Goal: Transaction & Acquisition: Book appointment/travel/reservation

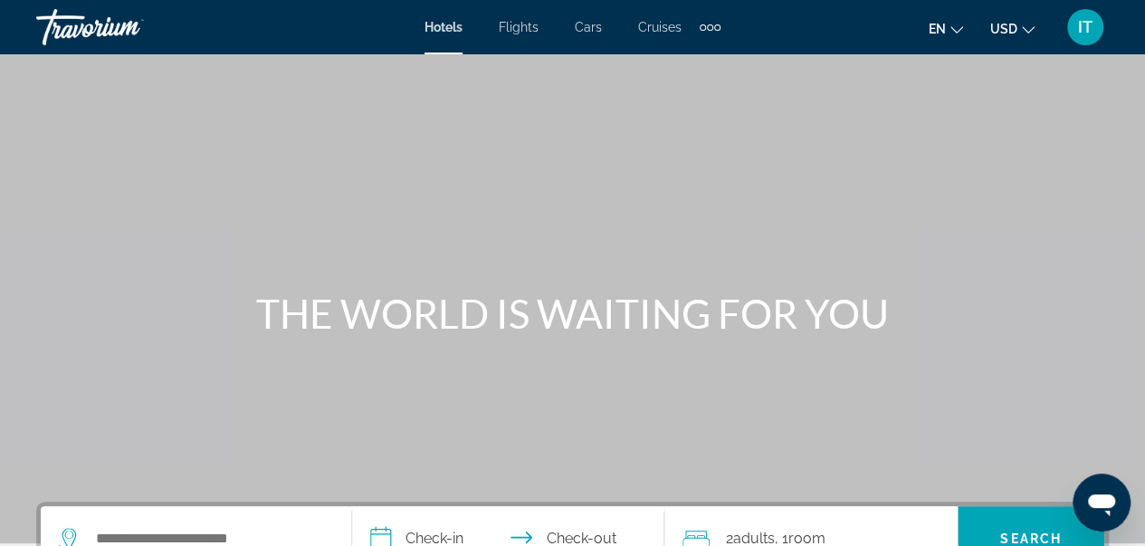
click at [1013, 28] on span "USD" at bounding box center [1003, 29] width 27 height 14
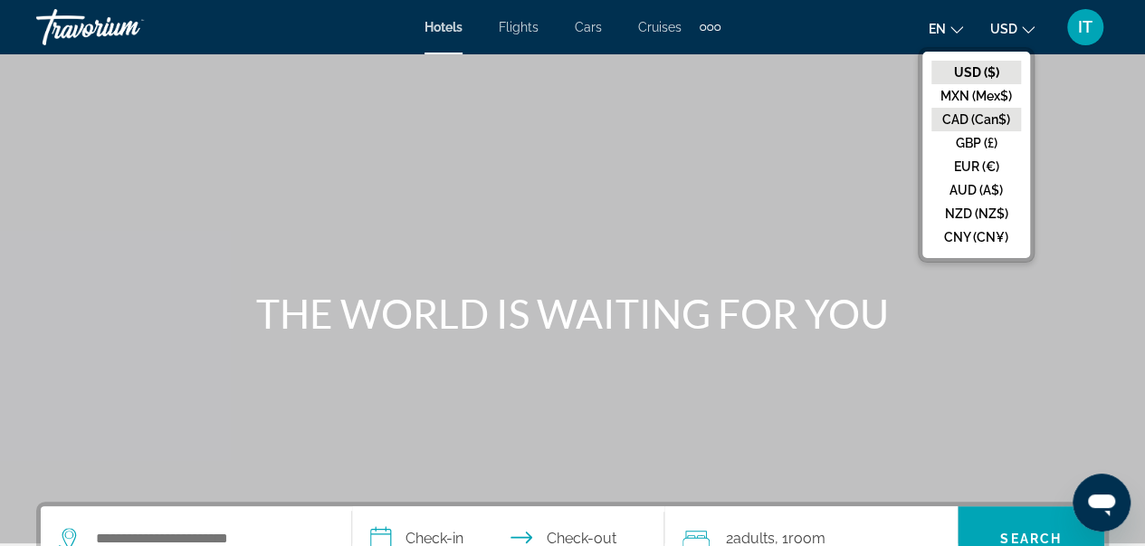
click at [988, 119] on button "CAD (Can$)" at bounding box center [976, 120] width 90 height 24
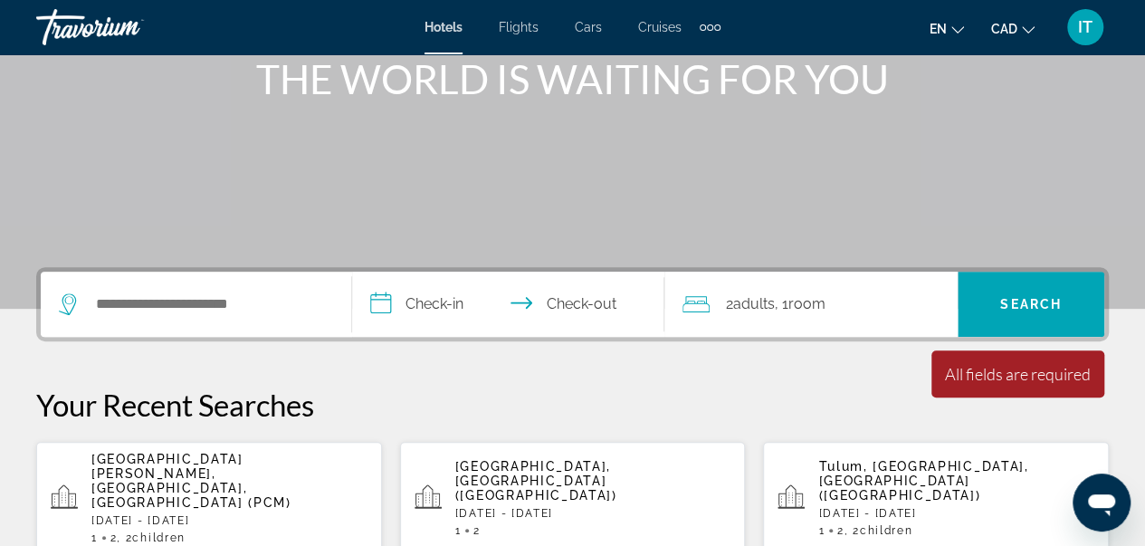
scroll to position [264, 0]
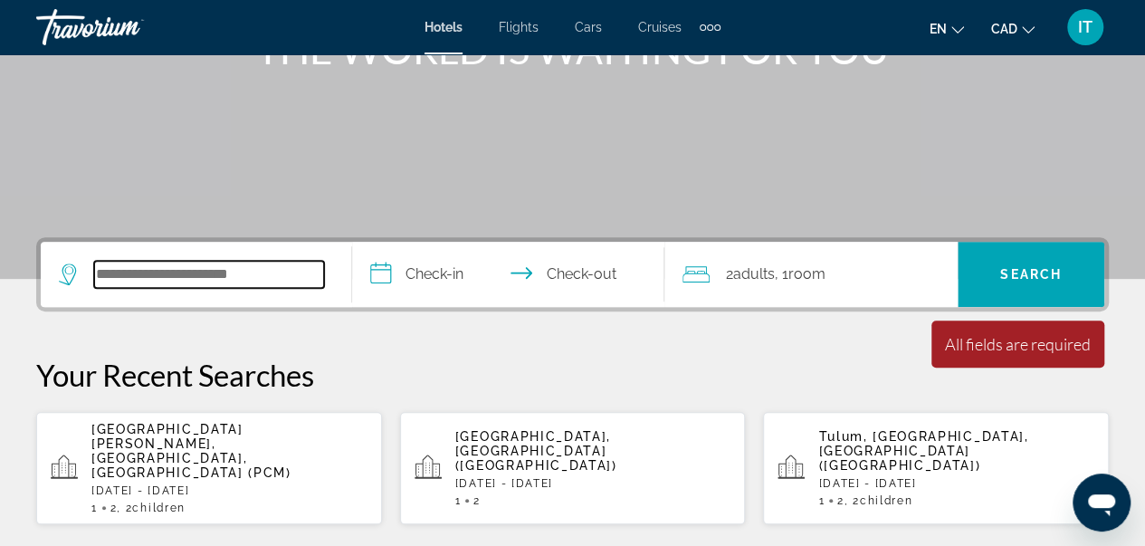
click at [146, 267] on input "Search hotel destination" at bounding box center [209, 274] width 230 height 27
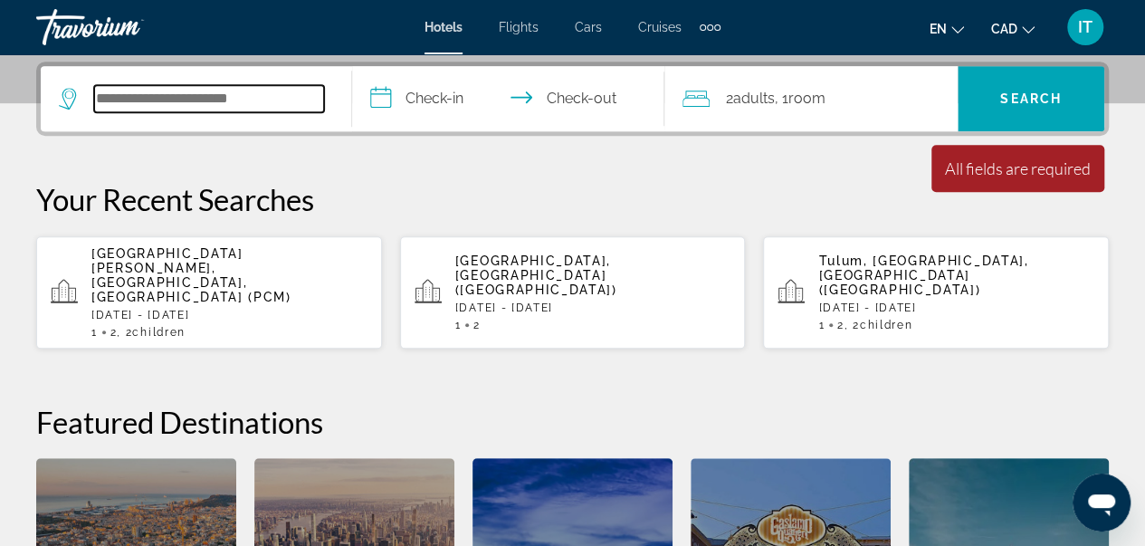
scroll to position [442, 0]
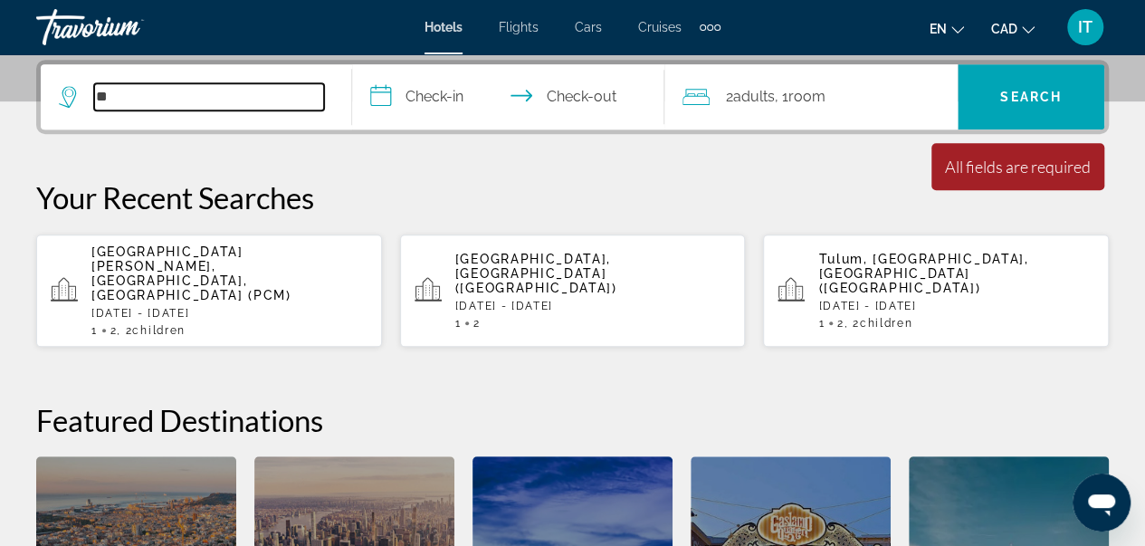
type input "*"
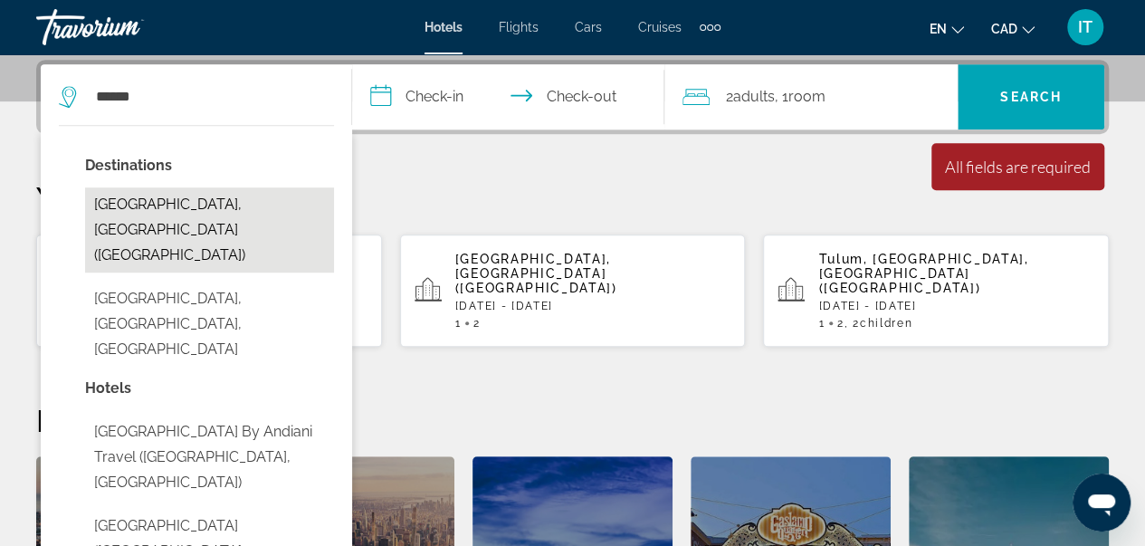
click at [154, 207] on button "[GEOGRAPHIC_DATA], [GEOGRAPHIC_DATA] ([GEOGRAPHIC_DATA])" at bounding box center [209, 229] width 249 height 85
type input "**********"
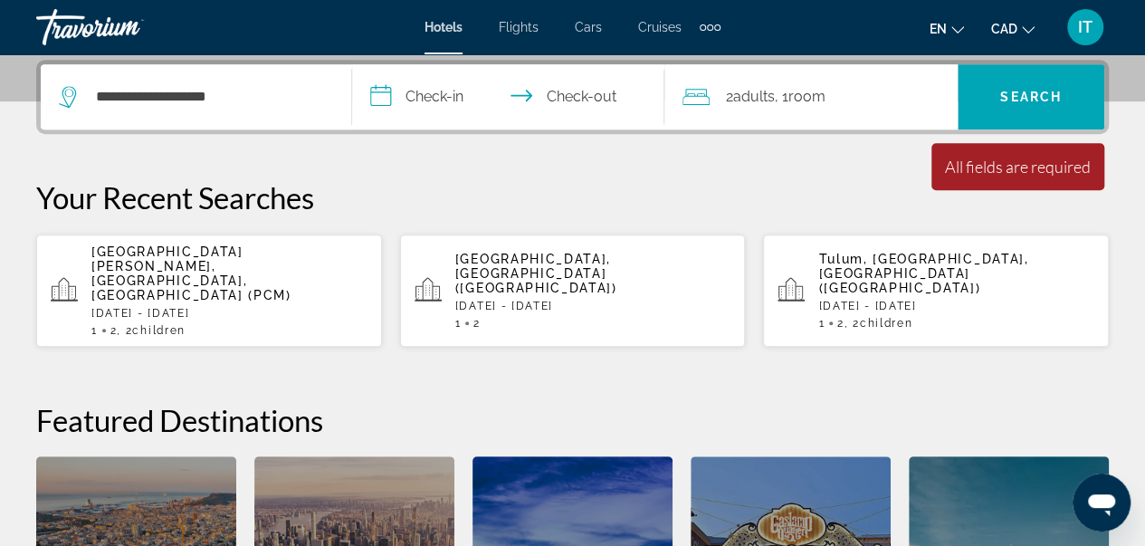
click at [726, 84] on span "2 Adult Adults" at bounding box center [750, 96] width 49 height 25
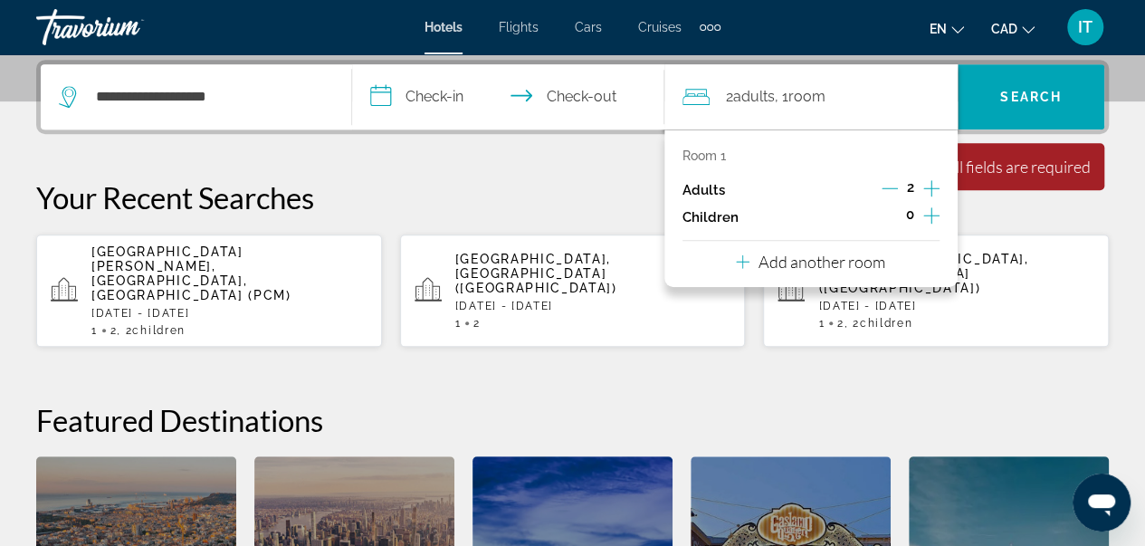
click at [929, 208] on icon "Increment children" at bounding box center [931, 216] width 16 height 22
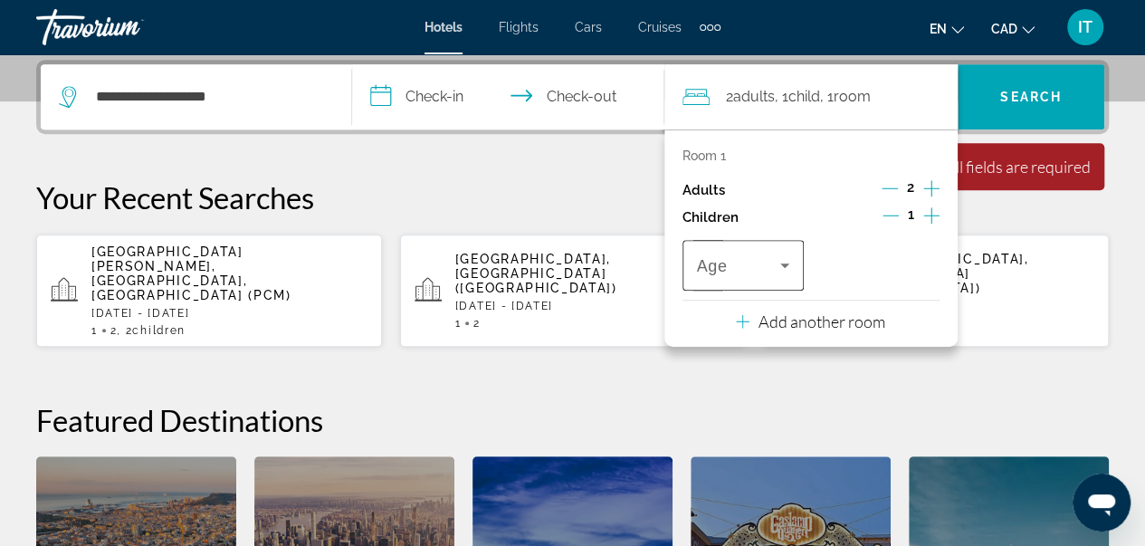
click at [774, 274] on div "Travelers: 2 adults, 1 child" at bounding box center [743, 265] width 93 height 51
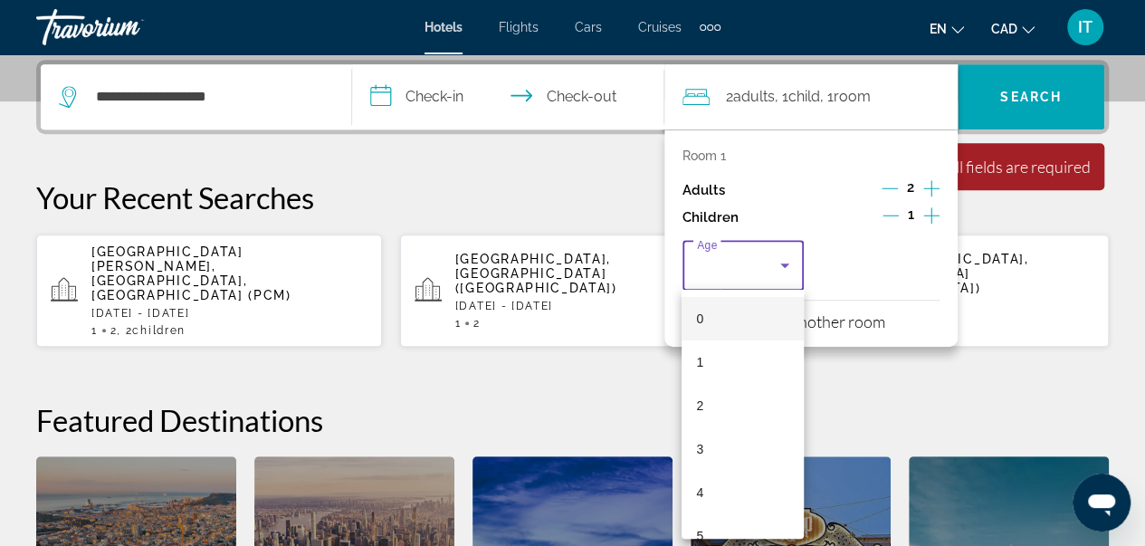
drag, startPoint x: 947, startPoint y: 211, endPoint x: 930, endPoint y: 216, distance: 18.0
click at [930, 216] on div at bounding box center [572, 273] width 1145 height 546
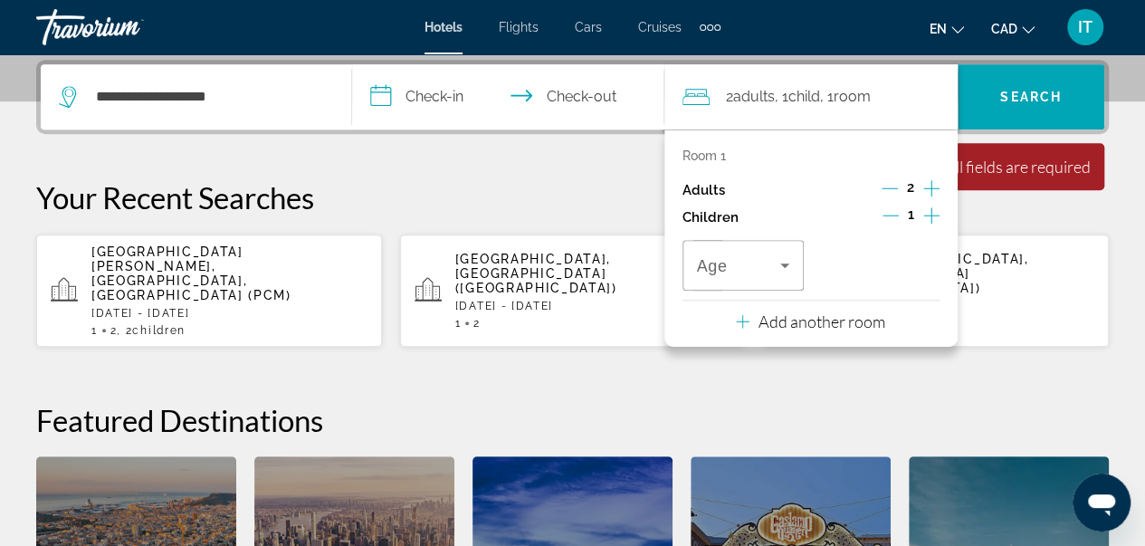
click at [930, 216] on icon "Increment children" at bounding box center [931, 216] width 16 height 22
click at [775, 254] on icon "Travelers: 2 adults, 2 children" at bounding box center [785, 265] width 22 height 22
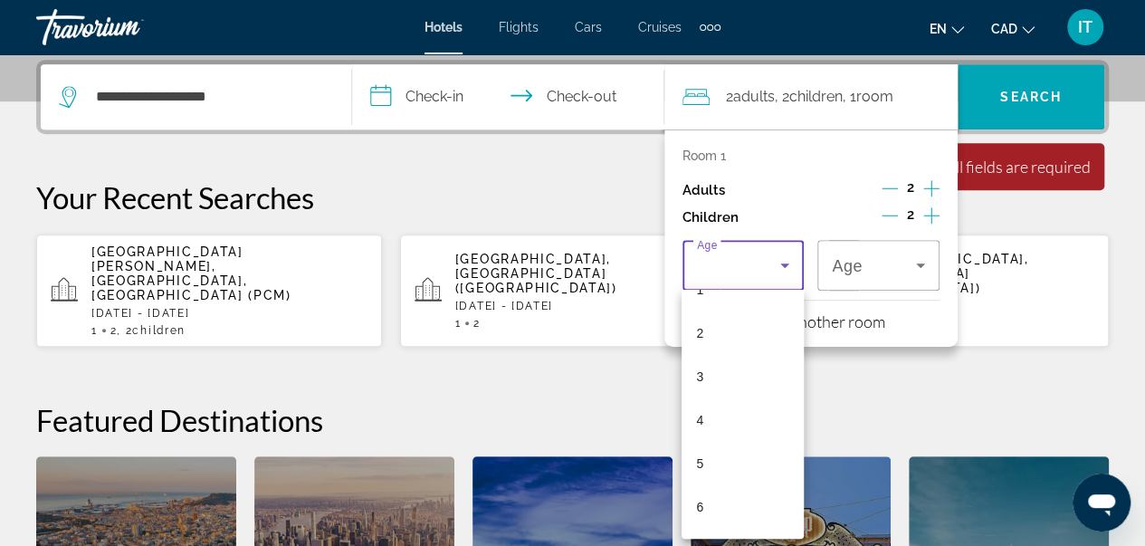
scroll to position [109, 0]
click at [737, 477] on mat-option "6" at bounding box center [743, 470] width 122 height 43
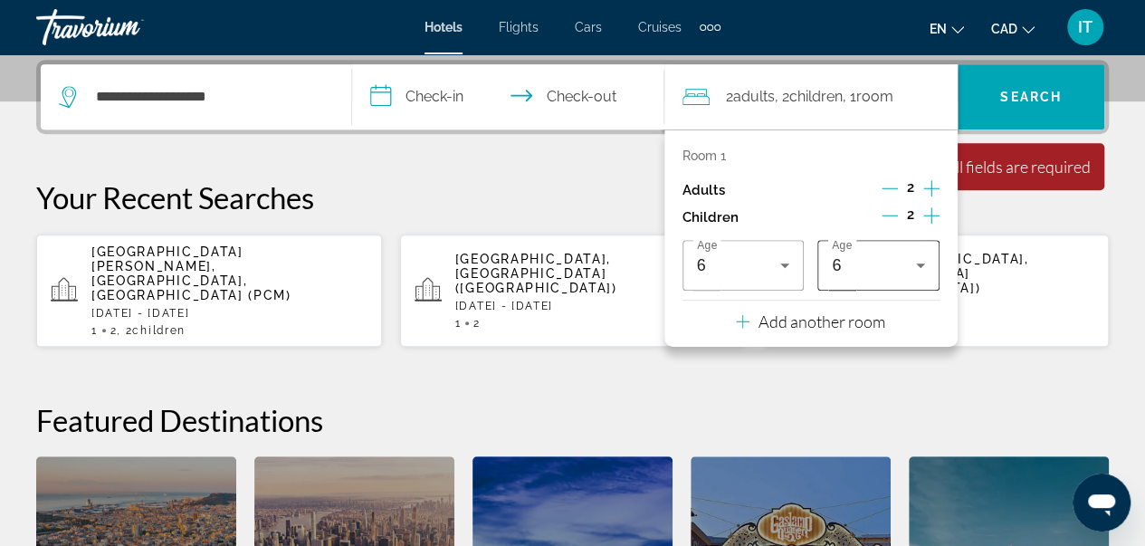
click at [877, 250] on div "6" at bounding box center [878, 265] width 93 height 51
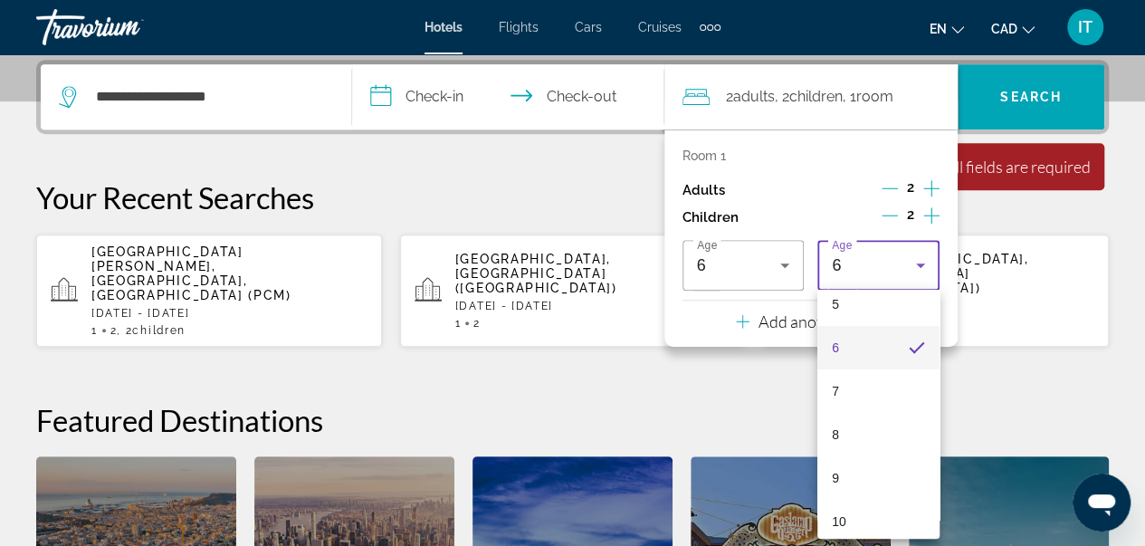
scroll to position [243, 0]
click at [886, 468] on mat-option "9" at bounding box center [878, 465] width 122 height 43
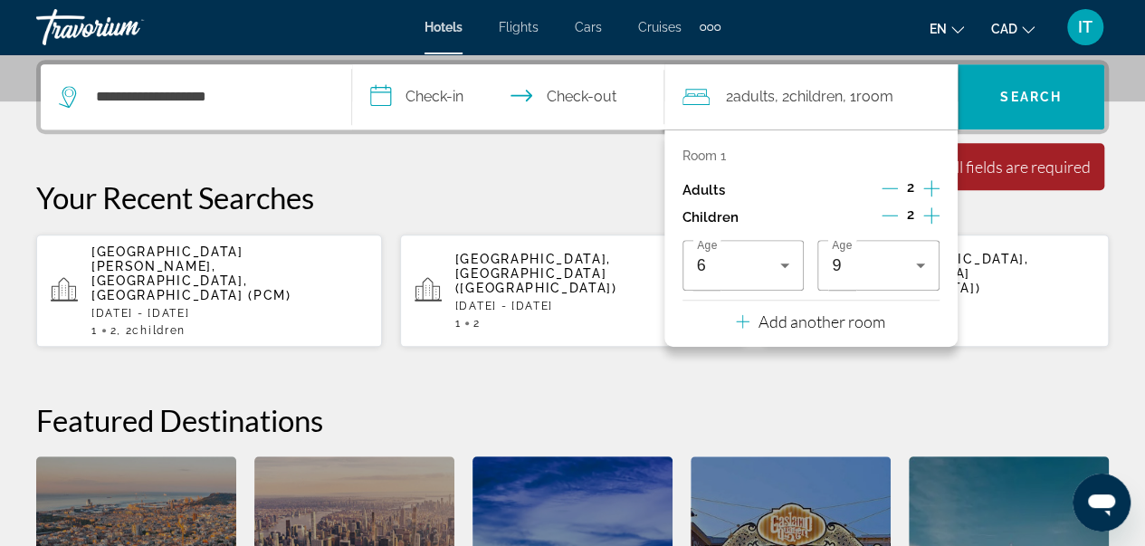
click at [434, 91] on input "**********" at bounding box center [511, 99] width 319 height 71
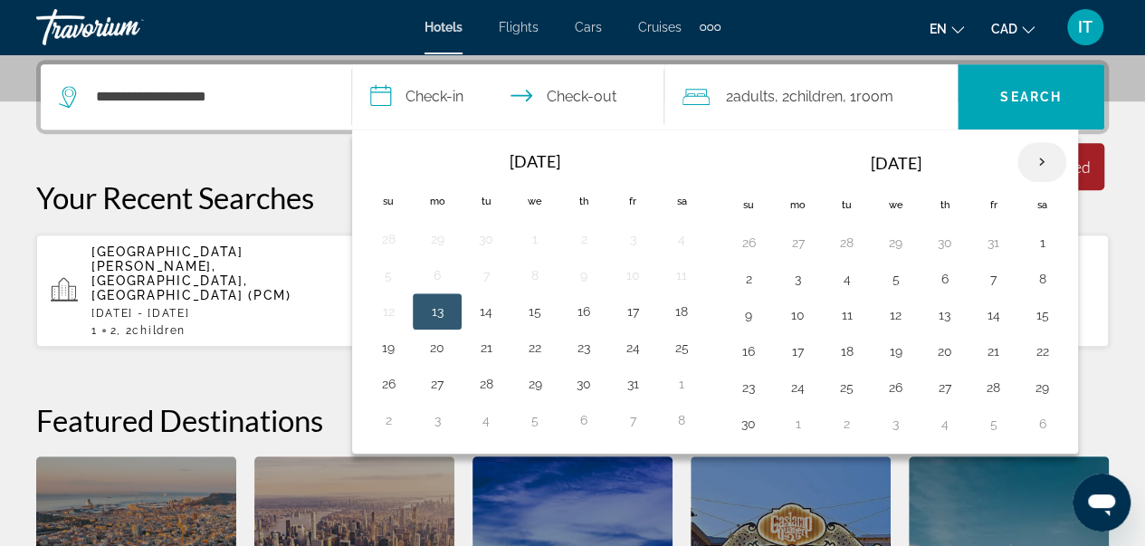
click at [1031, 162] on th "Next month" at bounding box center [1041, 162] width 49 height 40
click at [538, 345] on button "24" at bounding box center [534, 351] width 29 height 25
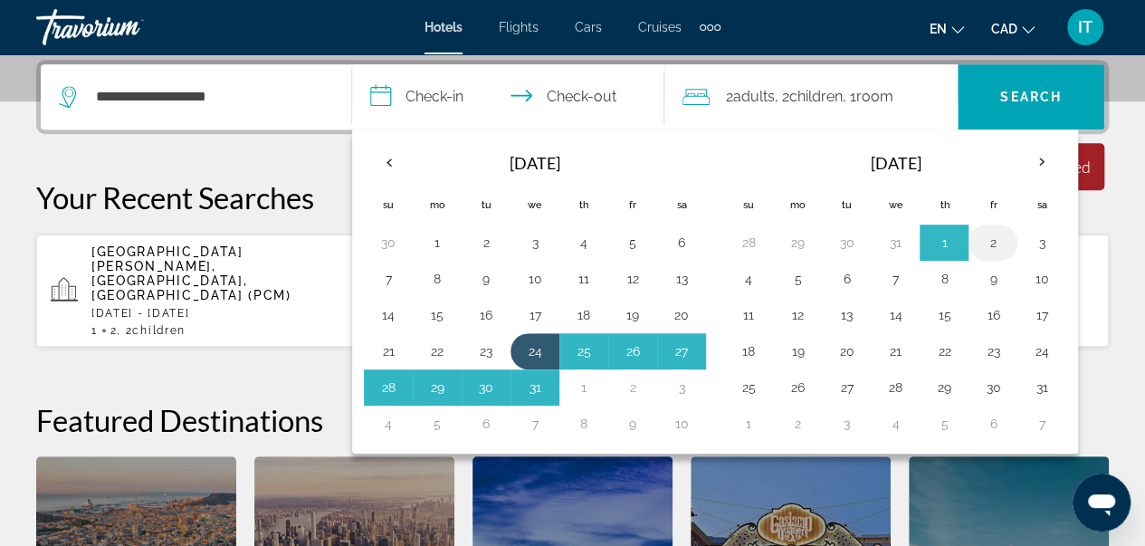
click at [980, 243] on button "2" at bounding box center [992, 242] width 29 height 25
type input "**********"
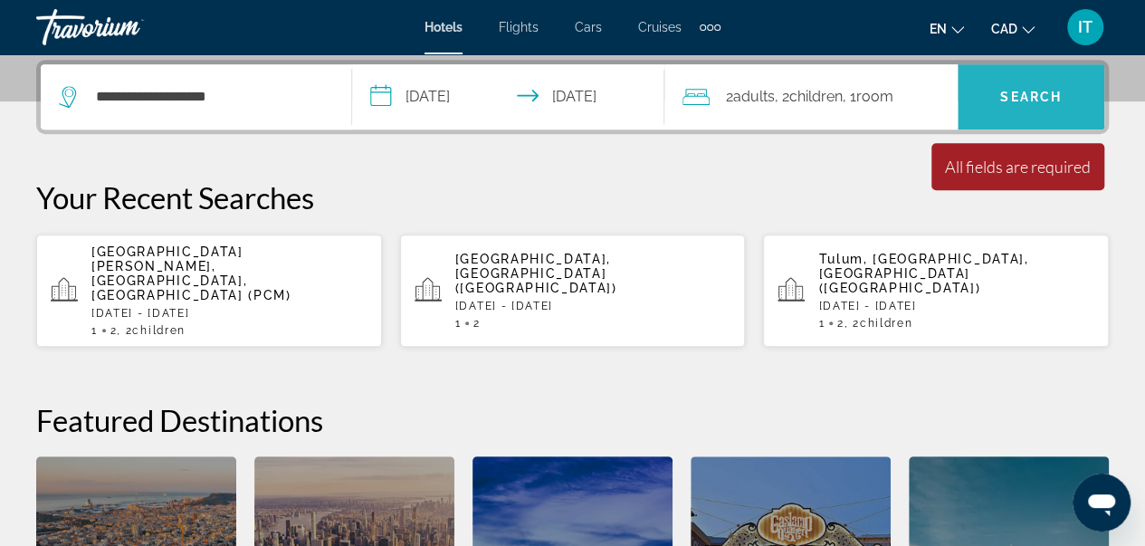
click at [997, 95] on span "Search" at bounding box center [1031, 96] width 147 height 43
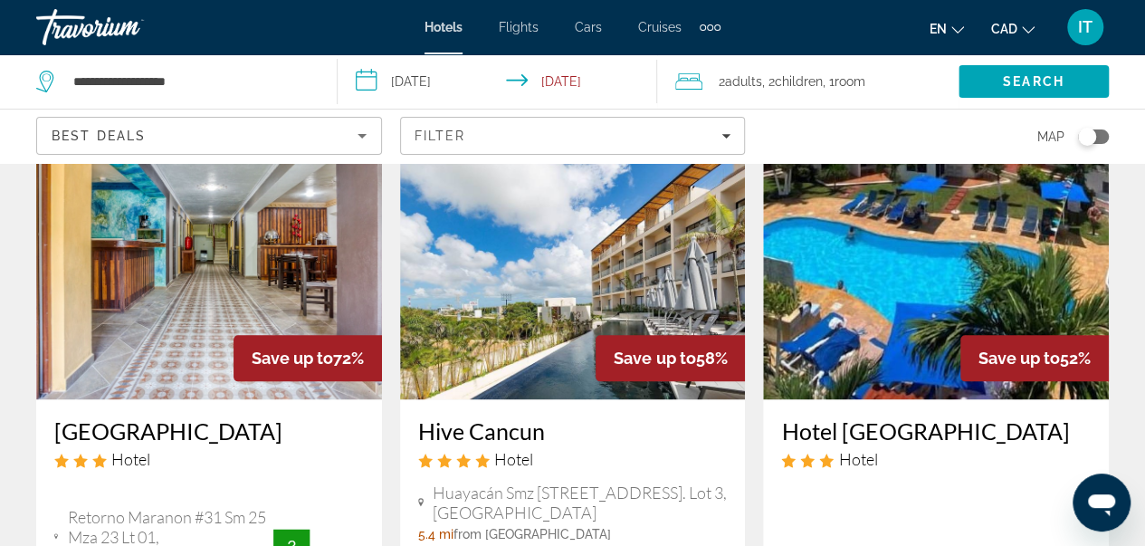
scroll to position [909, 0]
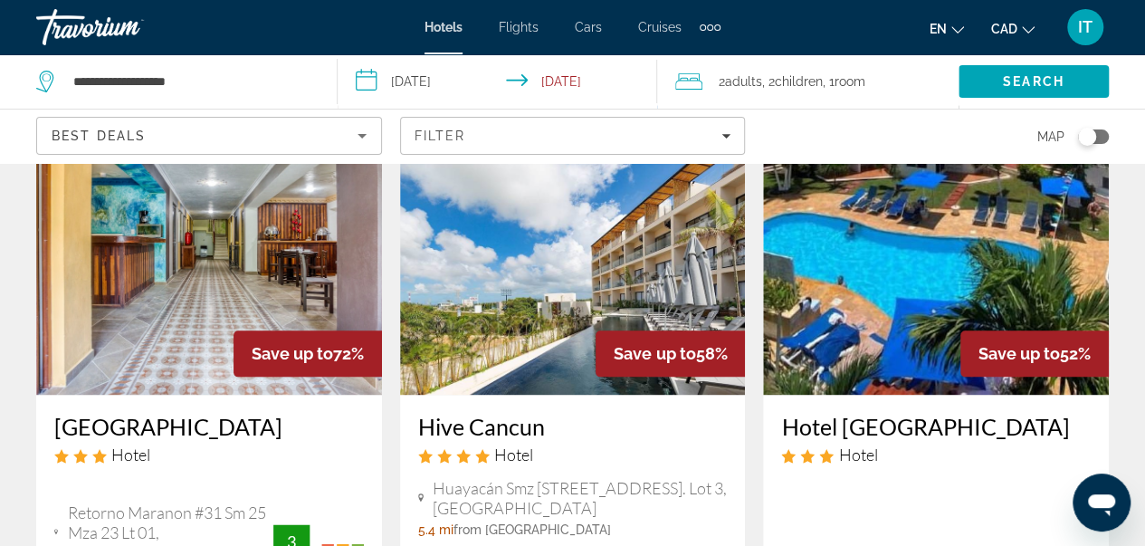
click at [649, 205] on img "Main content" at bounding box center [573, 250] width 346 height 290
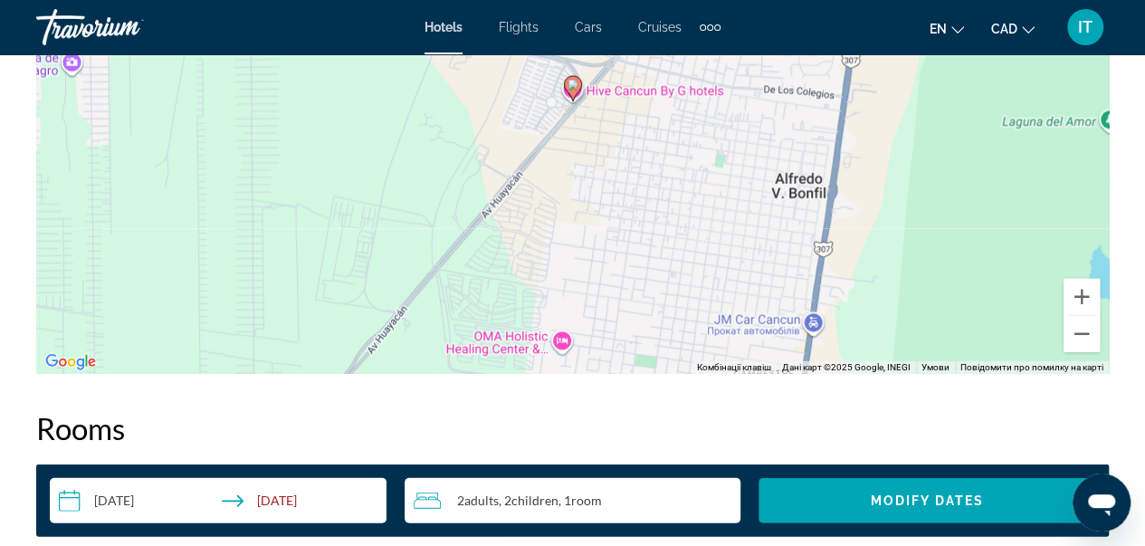
scroll to position [2189, 0]
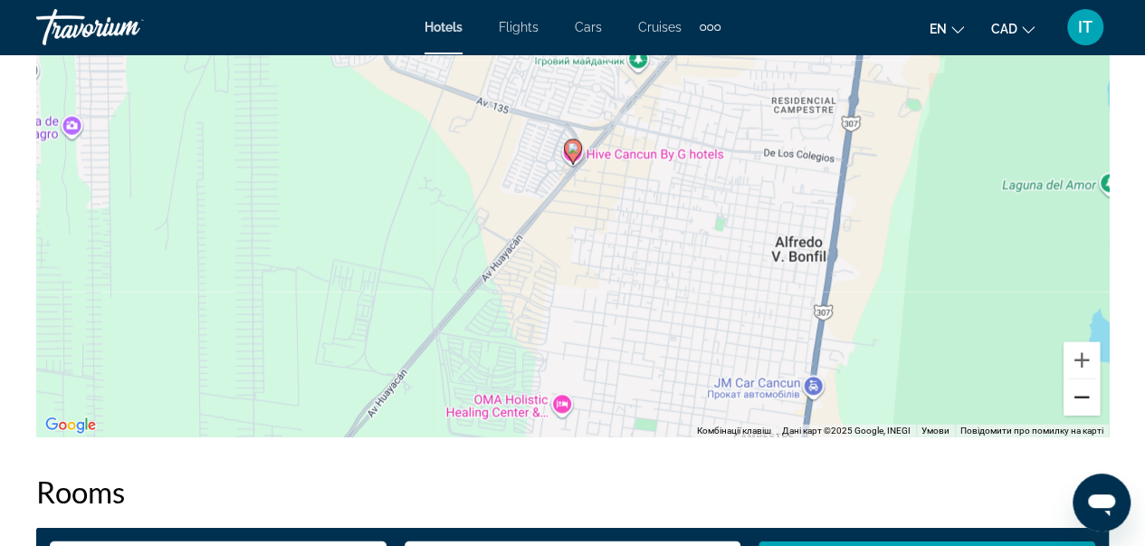
click at [1073, 401] on button "Зменшити" at bounding box center [1081, 397] width 36 height 36
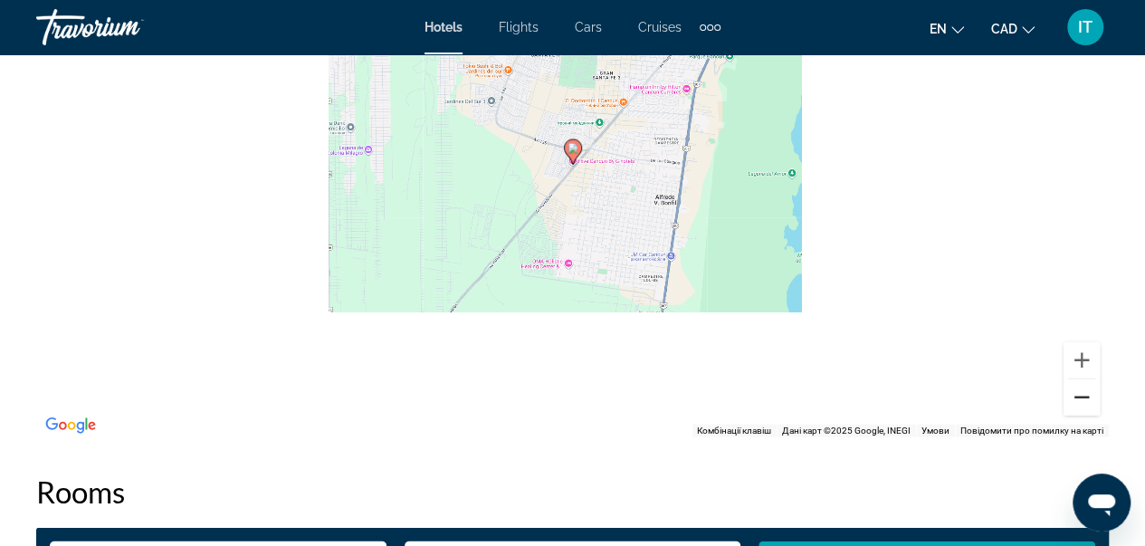
click at [1073, 401] on button "Зменшити" at bounding box center [1081, 397] width 36 height 36
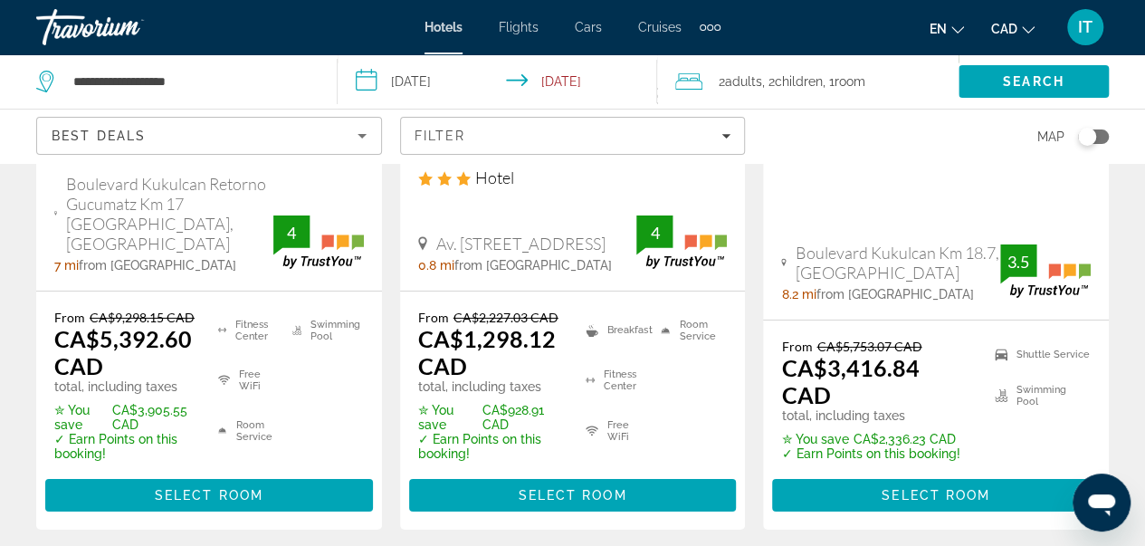
scroll to position [2800, 0]
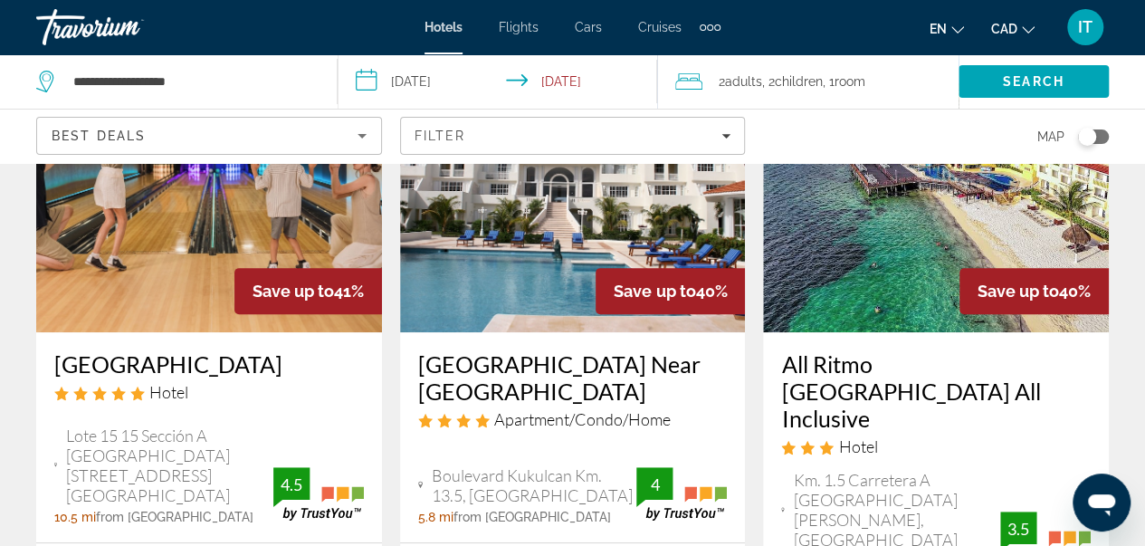
scroll to position [150, 0]
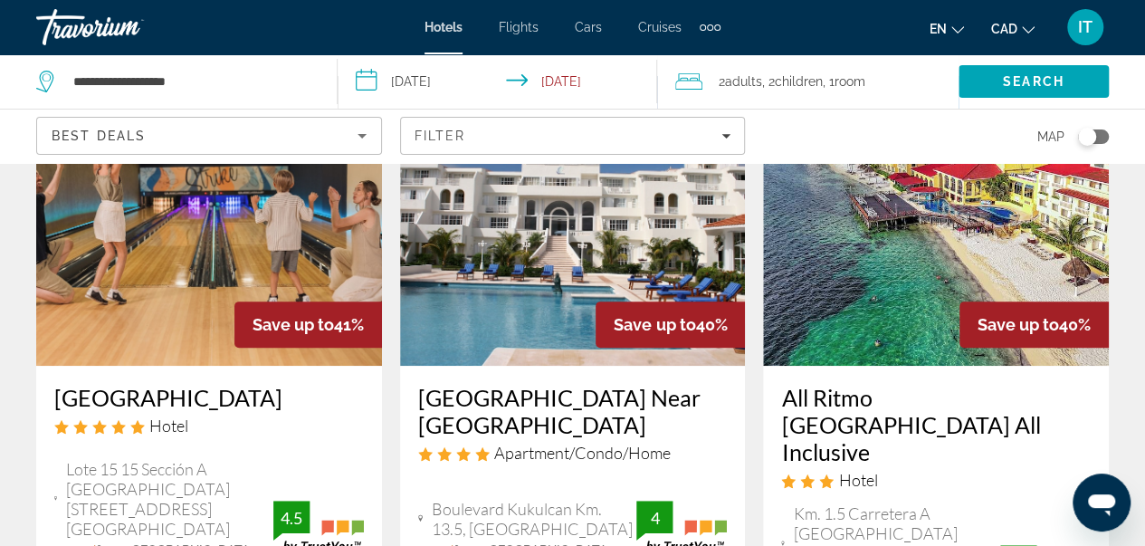
click at [1025, 175] on img "Main content" at bounding box center [936, 221] width 346 height 290
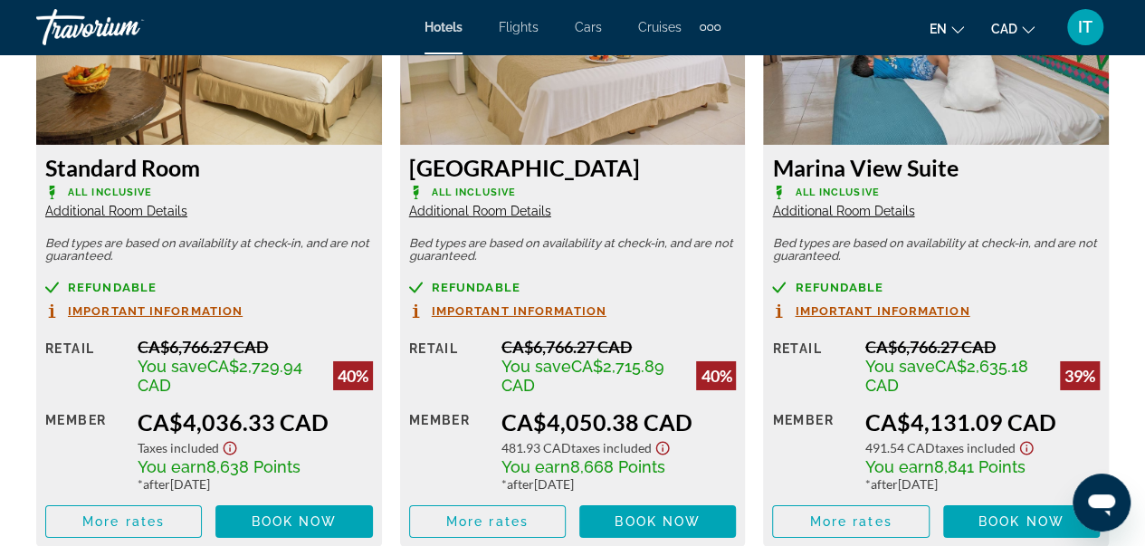
scroll to position [2907, 0]
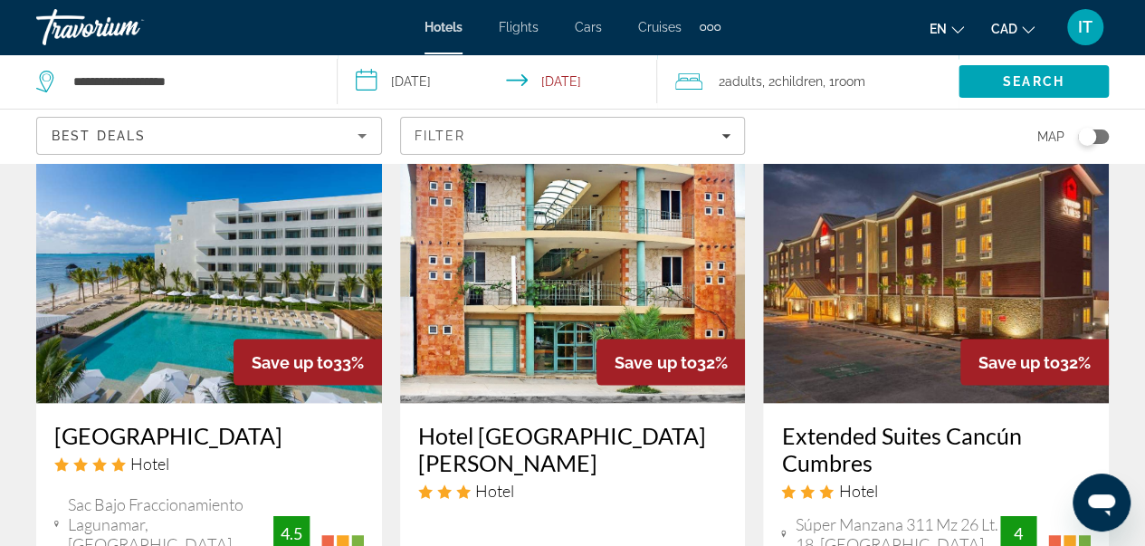
scroll to position [1731, 0]
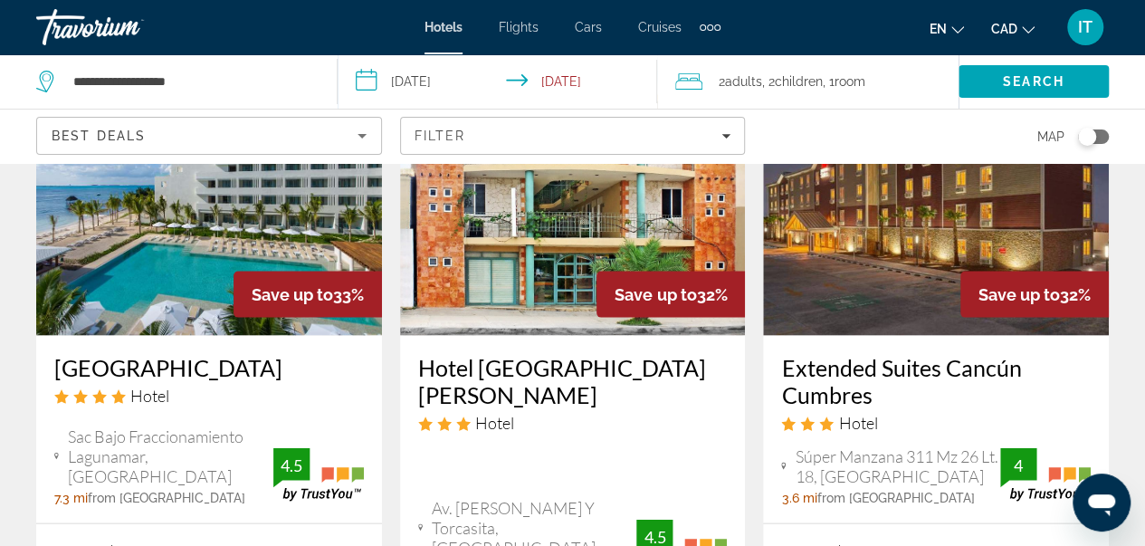
click at [255, 281] on img "Main content" at bounding box center [209, 191] width 346 height 290
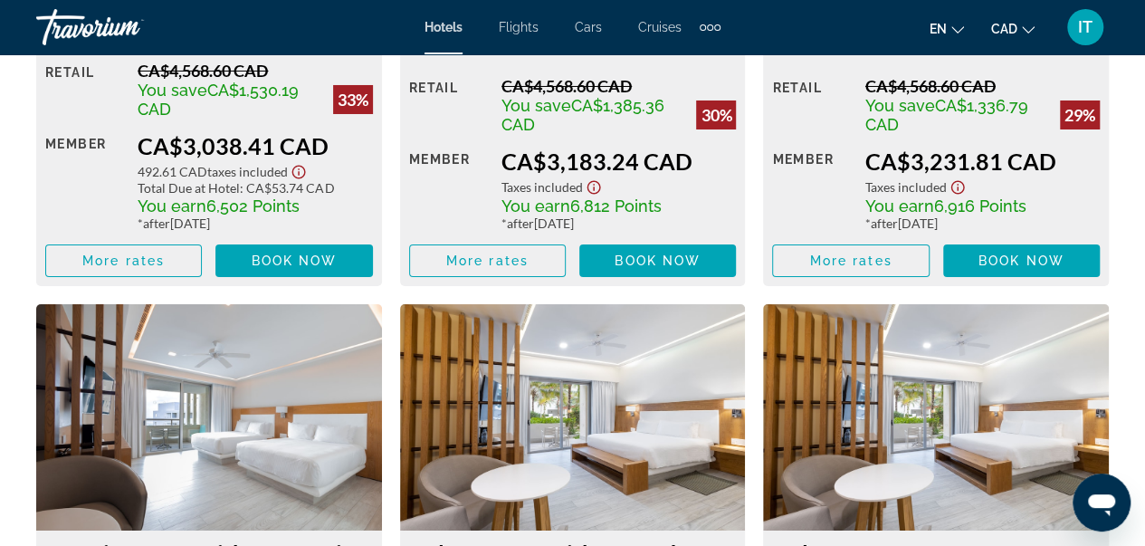
scroll to position [3077, 0]
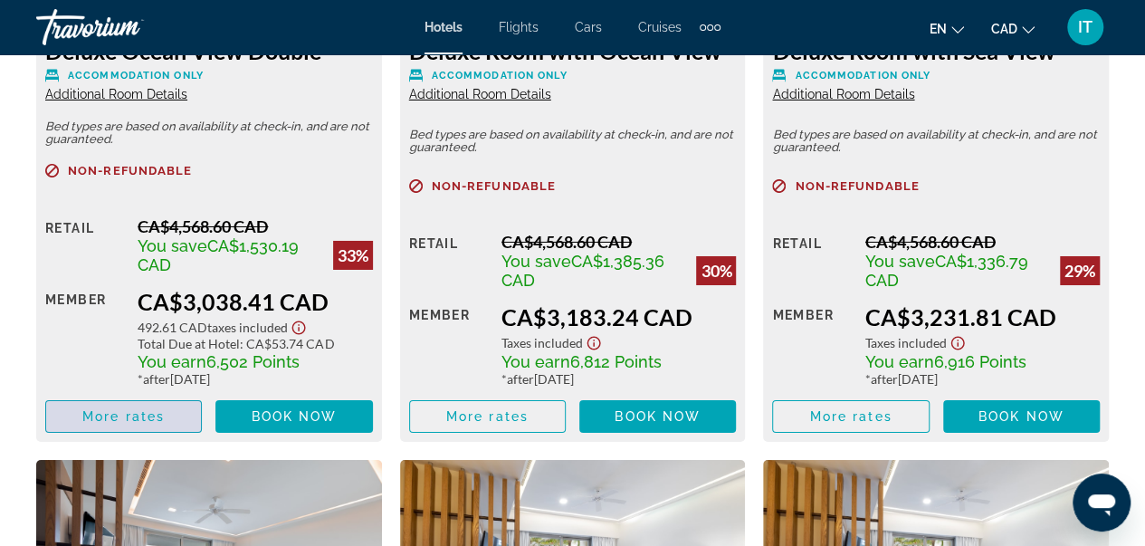
click at [107, 428] on span "Main content" at bounding box center [123, 416] width 155 height 43
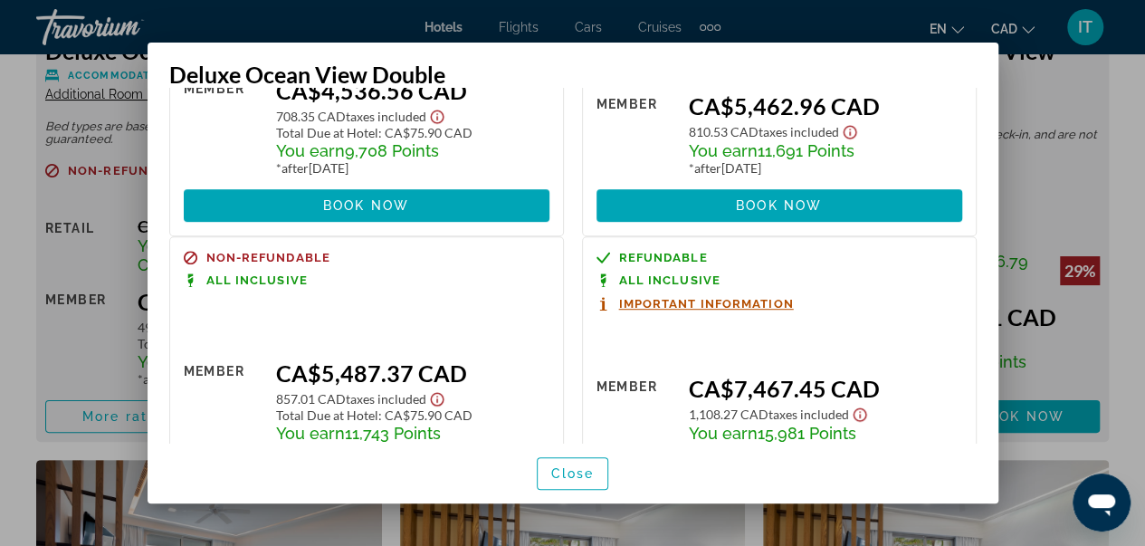
scroll to position [625, 0]
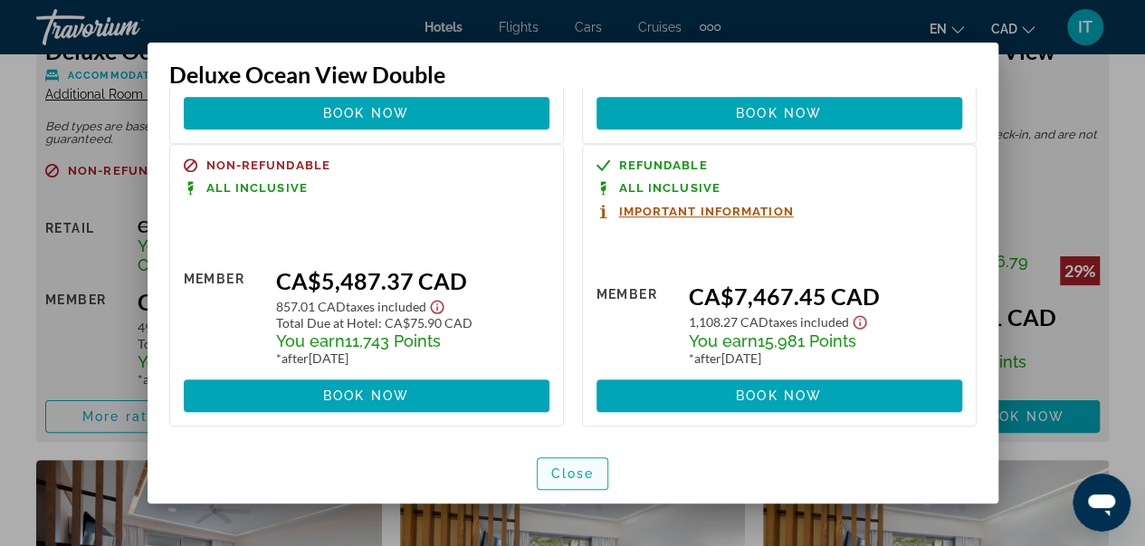
click at [571, 483] on span "button" at bounding box center [573, 473] width 71 height 43
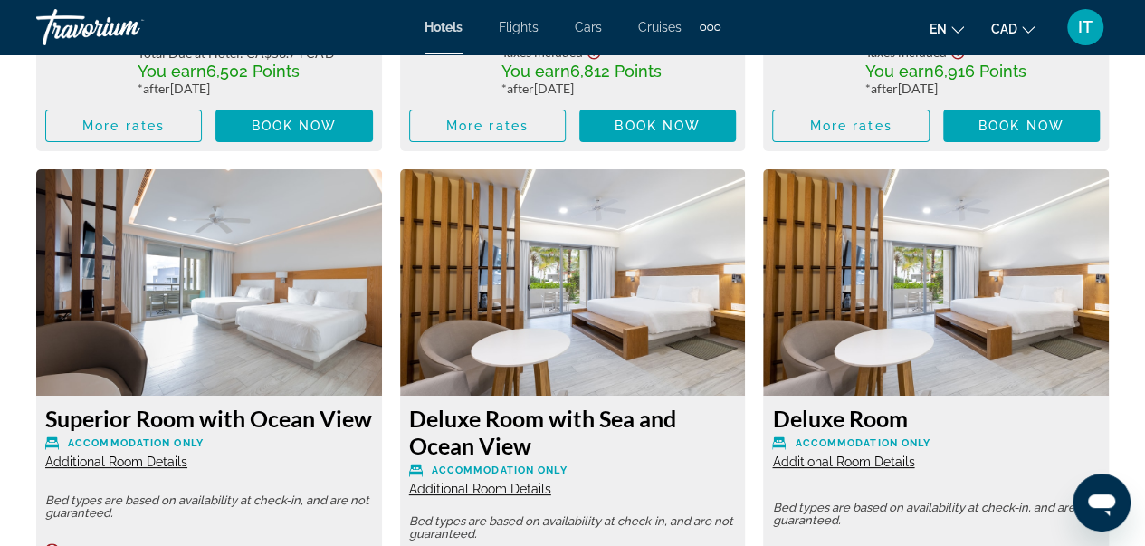
scroll to position [2969, 0]
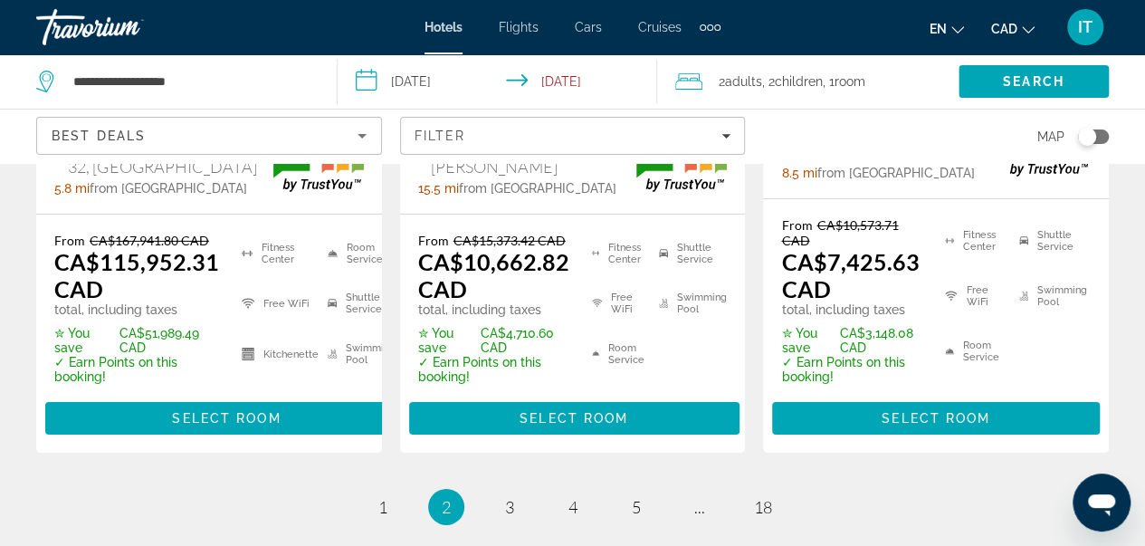
scroll to position [2981, 0]
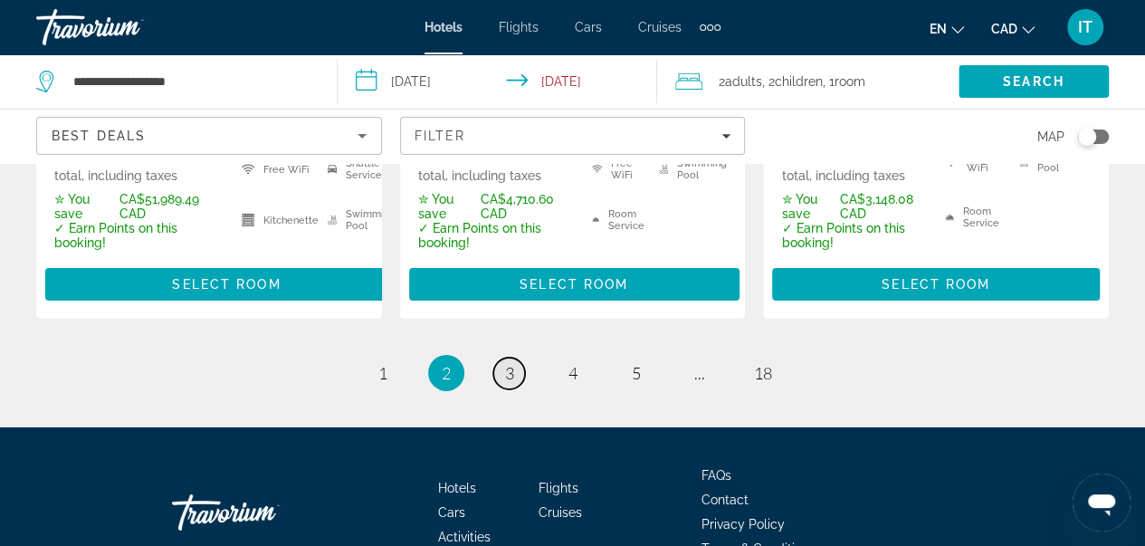
click at [512, 358] on link "page 3" at bounding box center [509, 374] width 32 height 32
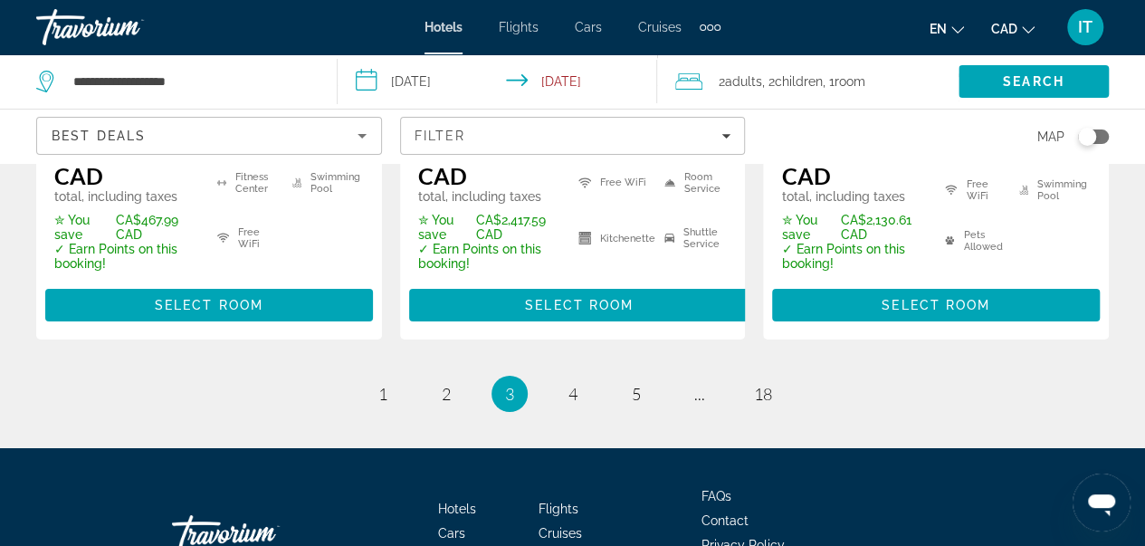
scroll to position [3068, 0]
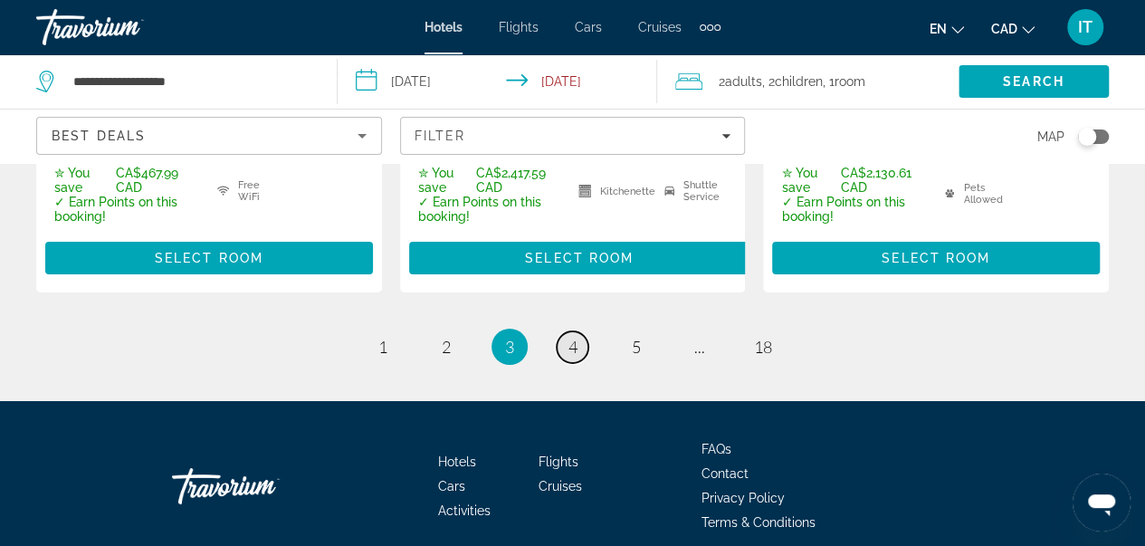
click at [572, 331] on link "page 4" at bounding box center [573, 347] width 32 height 32
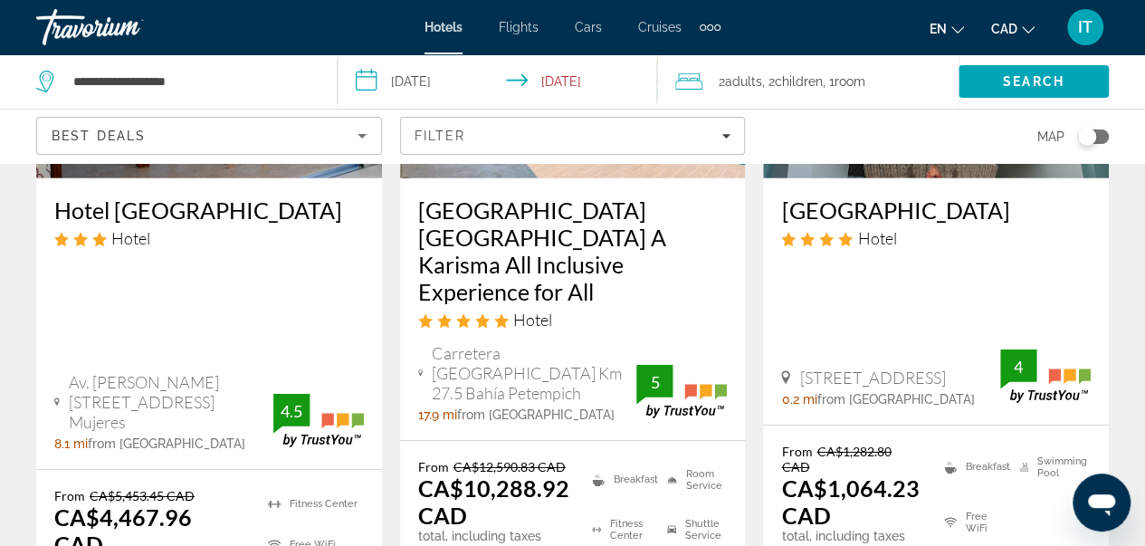
scroll to position [2723, 0]
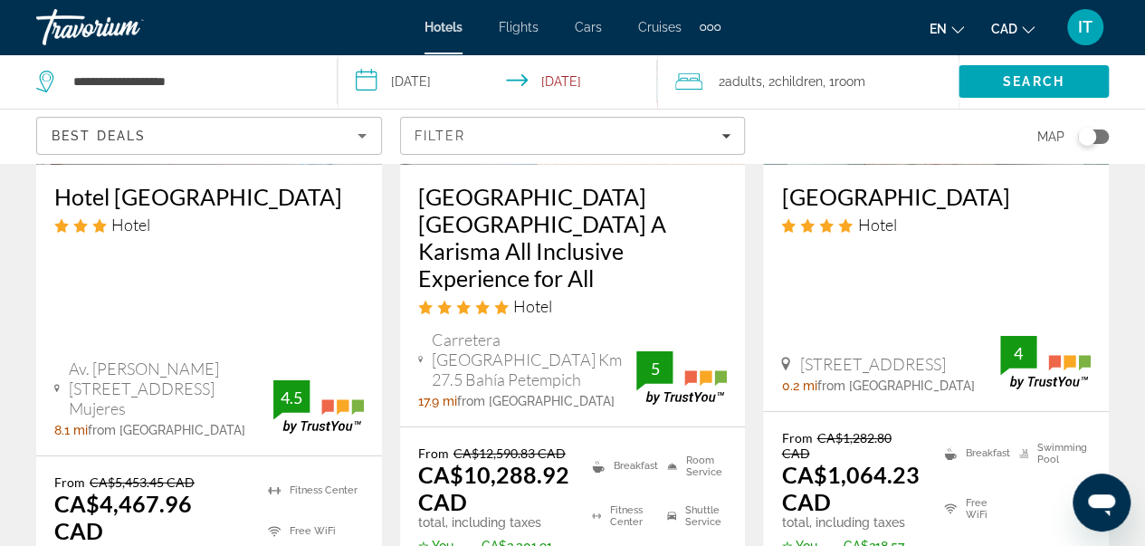
drag, startPoint x: 1144, startPoint y: 448, endPoint x: 1158, endPoint y: 453, distance: 14.3
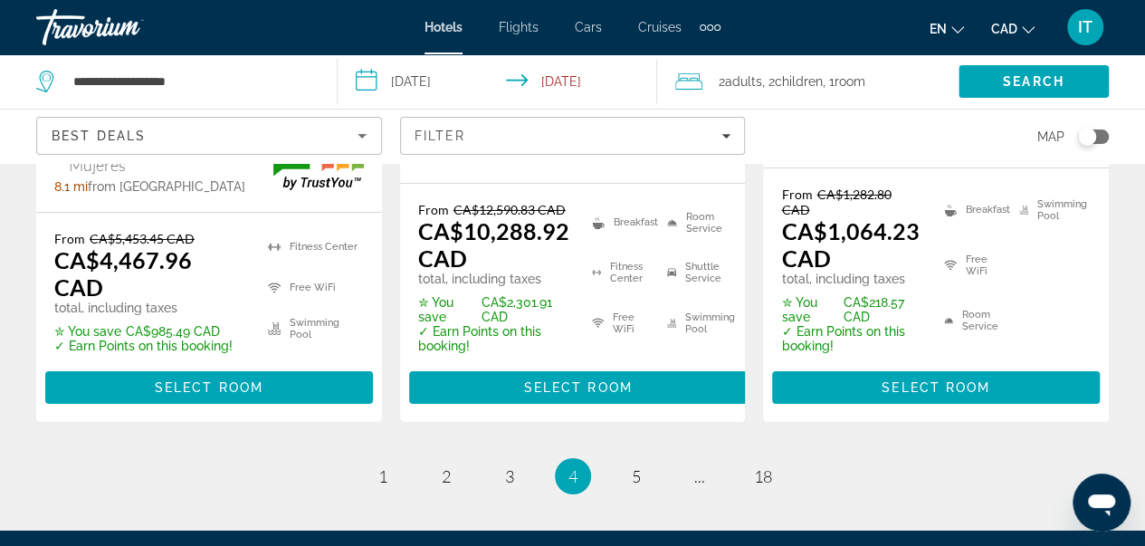
scroll to position [2974, 0]
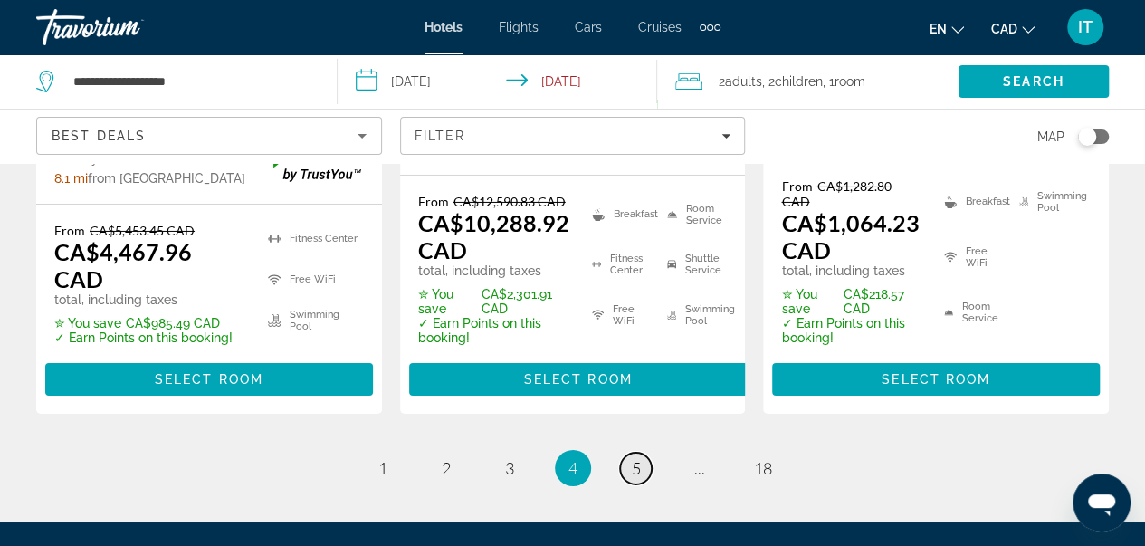
click at [639, 458] on span "5" at bounding box center [636, 468] width 9 height 20
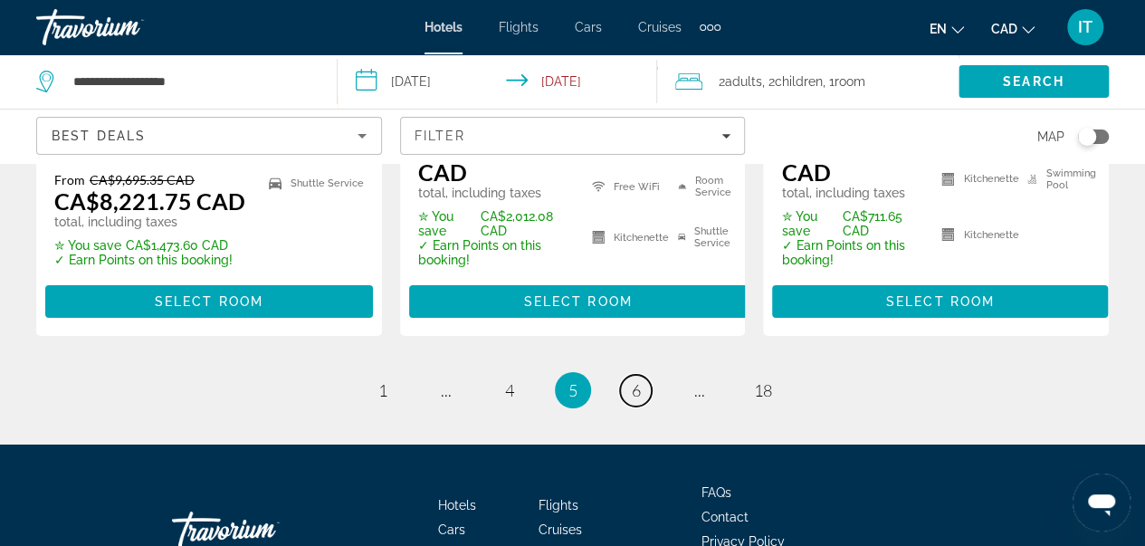
scroll to position [2989, 0]
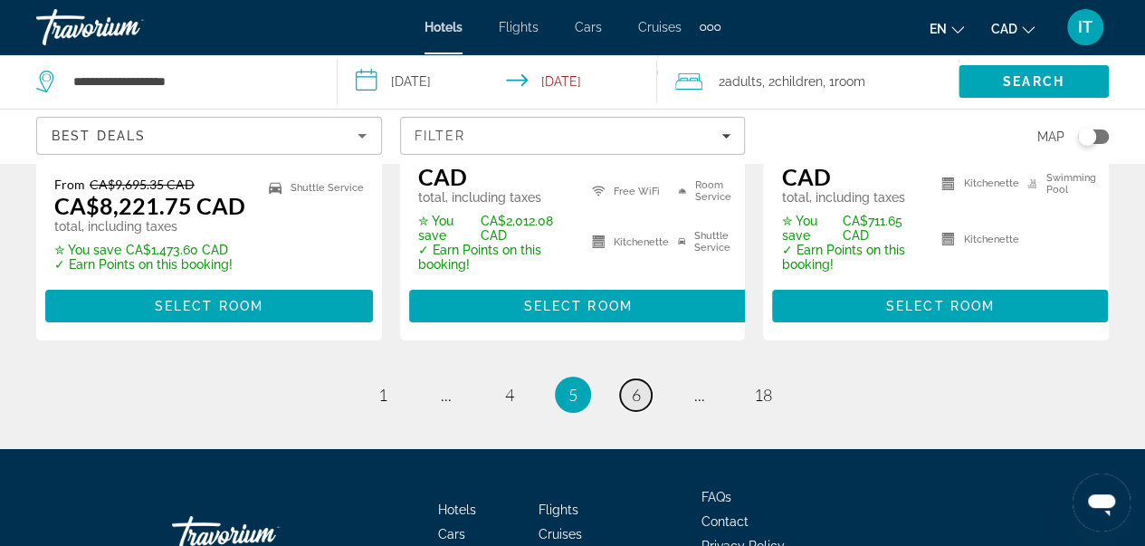
click at [635, 385] on span "6" at bounding box center [636, 395] width 9 height 20
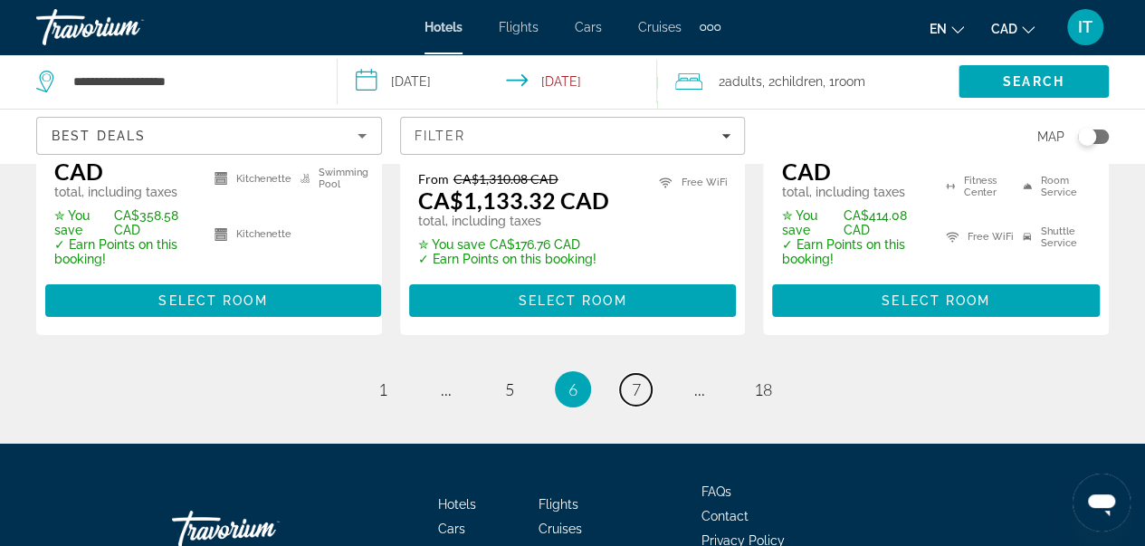
scroll to position [3087, 0]
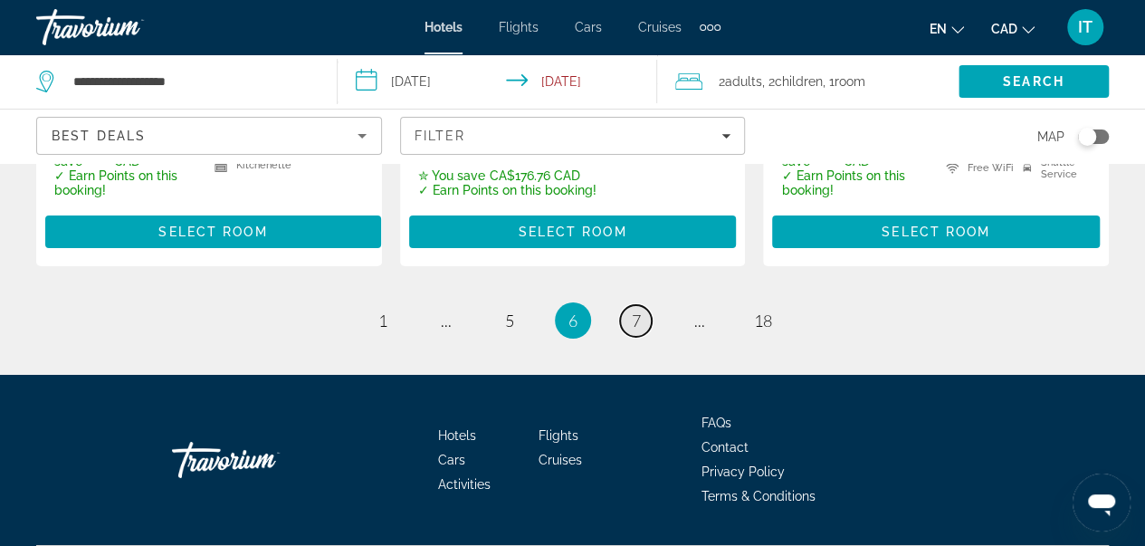
click at [634, 310] on span "7" at bounding box center [636, 320] width 9 height 20
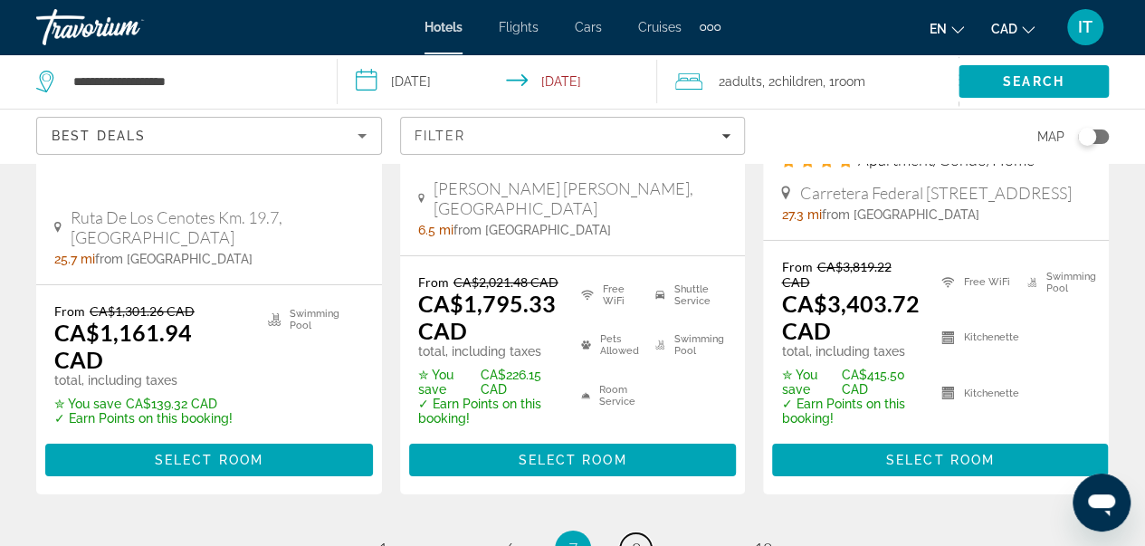
scroll to position [2888, 0]
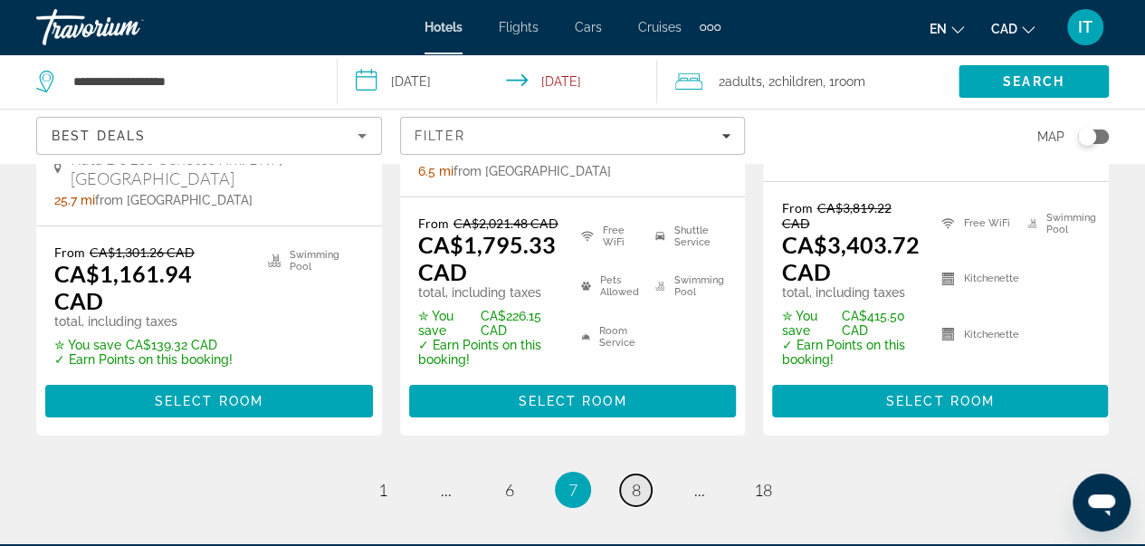
click at [632, 480] on span "8" at bounding box center [636, 490] width 9 height 20
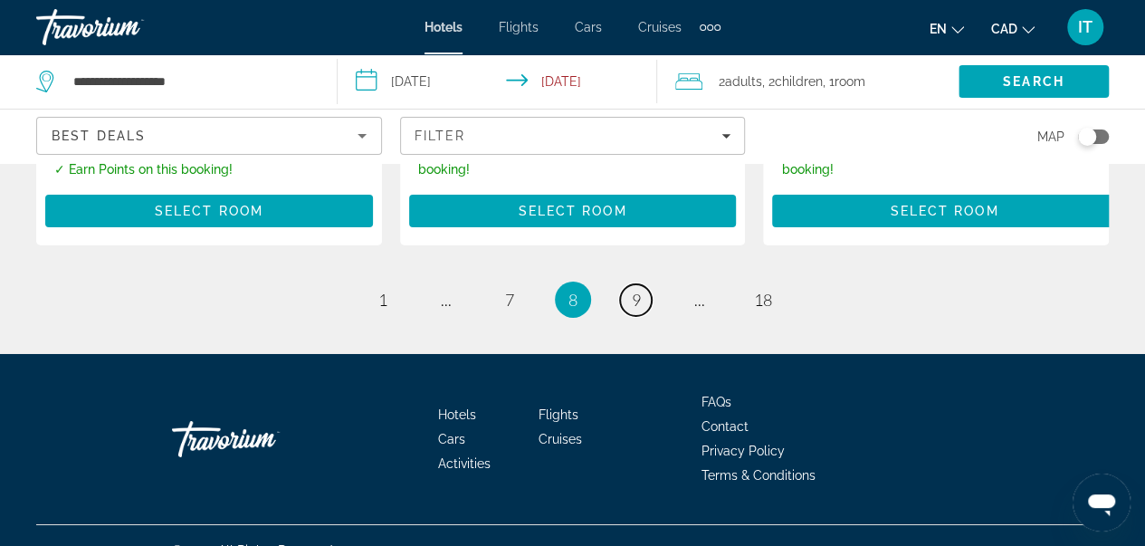
scroll to position [1440, 0]
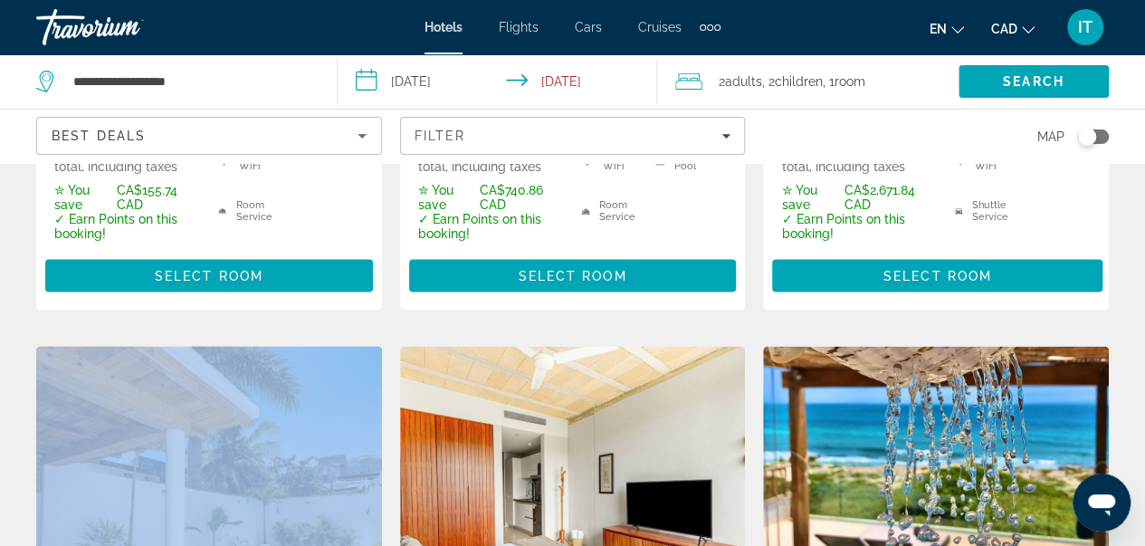
click at [1103, 271] on div "From CA$26,722.70 CAD CA$24,050.86 CAD total, including taxes ✮ You save CA$2,6…" at bounding box center [936, 191] width 346 height 238
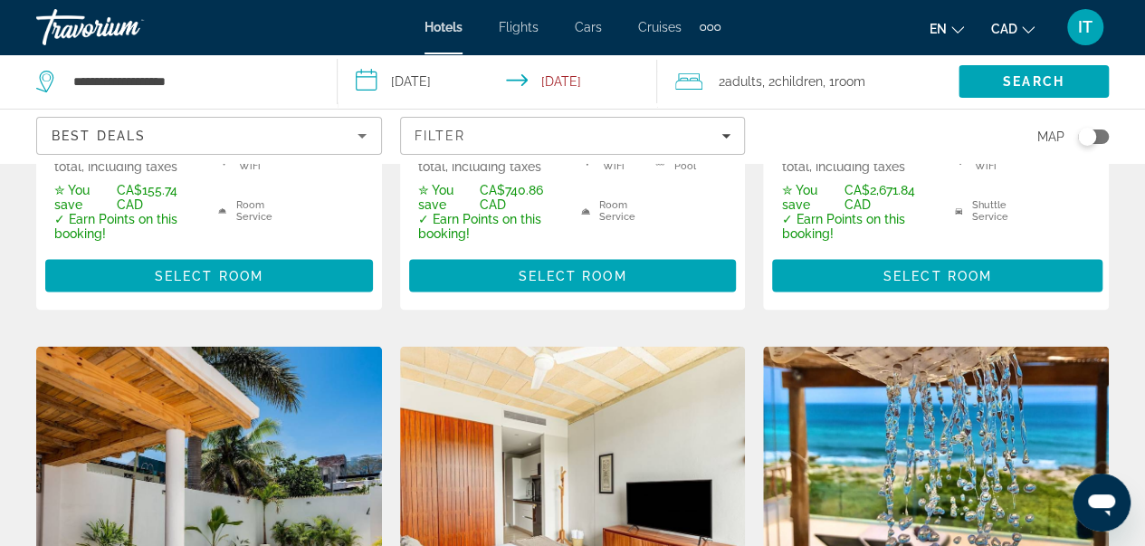
click at [1132, 182] on div "Hotel Search Results - 214 places to spend your time Save up to 11% Selection R…" at bounding box center [572, 331] width 1145 height 3181
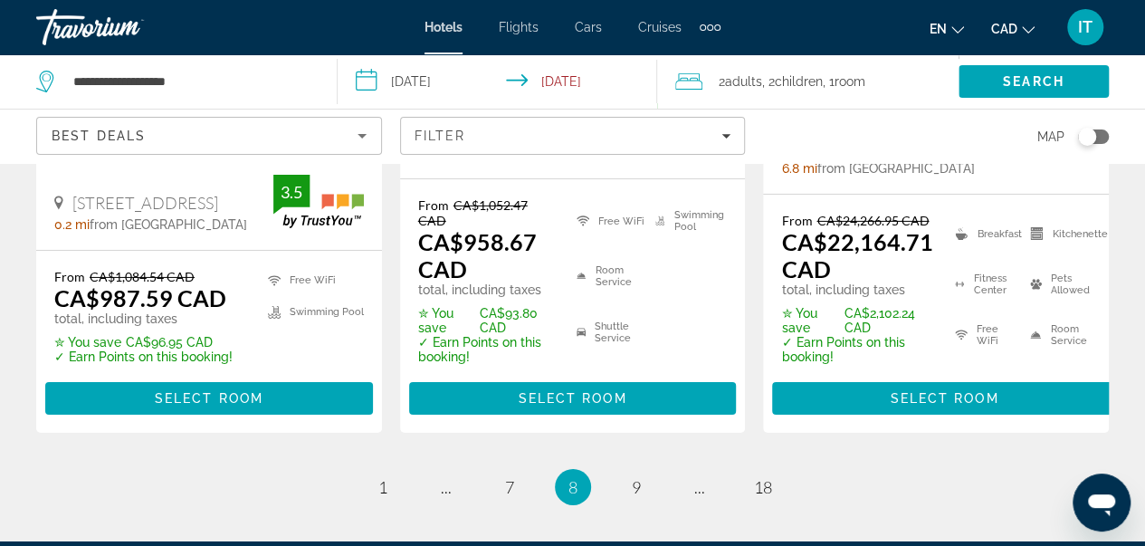
scroll to position [2942, 0]
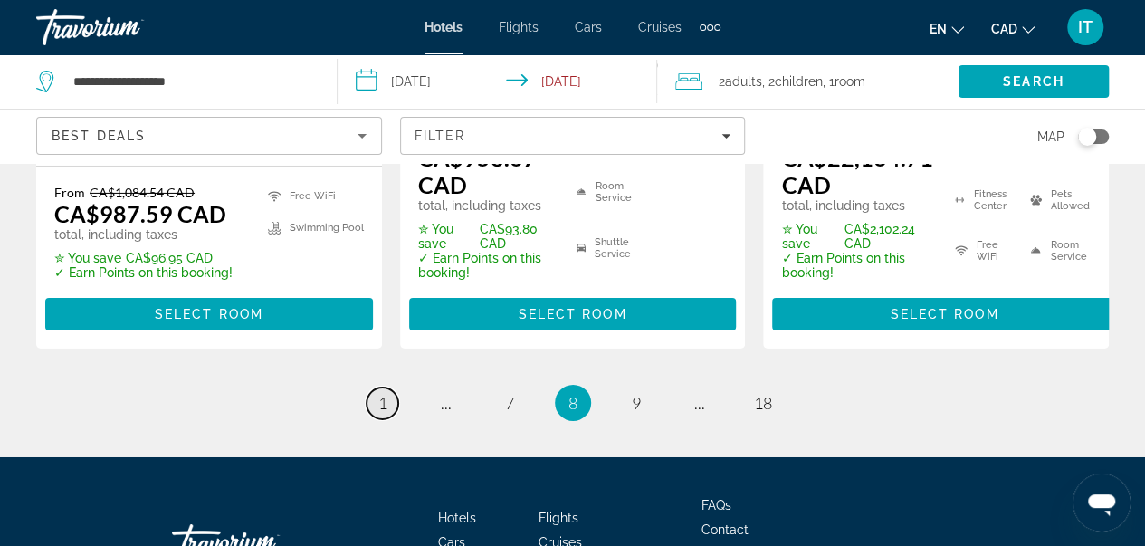
click at [369, 387] on link "page 1" at bounding box center [383, 403] width 32 height 32
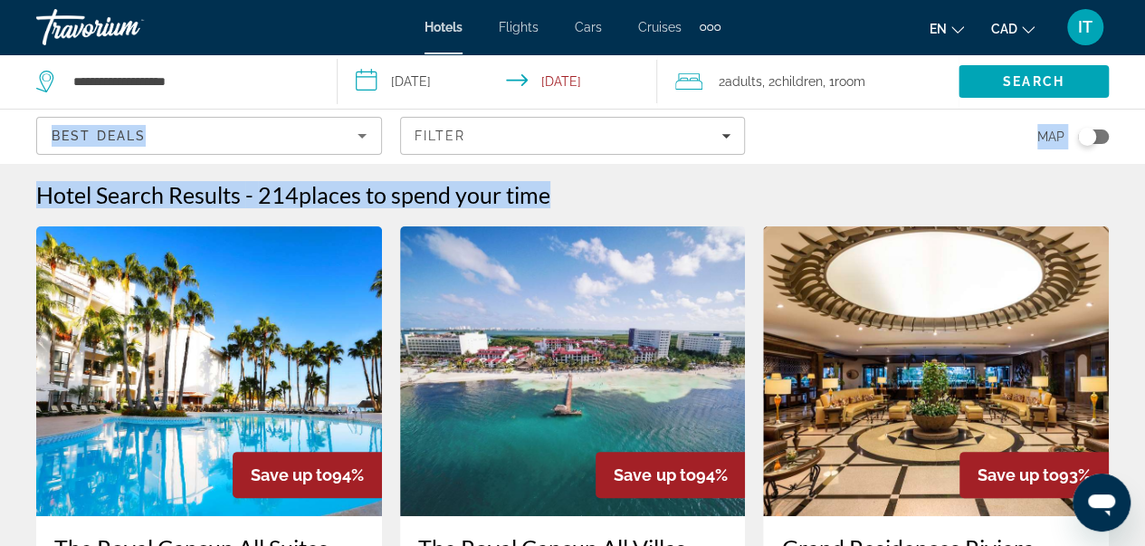
drag, startPoint x: 1144, startPoint y: 64, endPoint x: 1146, endPoint y: 129, distance: 64.3
click at [1145, 129] on html "**********" at bounding box center [572, 273] width 1145 height 546
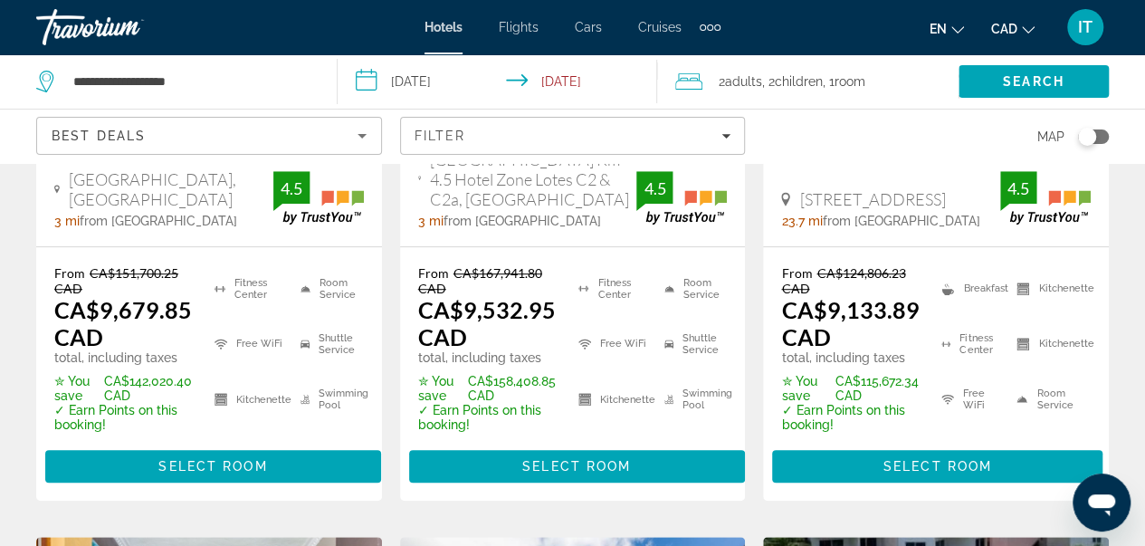
click at [1130, 104] on div "Search" at bounding box center [1051, 81] width 186 height 54
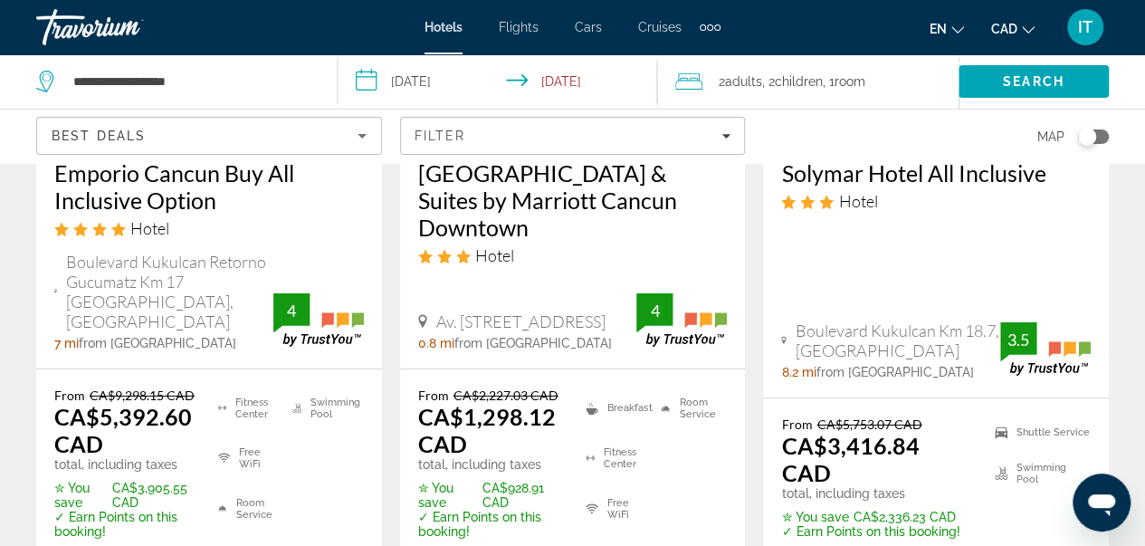
scroll to position [2866, 0]
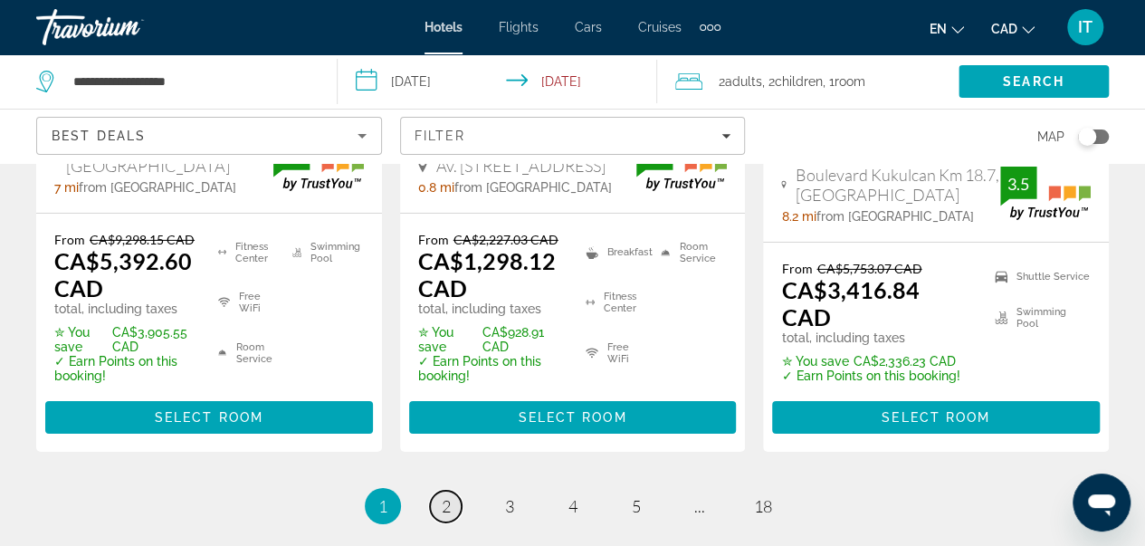
click at [443, 496] on span "2" at bounding box center [446, 506] width 9 height 20
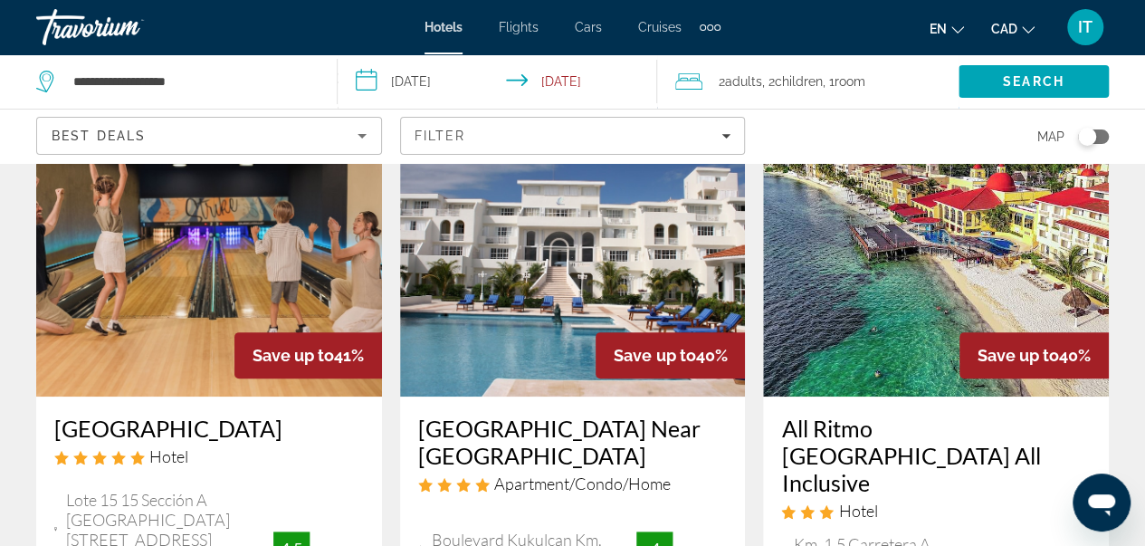
scroll to position [107, 0]
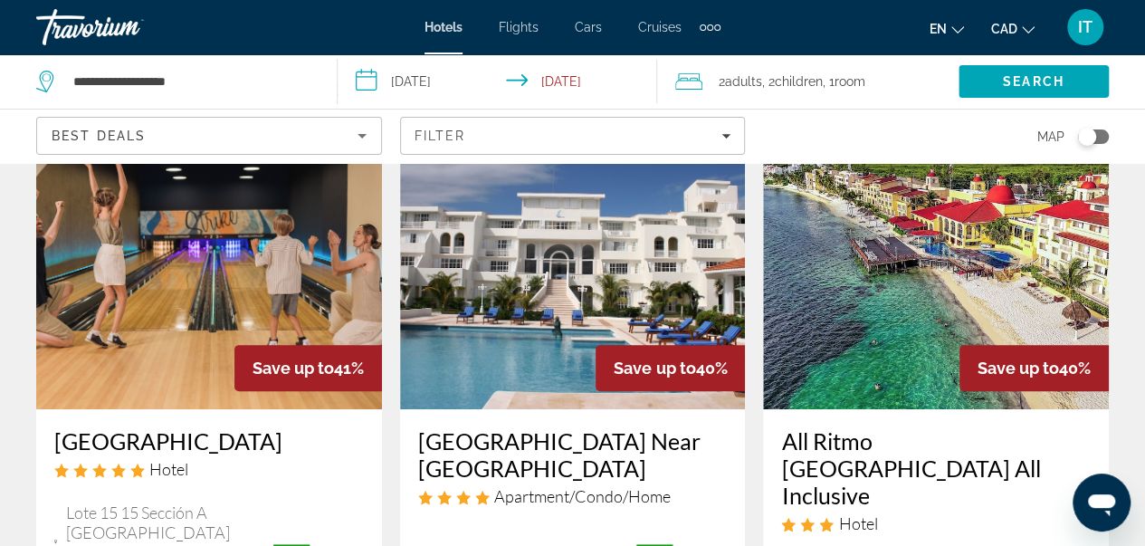
click at [943, 463] on h3 "All Ritmo [GEOGRAPHIC_DATA] All Inclusive" at bounding box center [936, 467] width 310 height 81
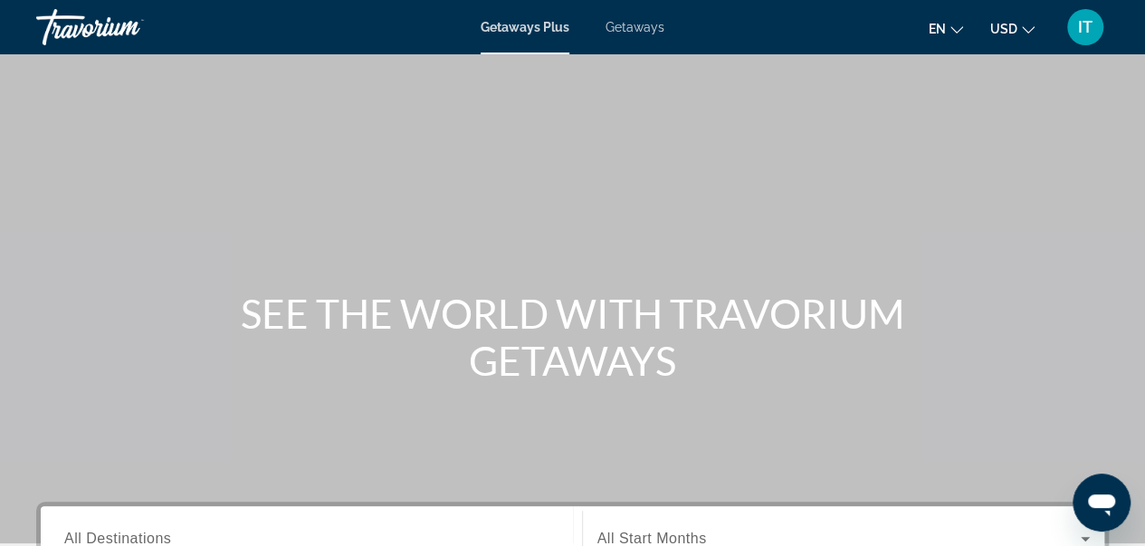
click at [626, 31] on span "Getaways" at bounding box center [635, 27] width 59 height 14
click at [1019, 37] on button "USD USD ($) MXN (Mex$) CAD (Can$) GBP (£) EUR (€) AUD (A$) NZD (NZ$) CNY (CN¥)" at bounding box center [1012, 28] width 44 height 26
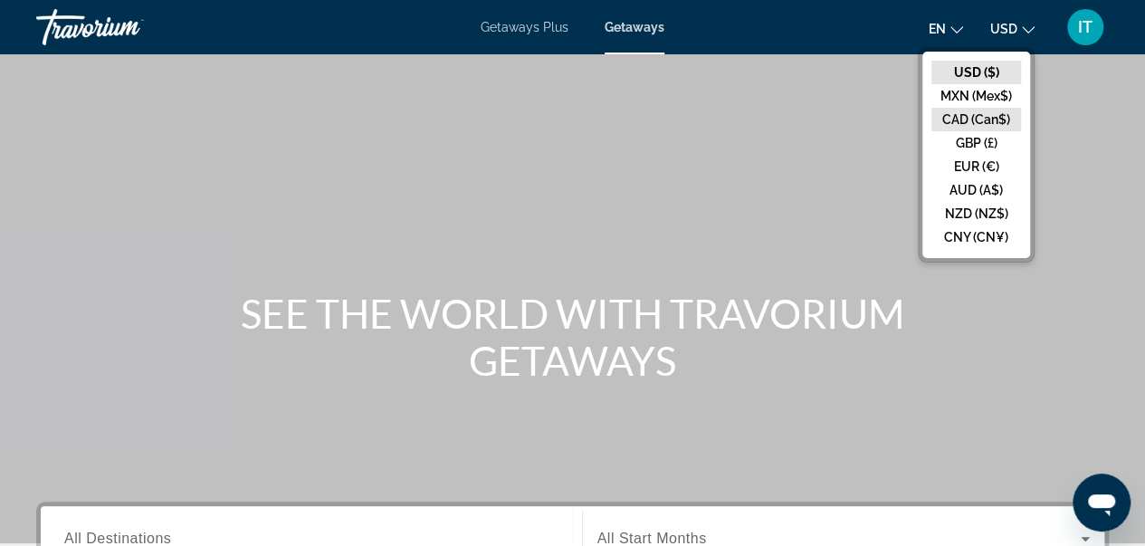
click at [980, 123] on button "CAD (Can$)" at bounding box center [976, 120] width 90 height 24
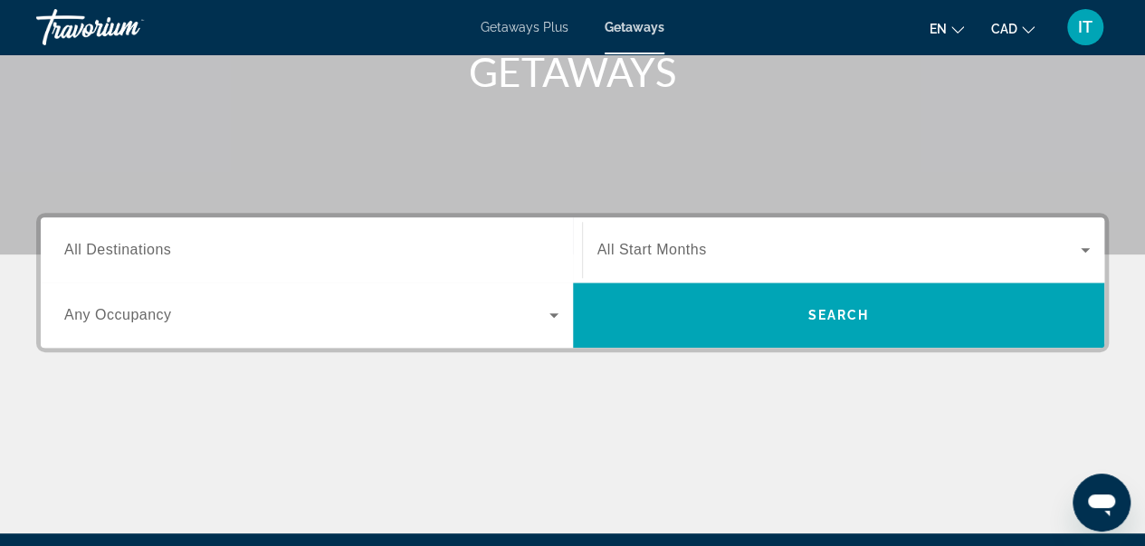
scroll to position [291, 0]
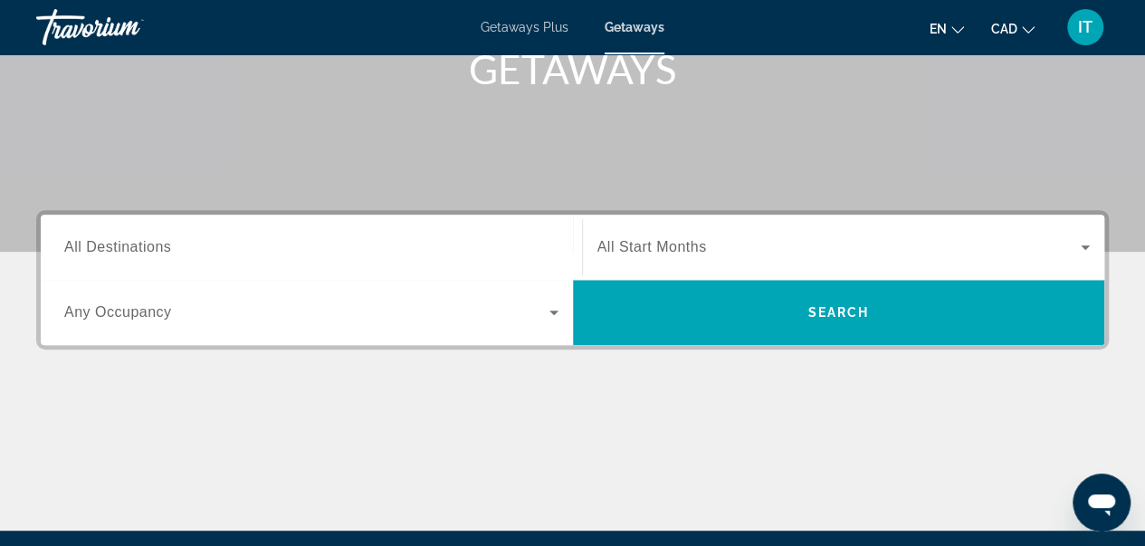
click at [226, 229] on div "Search widget" at bounding box center [311, 248] width 494 height 52
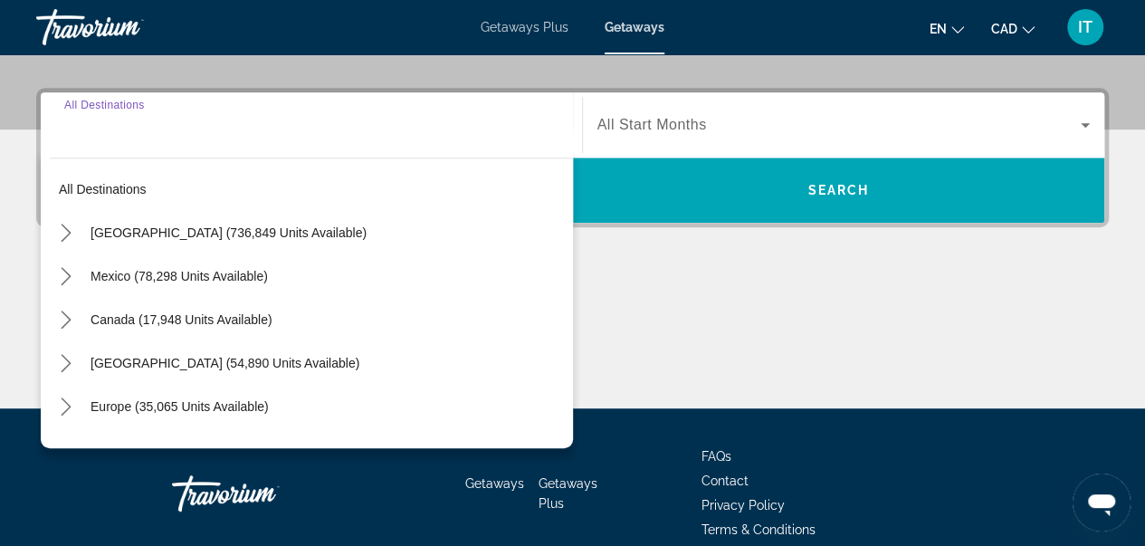
scroll to position [442, 0]
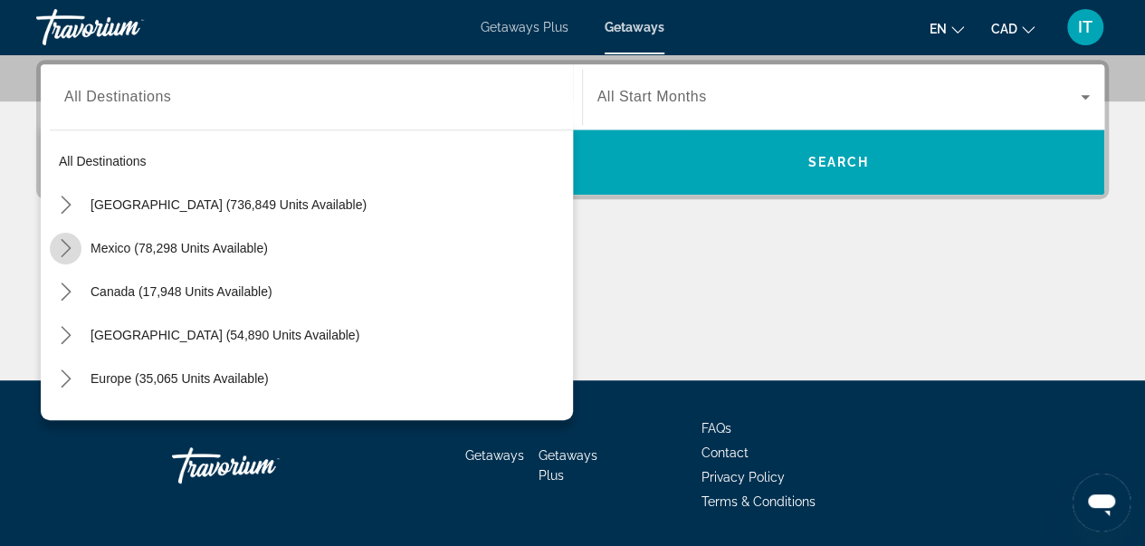
click at [69, 256] on mat-icon "Toggle Mexico (78,298 units available) submenu" at bounding box center [66, 249] width 32 height 32
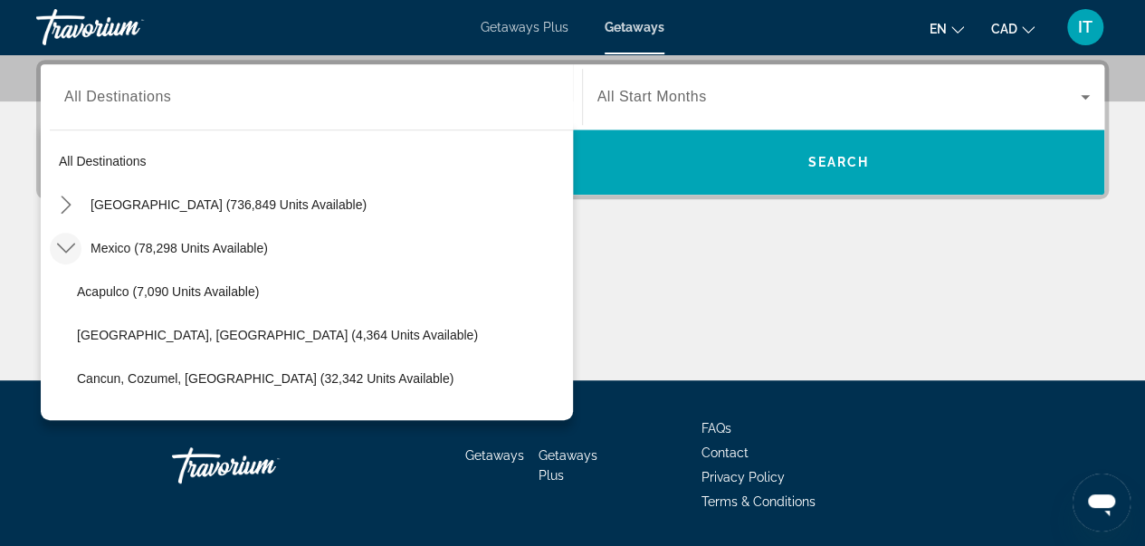
scroll to position [96, 0]
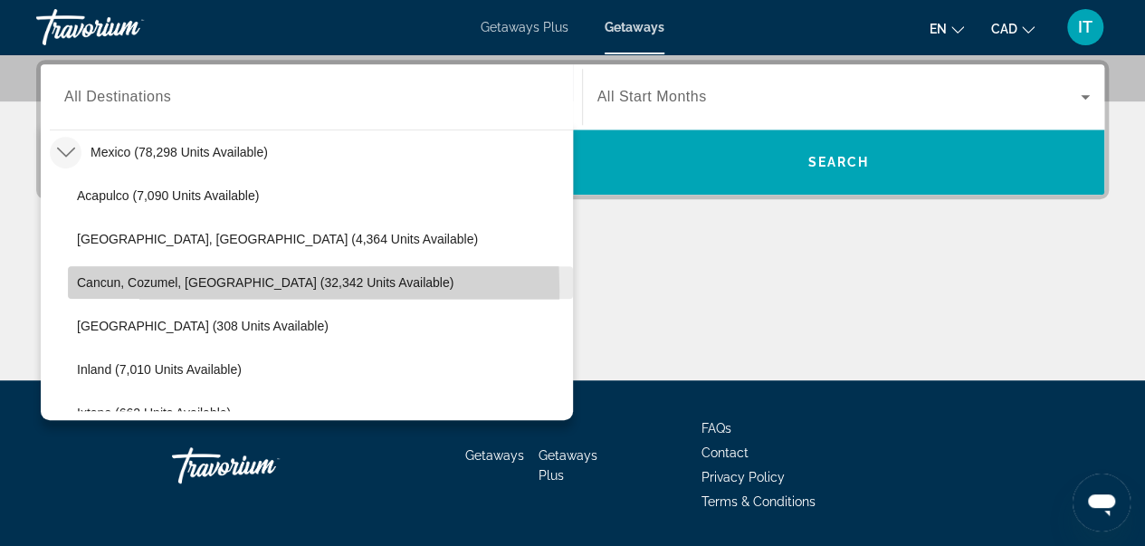
click at [119, 289] on span "Select destination: Cancun, Cozumel, Riviera Maya (32,342 units available)" at bounding box center [320, 282] width 505 height 43
type input "**********"
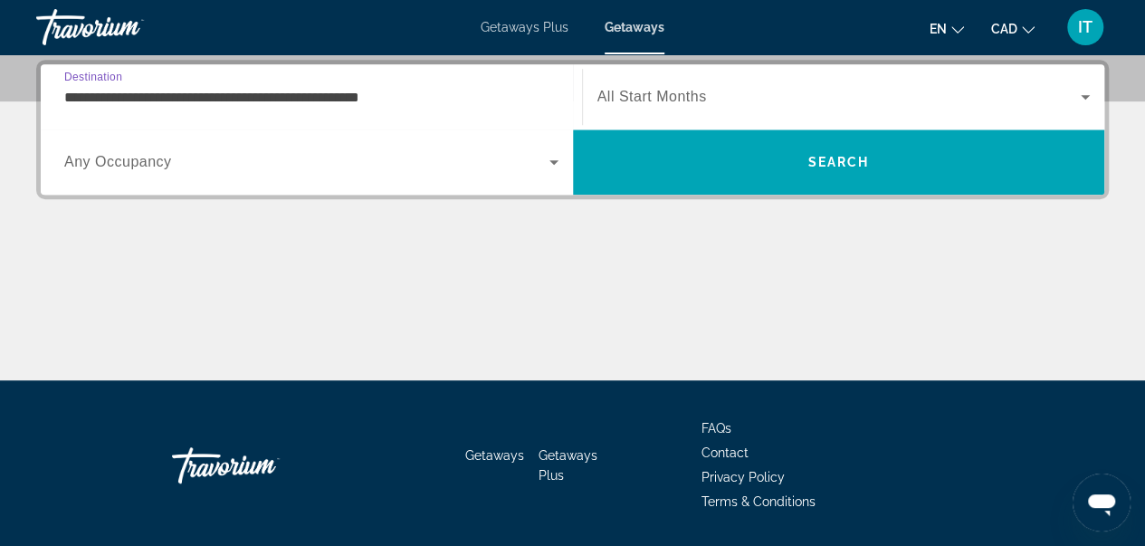
click at [682, 93] on span "All Start Months" at bounding box center [652, 96] width 110 height 15
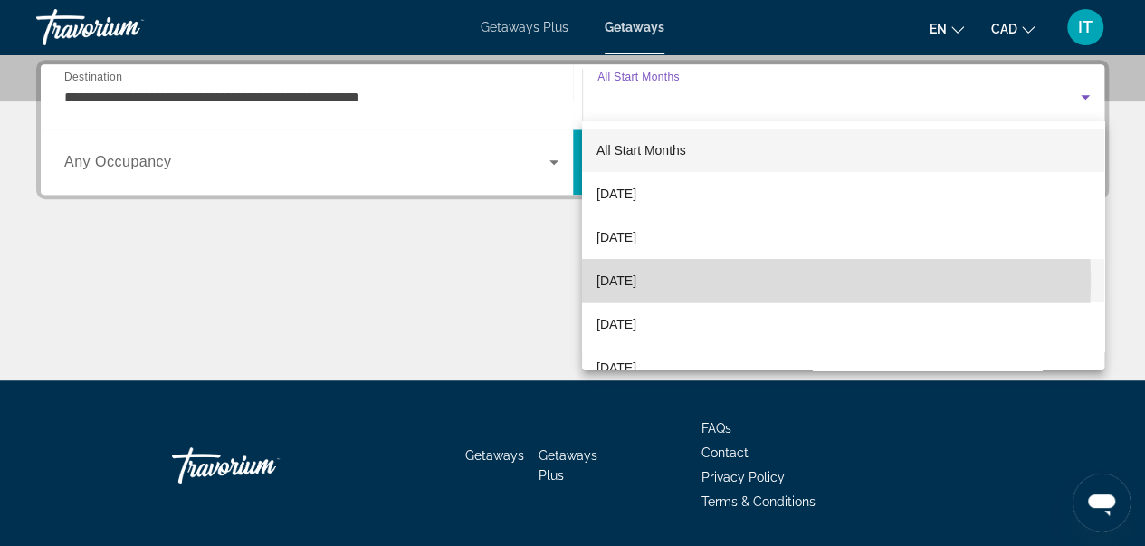
click at [636, 280] on span "December 2025" at bounding box center [616, 281] width 40 height 22
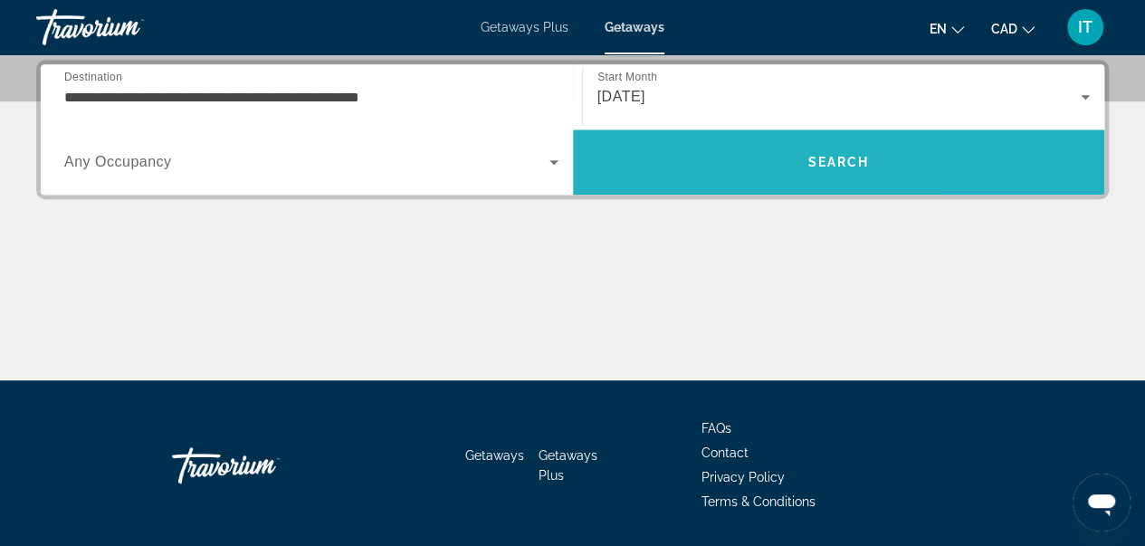
click at [680, 157] on span "Search" at bounding box center [839, 161] width 532 height 43
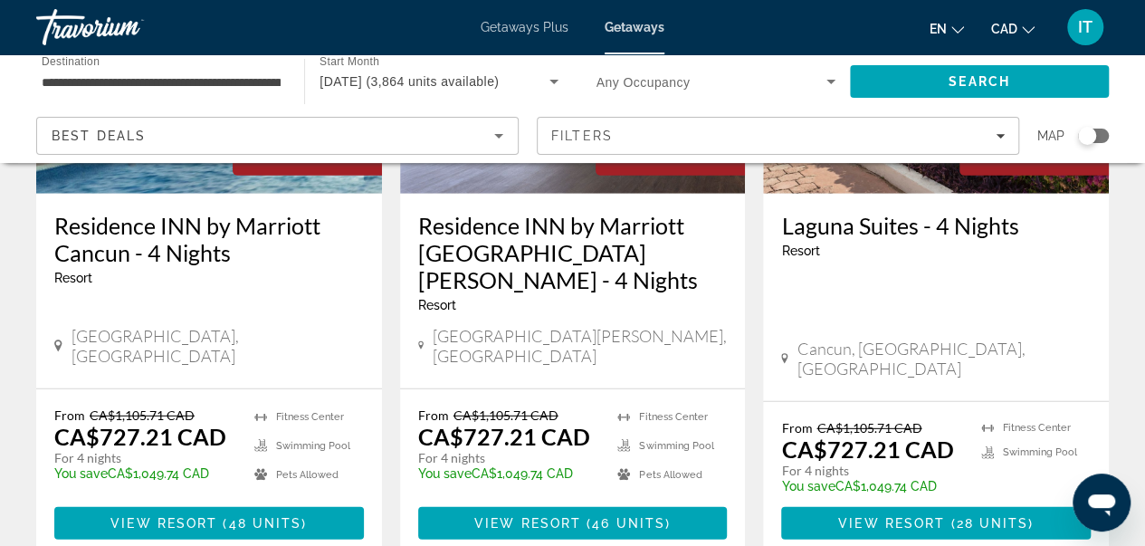
scroll to position [2426, 0]
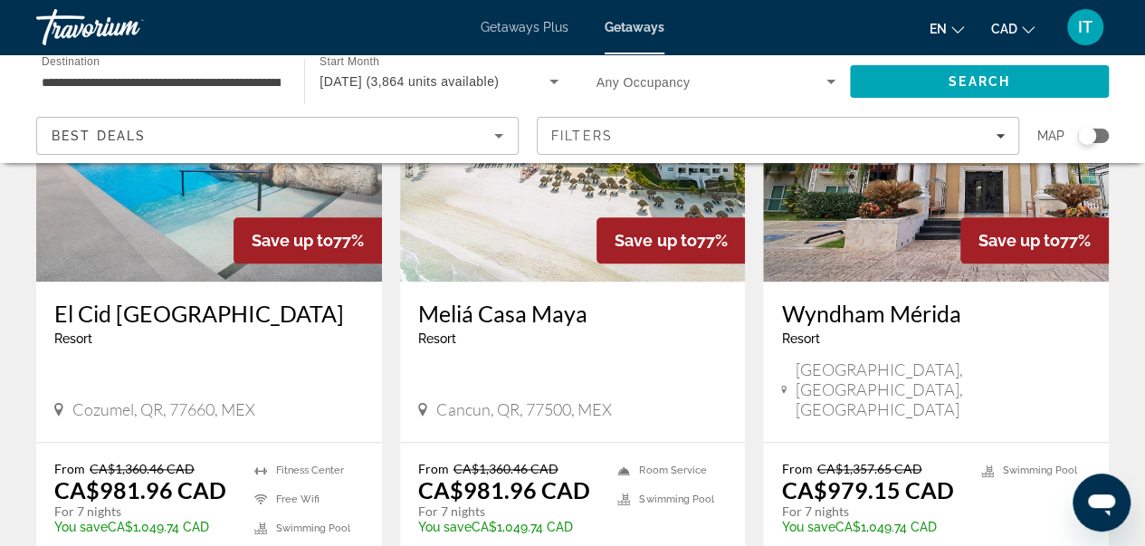
scroll to position [911, 0]
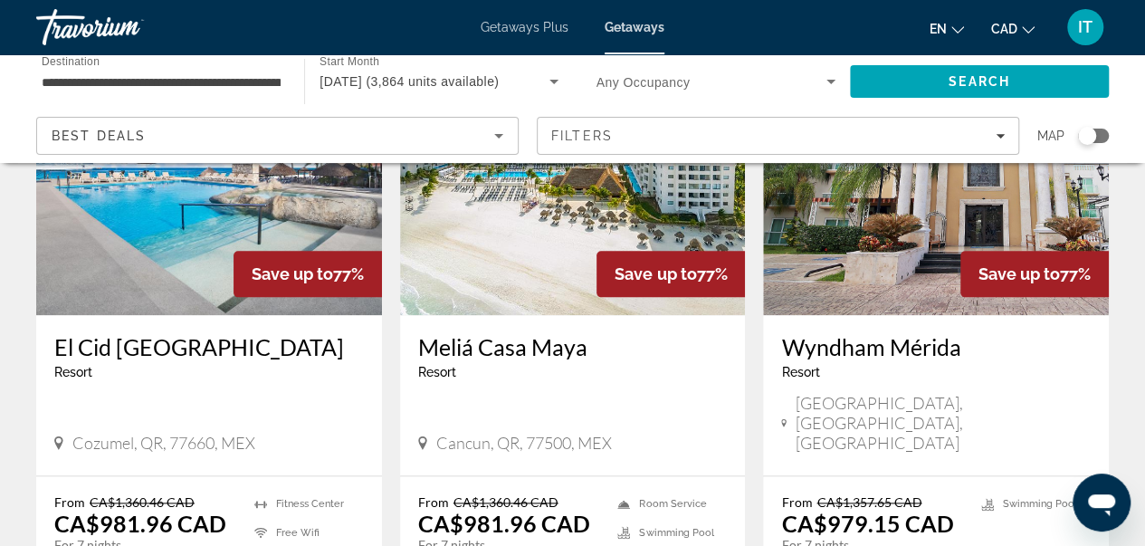
click at [528, 315] on div "Meliá Casa Maya Resort - This is an adults only resort Cancun, QR, 77500, MEX" at bounding box center [573, 395] width 346 height 160
click at [527, 263] on img "Main content" at bounding box center [573, 170] width 346 height 290
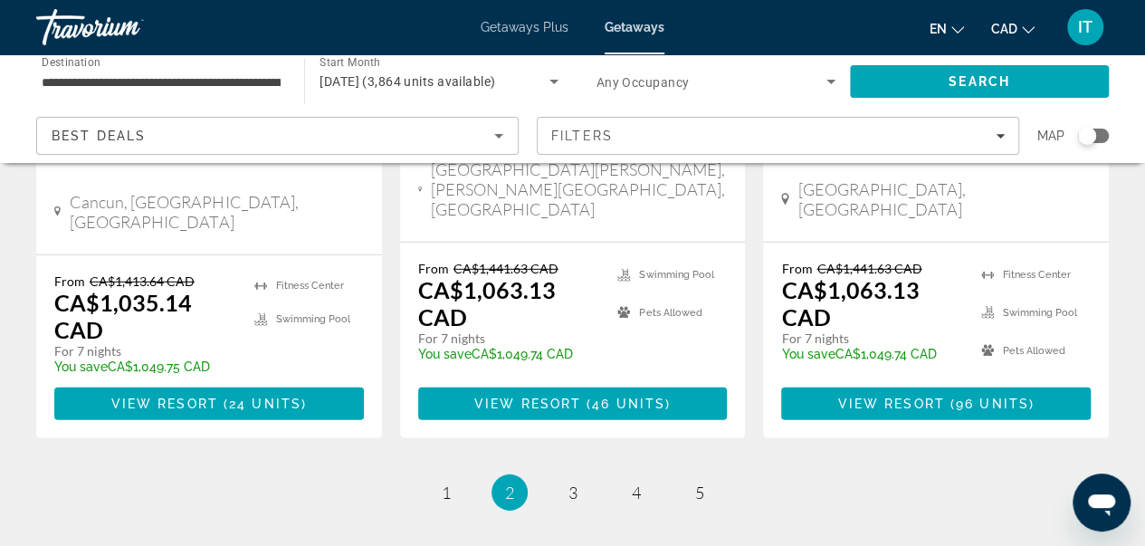
scroll to position [2598, 0]
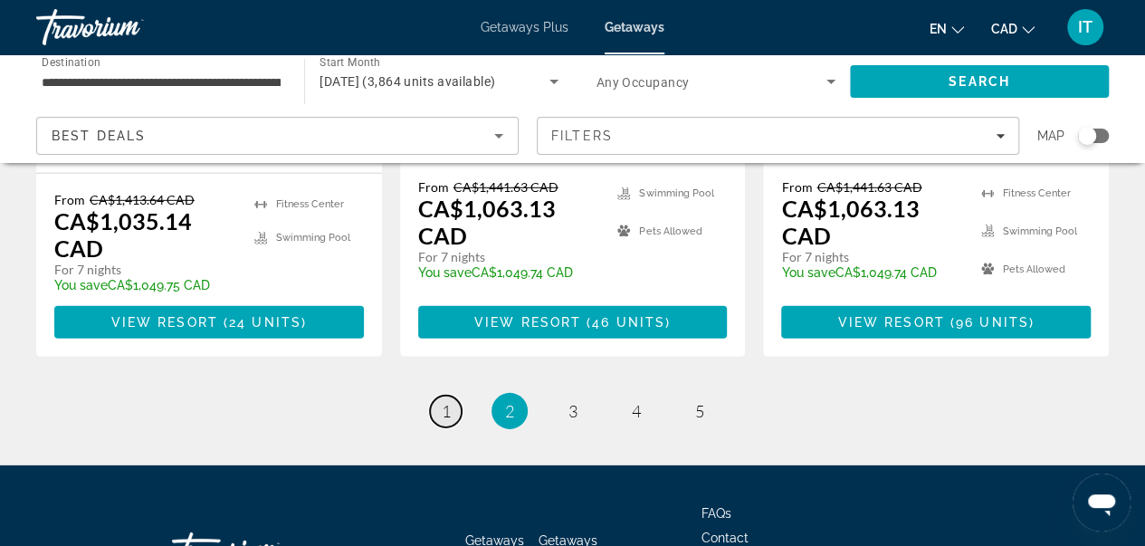
click at [446, 401] on span "1" at bounding box center [446, 411] width 9 height 20
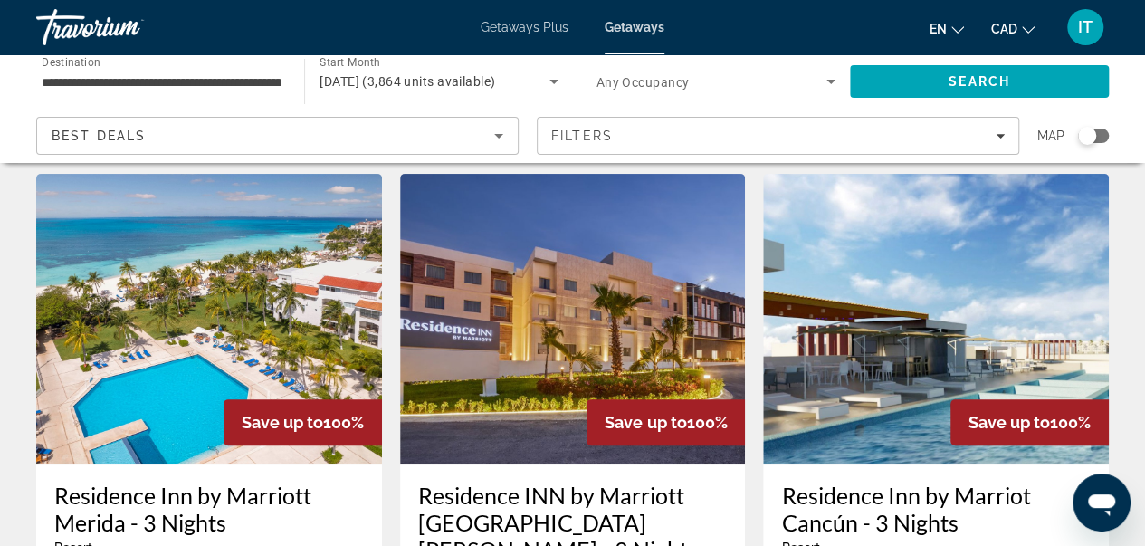
scroll to position [0, 0]
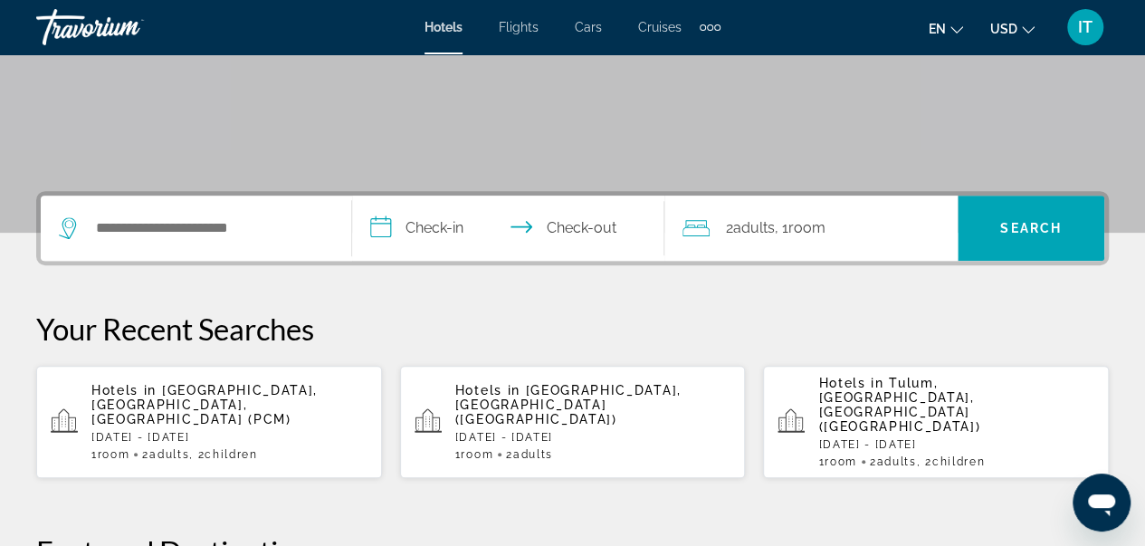
scroll to position [350, 0]
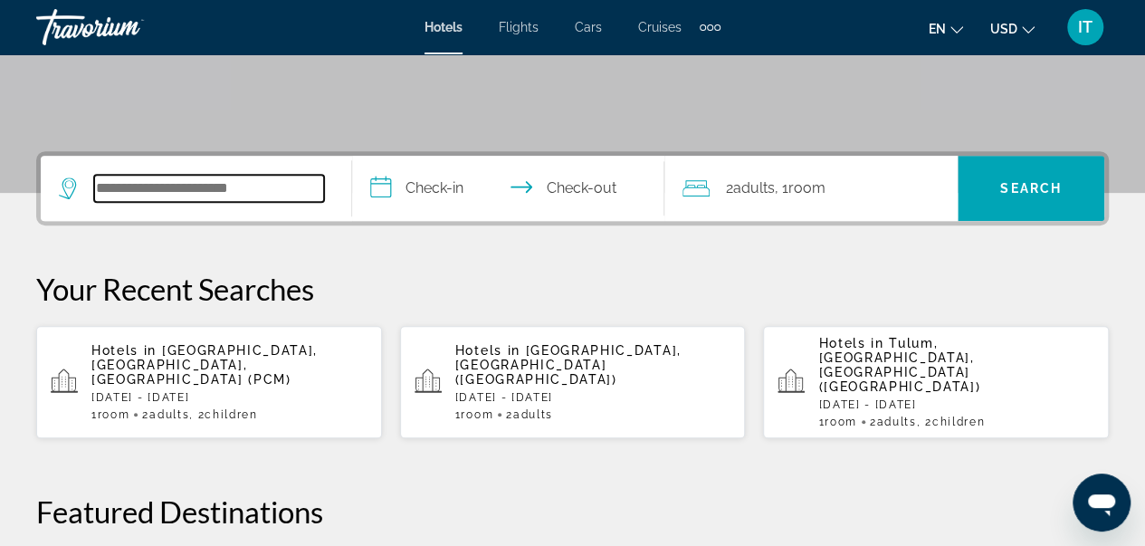
click at [206, 191] on input "Search hotel destination" at bounding box center [209, 188] width 230 height 27
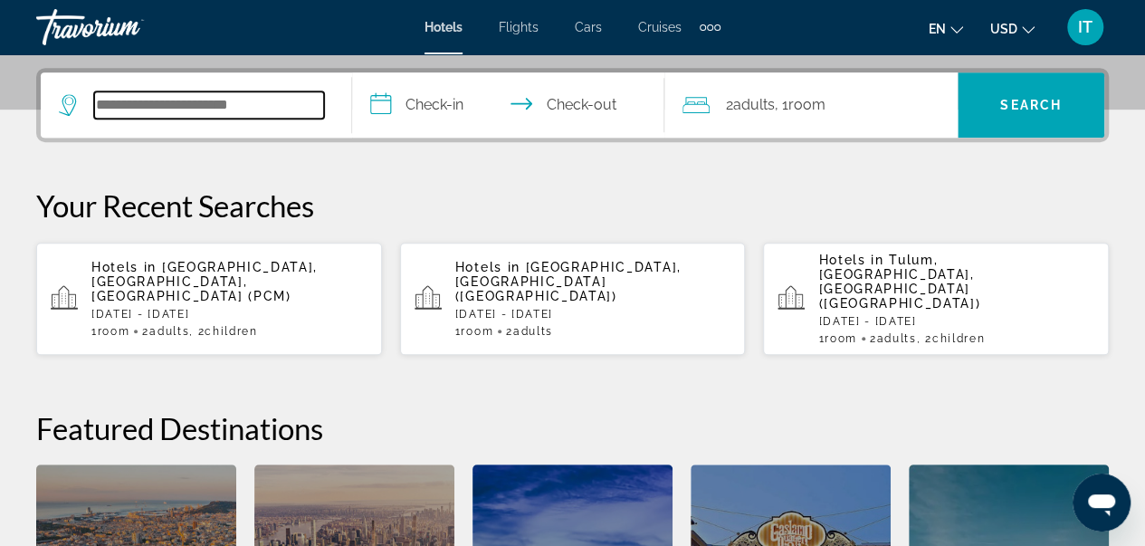
scroll to position [442, 0]
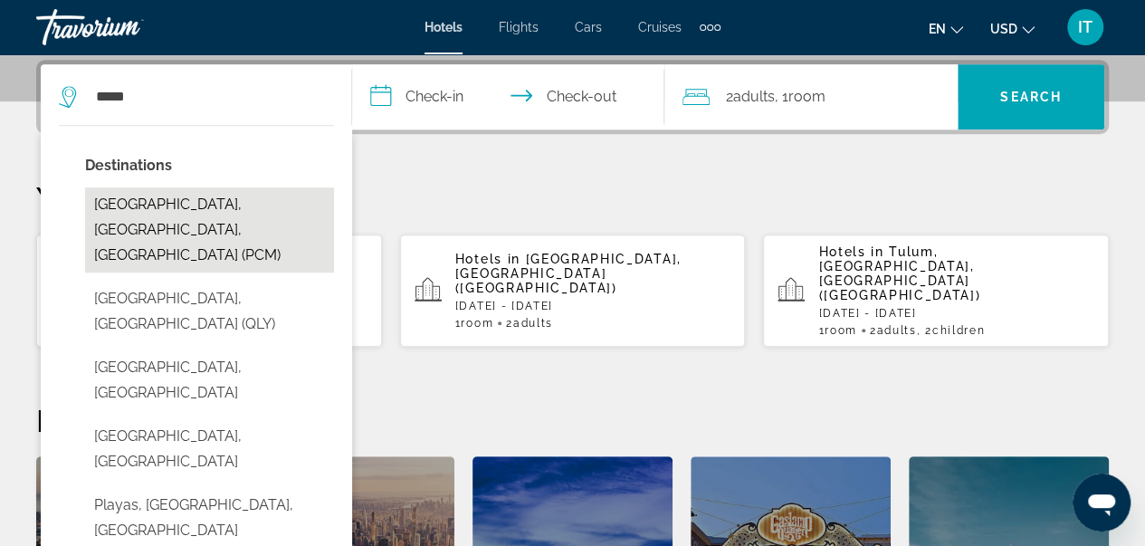
click at [188, 214] on button "[GEOGRAPHIC_DATA], [GEOGRAPHIC_DATA], [GEOGRAPHIC_DATA] (PCM)" at bounding box center [209, 229] width 249 height 85
type input "**********"
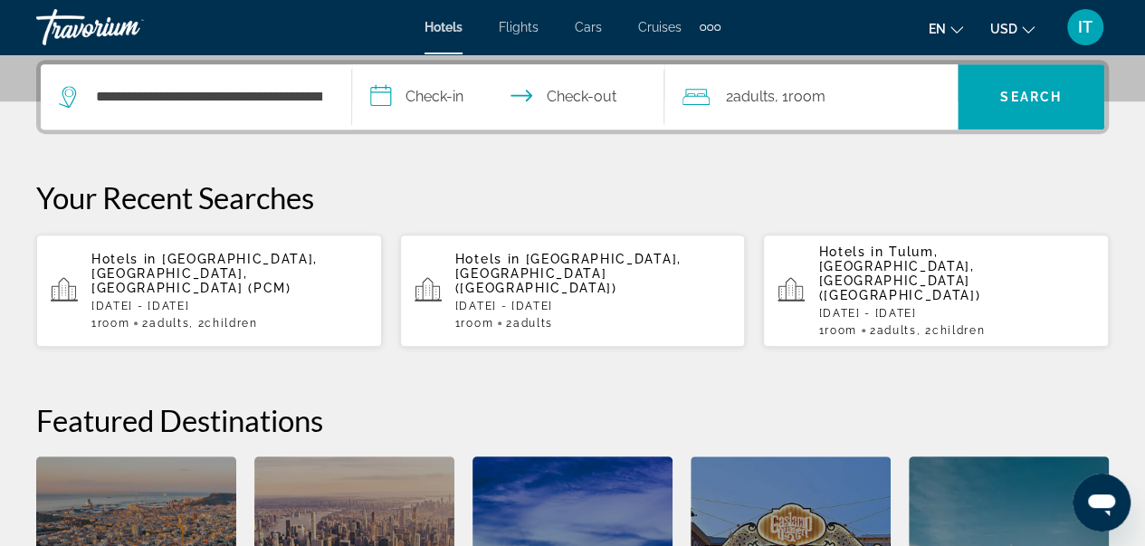
click at [758, 92] on span "Adults" at bounding box center [754, 96] width 42 height 17
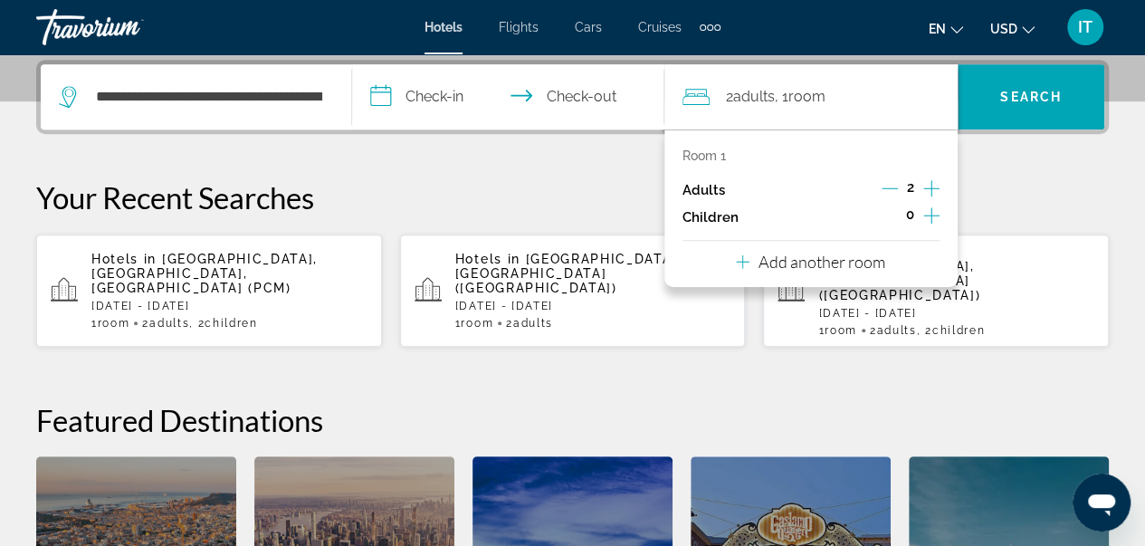
click at [934, 217] on icon "Increment children" at bounding box center [931, 216] width 16 height 22
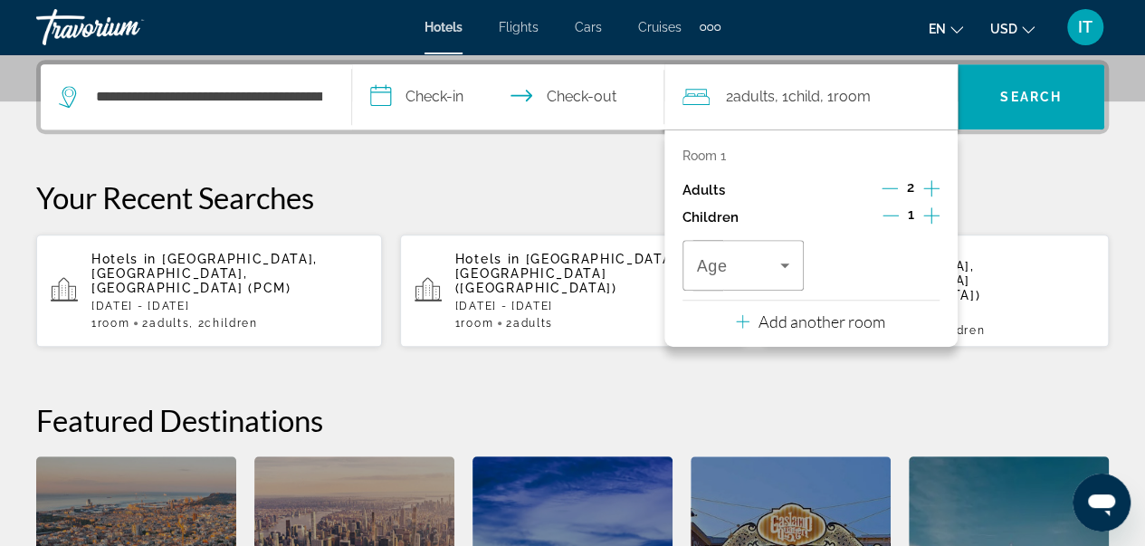
click at [934, 217] on icon "Increment children" at bounding box center [931, 216] width 16 height 22
click at [738, 245] on div "Travelers: 2 adults, 2 children" at bounding box center [743, 265] width 93 height 51
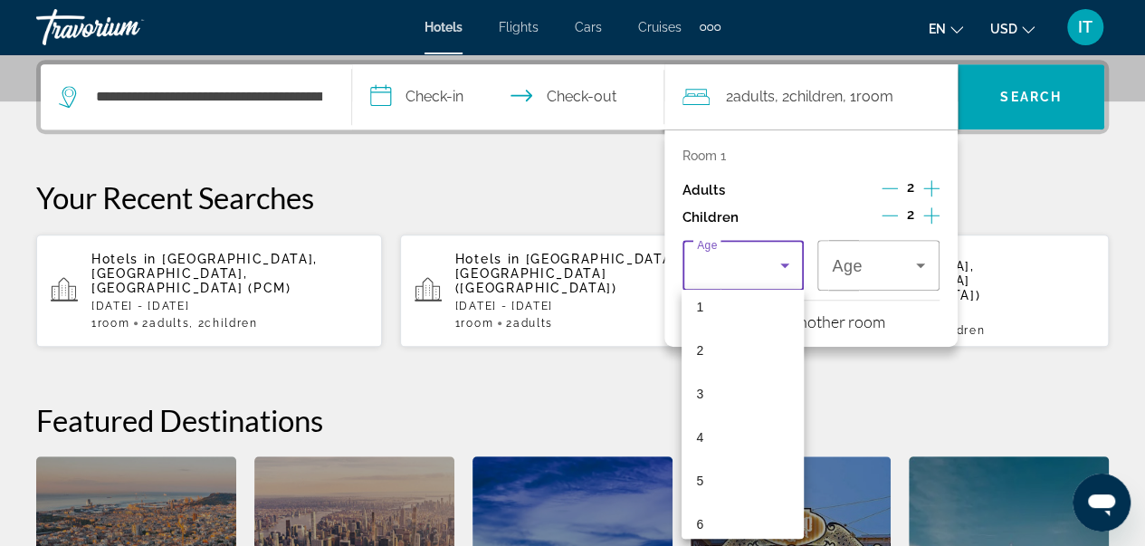
scroll to position [72, 0]
click at [729, 501] on mat-option "6" at bounding box center [743, 506] width 122 height 43
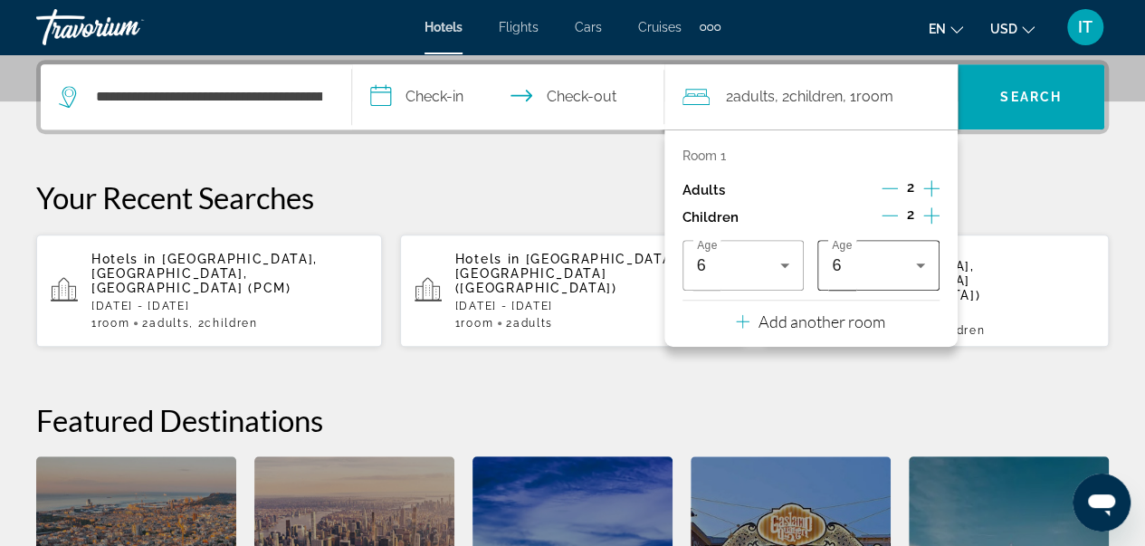
drag, startPoint x: 897, startPoint y: 232, endPoint x: 897, endPoint y: 243, distance: 11.8
click at [897, 243] on div "Room 1 Adults 2 Children 2 Age [DEMOGRAPHIC_DATA] Age [DEMOGRAPHIC_DATA]" at bounding box center [810, 219] width 257 height 142
click at [897, 243] on div "6" at bounding box center [878, 265] width 93 height 51
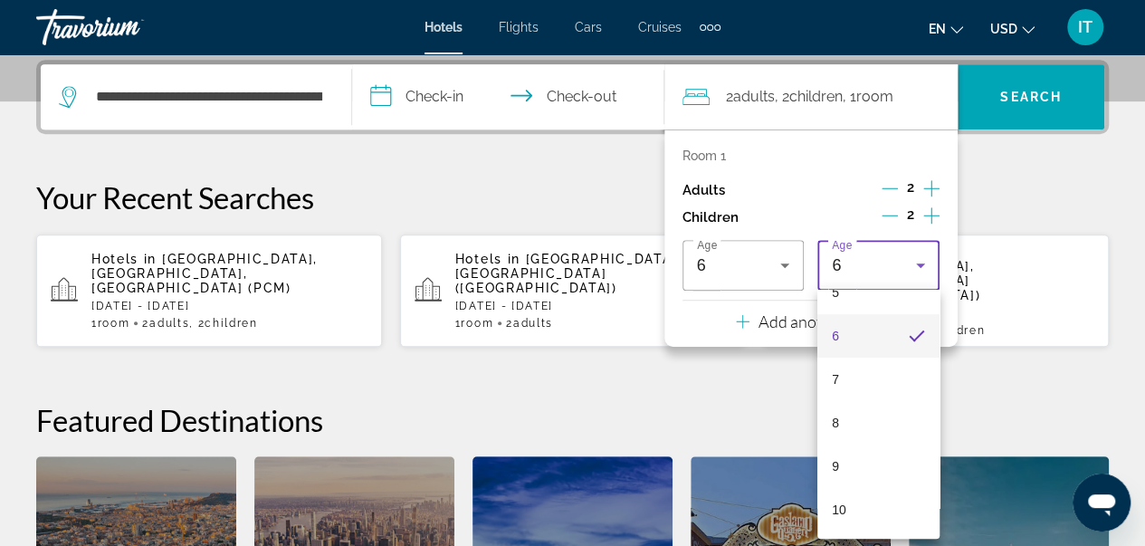
scroll to position [291, 0]
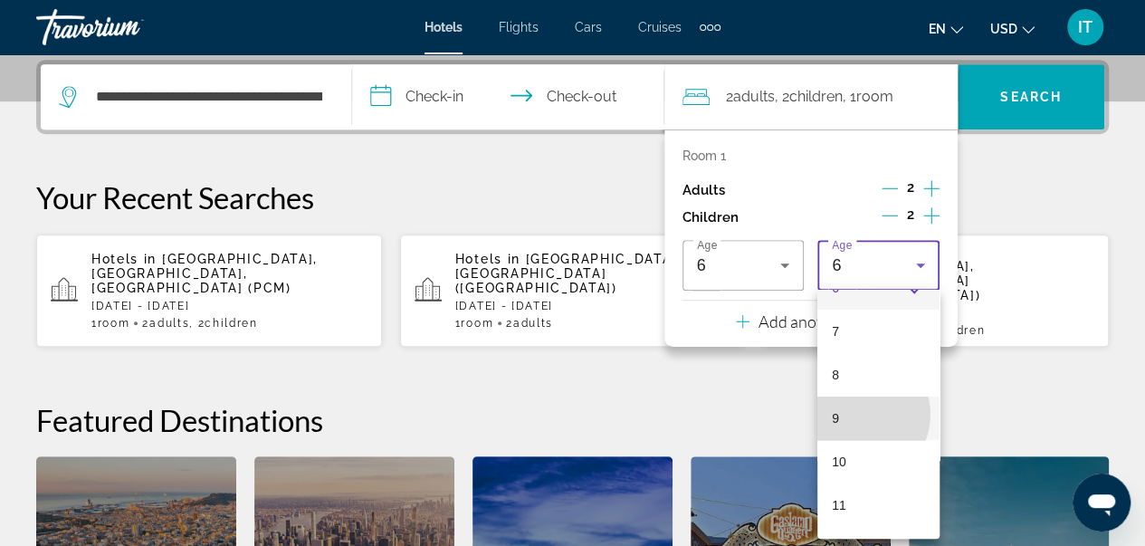
click at [857, 414] on mat-option "9" at bounding box center [878, 417] width 122 height 43
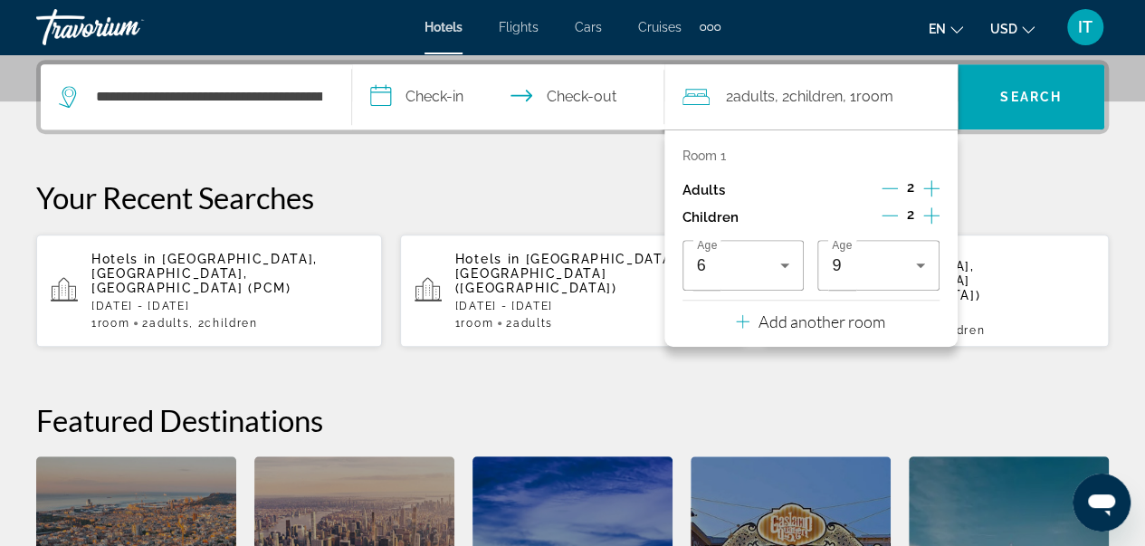
click at [463, 87] on input "**********" at bounding box center [511, 99] width 319 height 71
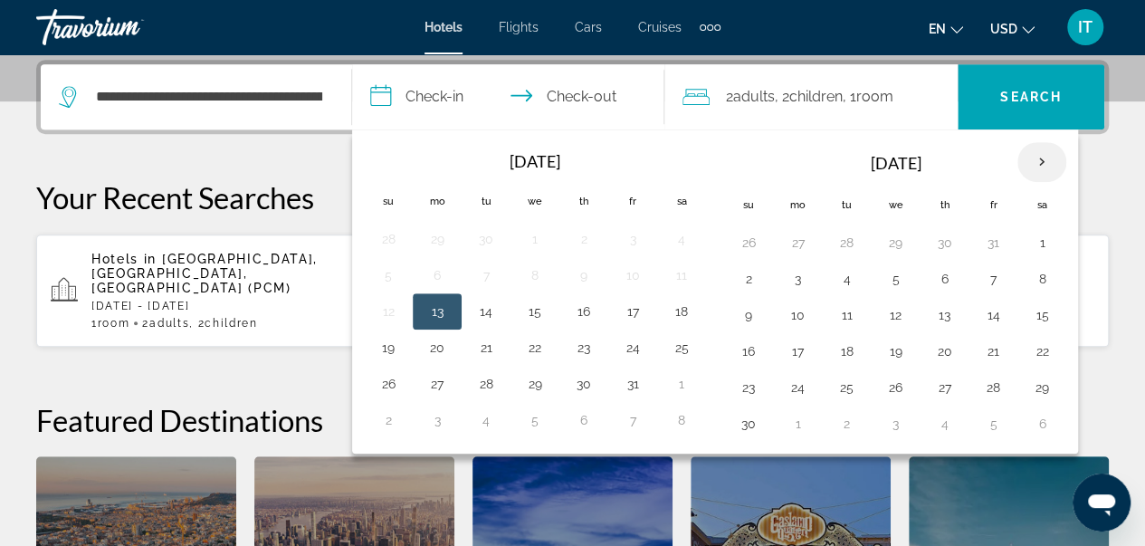
click at [1035, 163] on th "Next month" at bounding box center [1041, 162] width 49 height 40
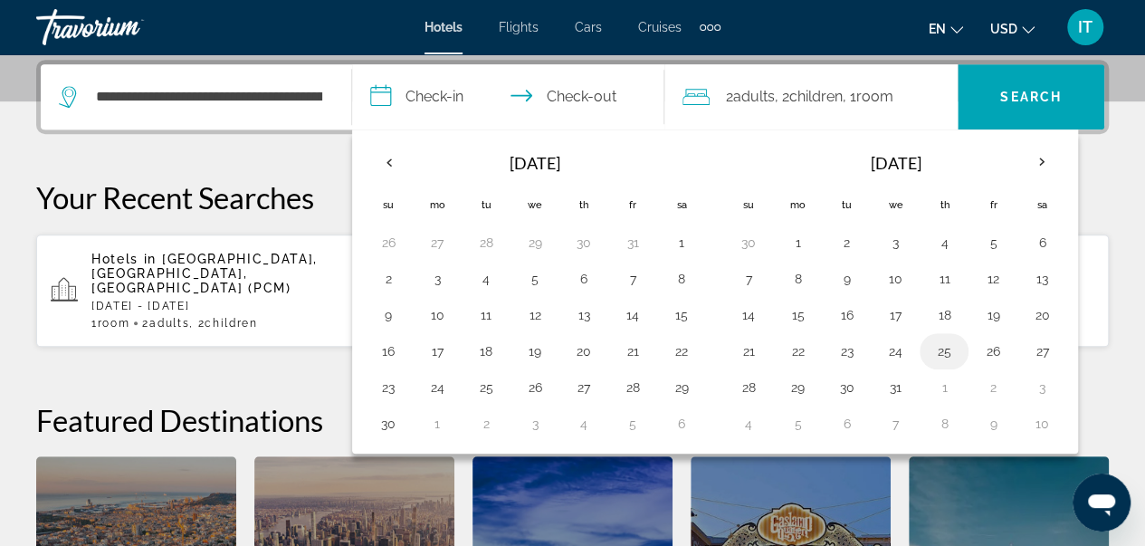
click at [946, 347] on button "25" at bounding box center [944, 351] width 29 height 25
click at [1038, 173] on th "Next month" at bounding box center [1041, 162] width 49 height 40
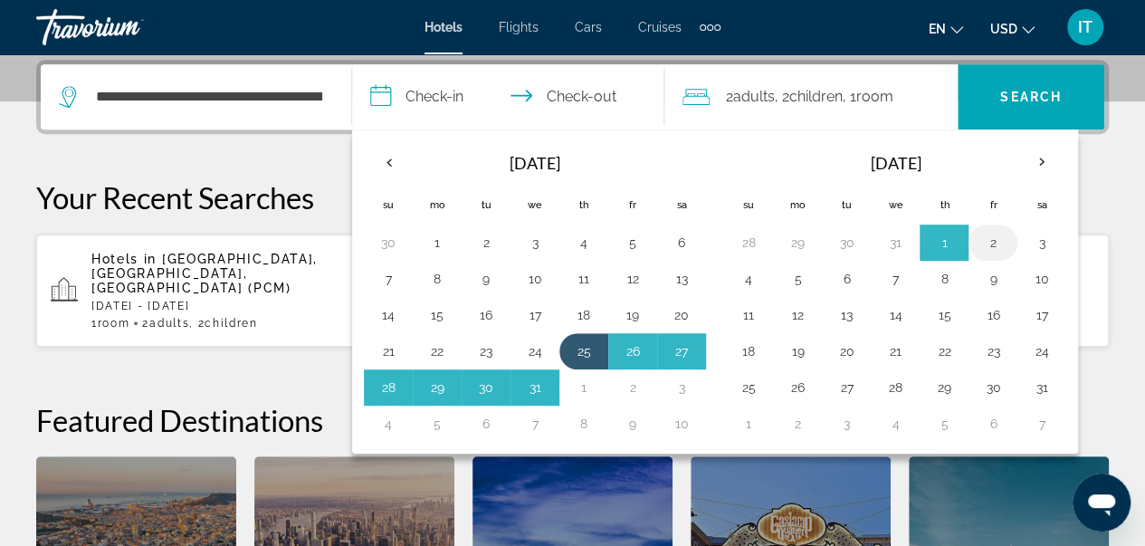
click at [990, 243] on button "2" at bounding box center [992, 242] width 29 height 25
type input "**********"
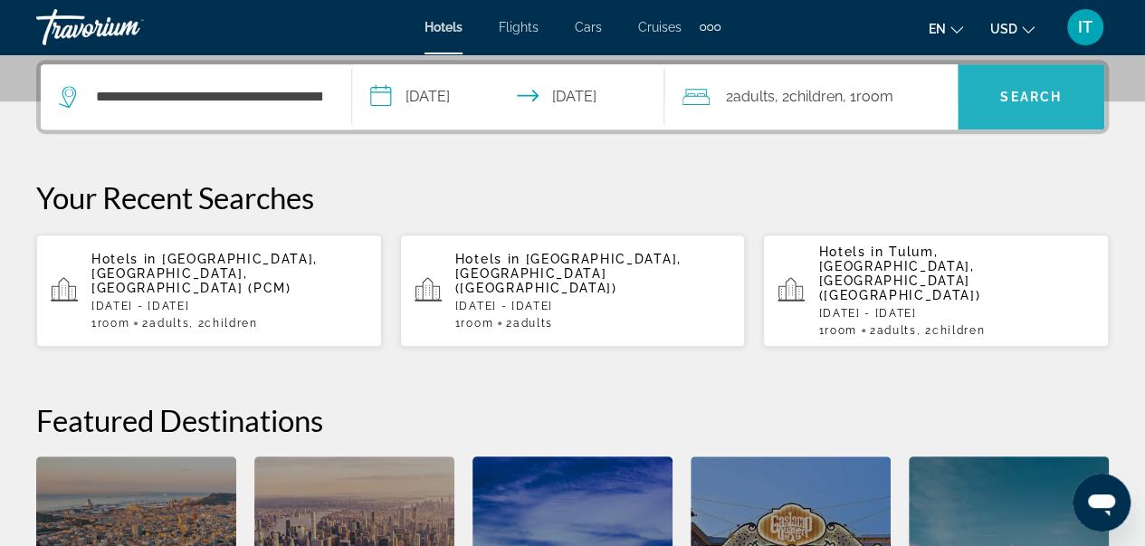
click at [1043, 115] on span "Search" at bounding box center [1031, 96] width 147 height 43
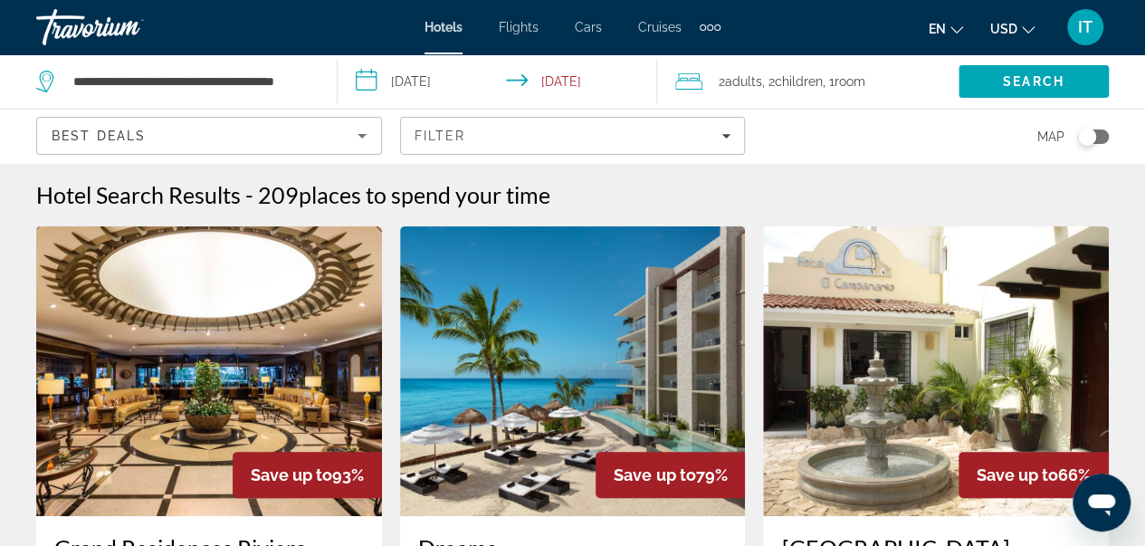
click at [1021, 21] on button "USD USD ($) MXN (Mex$) CAD (Can$) GBP (£) EUR (€) AUD (A$) NZD (NZ$) CNY (CN¥)" at bounding box center [1012, 28] width 44 height 26
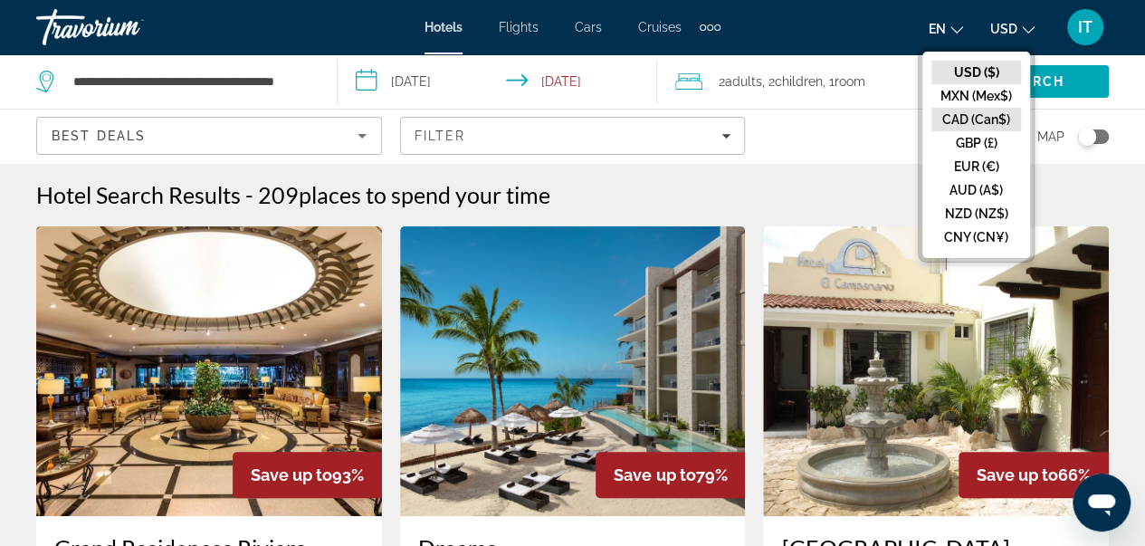
click at [972, 124] on button "CAD (Can$)" at bounding box center [976, 120] width 90 height 24
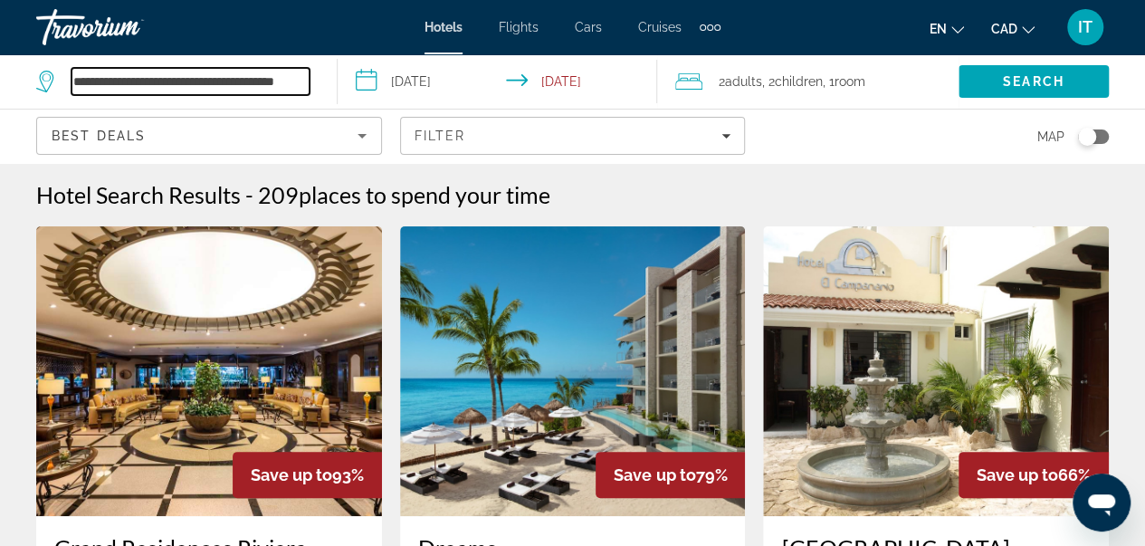
click at [262, 81] on input "**********" at bounding box center [191, 81] width 238 height 27
click at [304, 80] on input "**********" at bounding box center [191, 81] width 238 height 27
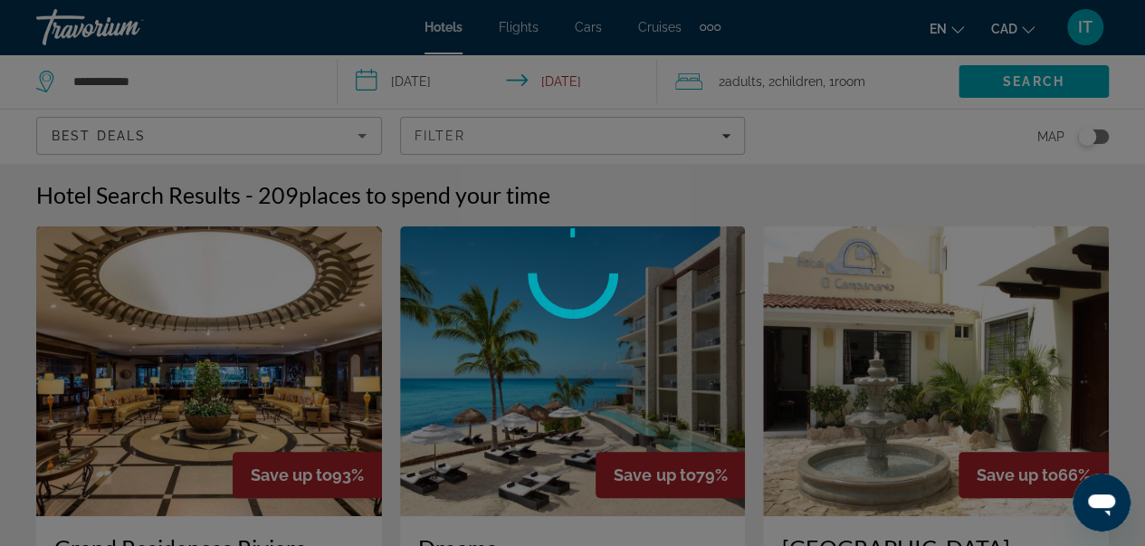
click at [255, 73] on div at bounding box center [572, 273] width 1145 height 546
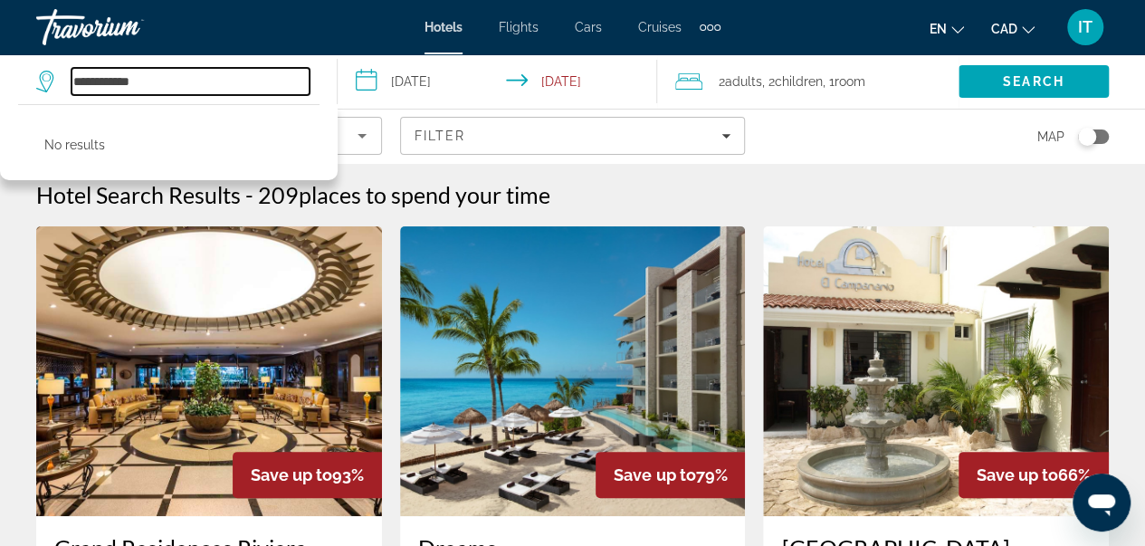
click at [234, 78] on input "**********" at bounding box center [191, 81] width 238 height 27
type input "*"
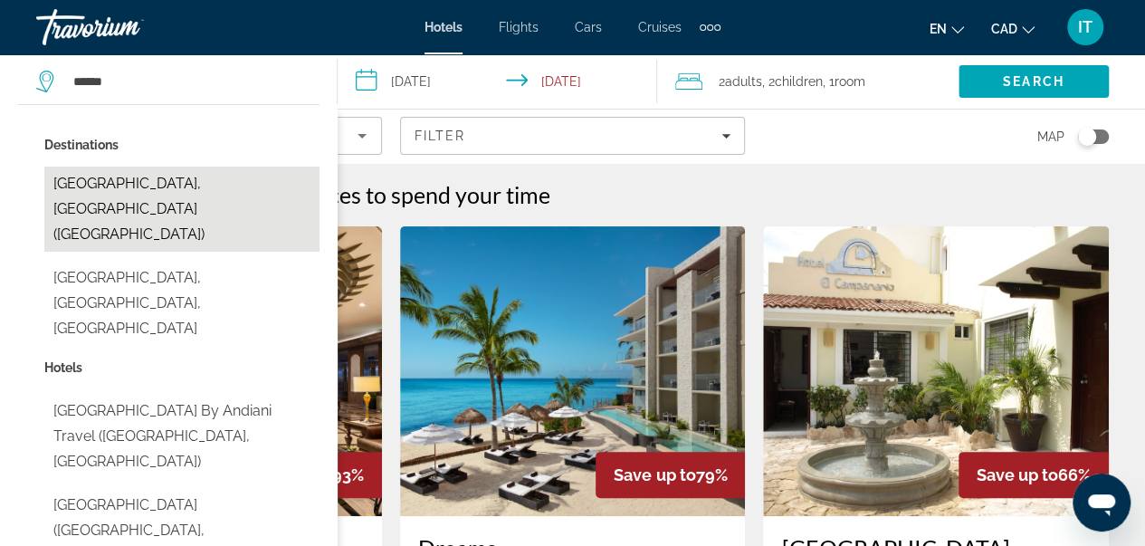
click at [130, 180] on button "[GEOGRAPHIC_DATA], [GEOGRAPHIC_DATA] ([GEOGRAPHIC_DATA])" at bounding box center [181, 209] width 275 height 85
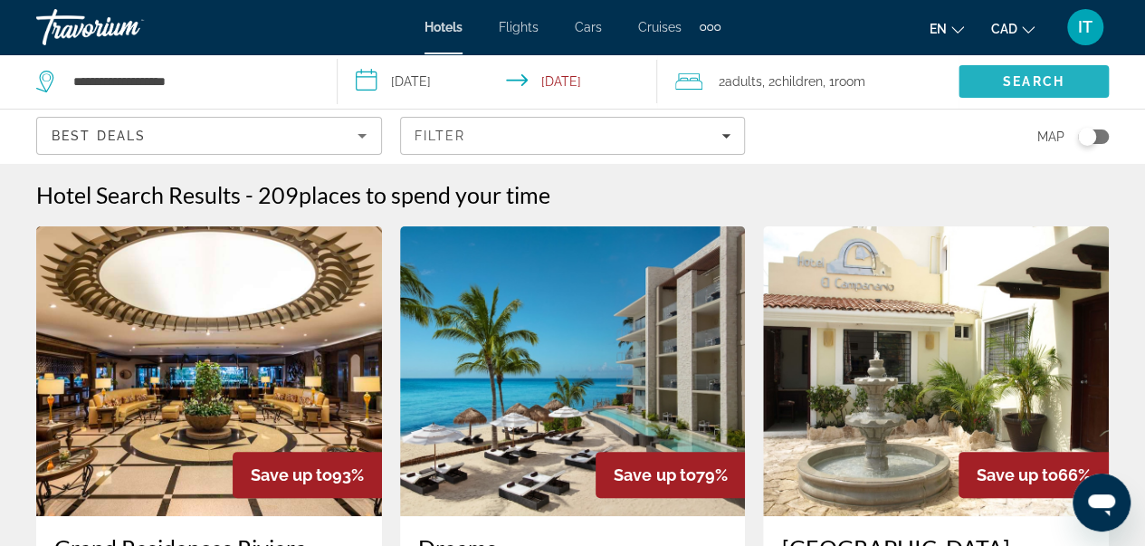
click at [997, 89] on span "Search" at bounding box center [1033, 81] width 150 height 43
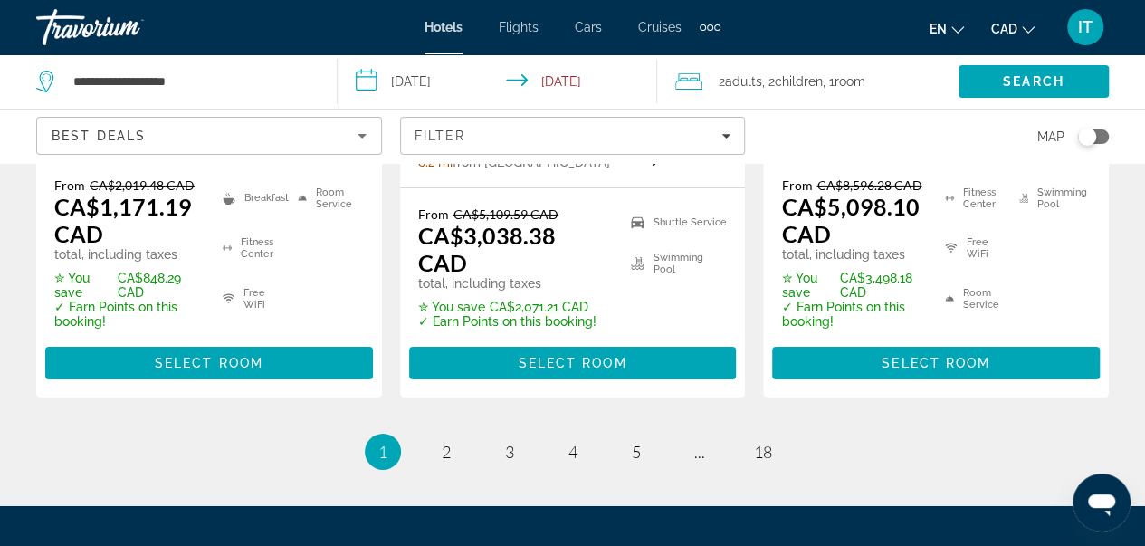
scroll to position [2901, 0]
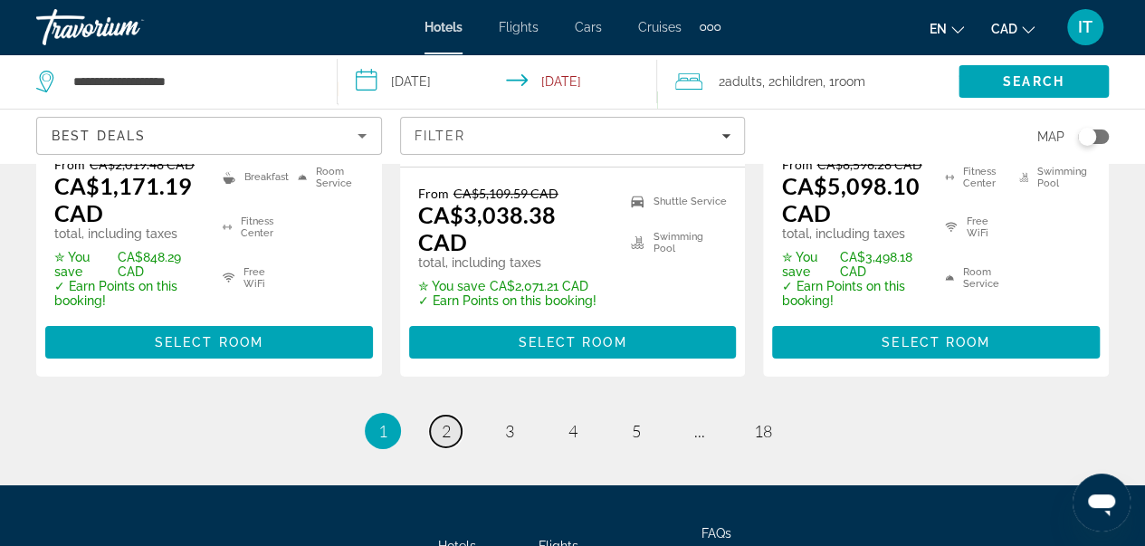
click at [450, 421] on span "2" at bounding box center [446, 431] width 9 height 20
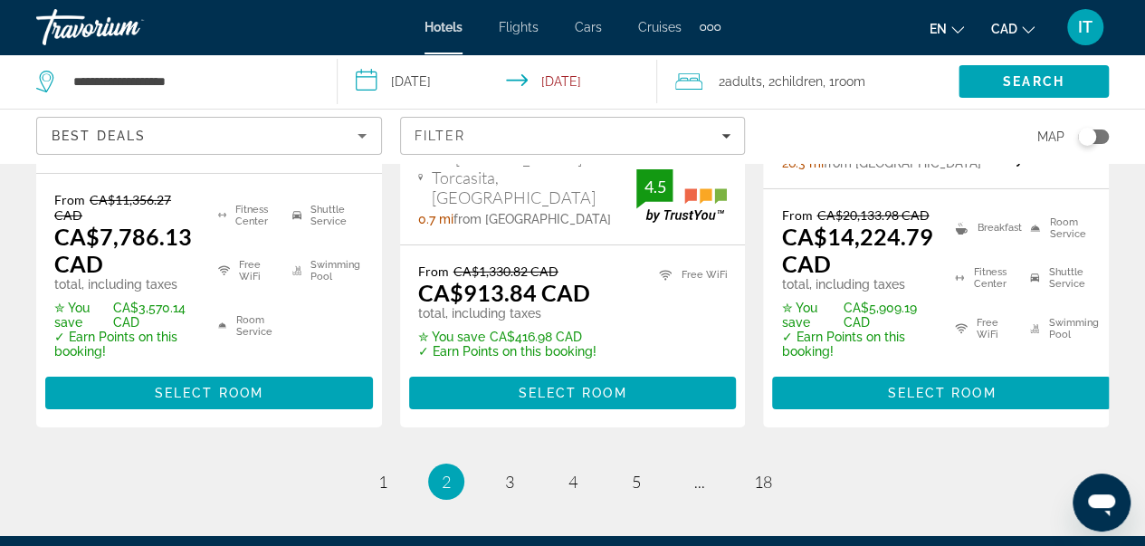
scroll to position [3019, 0]
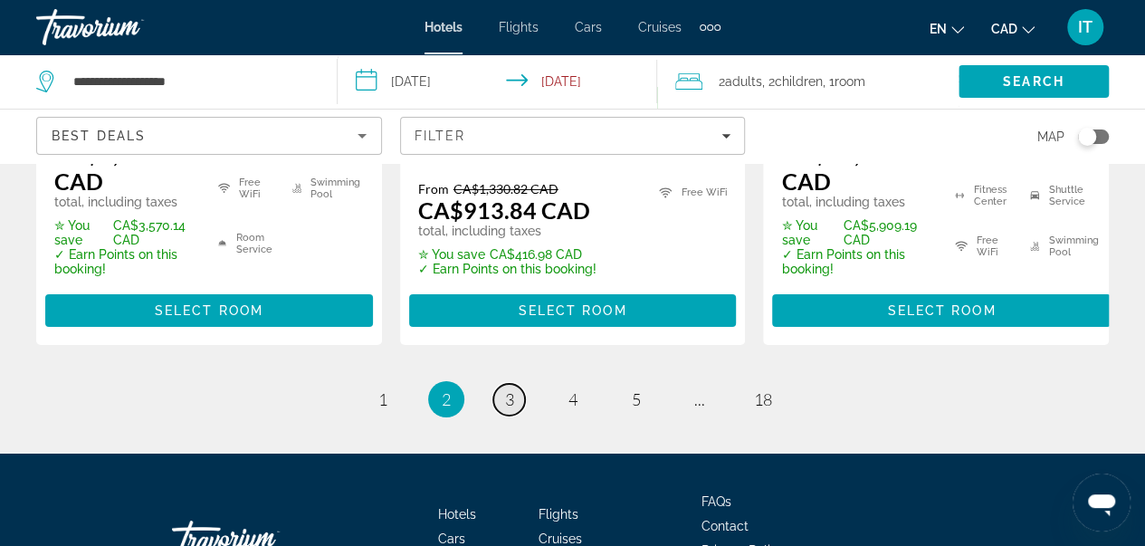
click at [506, 389] on span "3" at bounding box center [509, 399] width 9 height 20
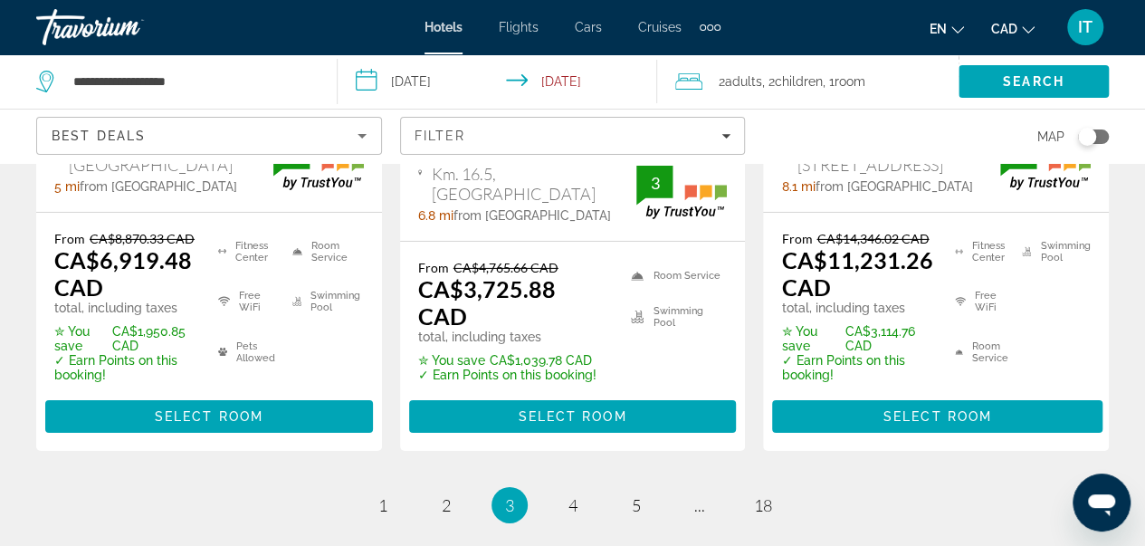
scroll to position [2790, 0]
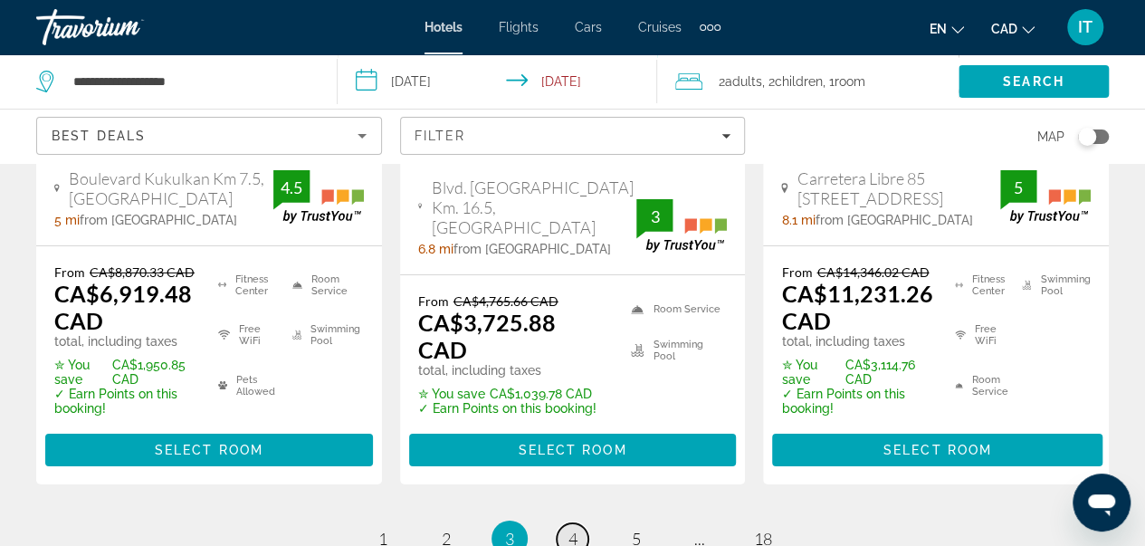
click at [562, 523] on link "page 4" at bounding box center [573, 539] width 32 height 32
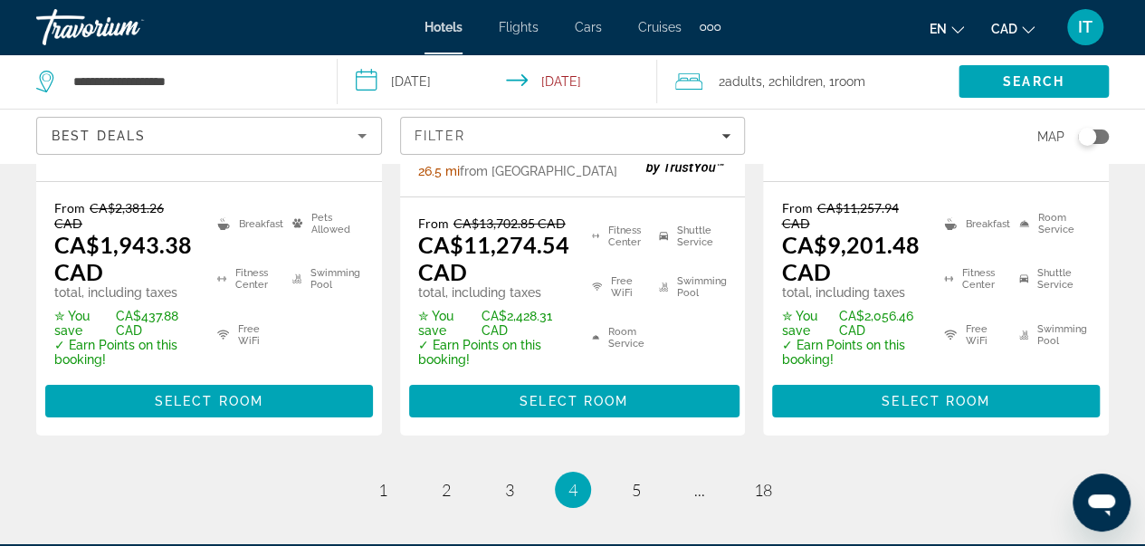
scroll to position [2970, 0]
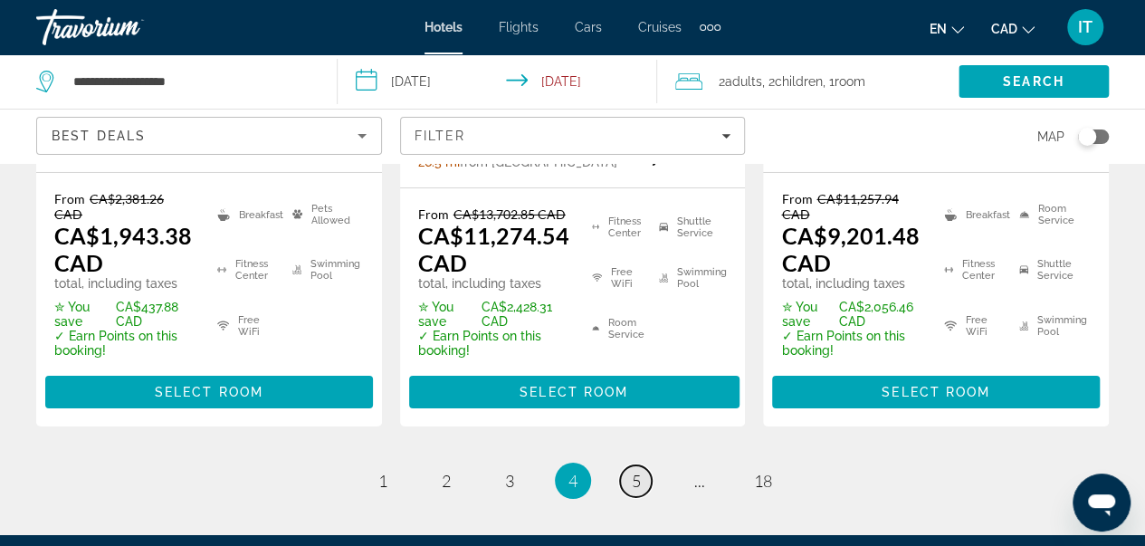
click at [645, 465] on link "page 5" at bounding box center [636, 481] width 32 height 32
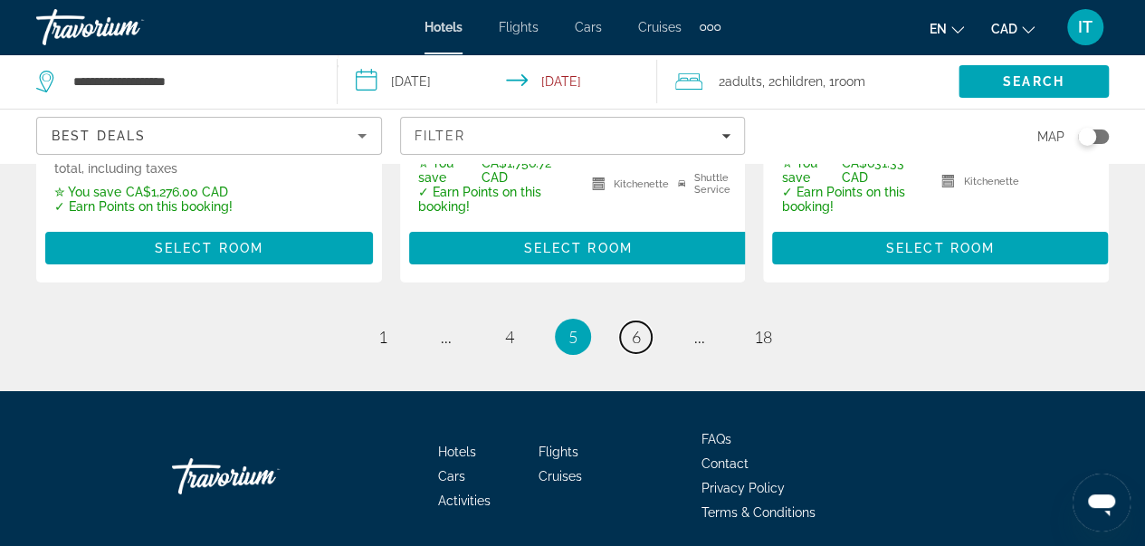
scroll to position [3041, 0]
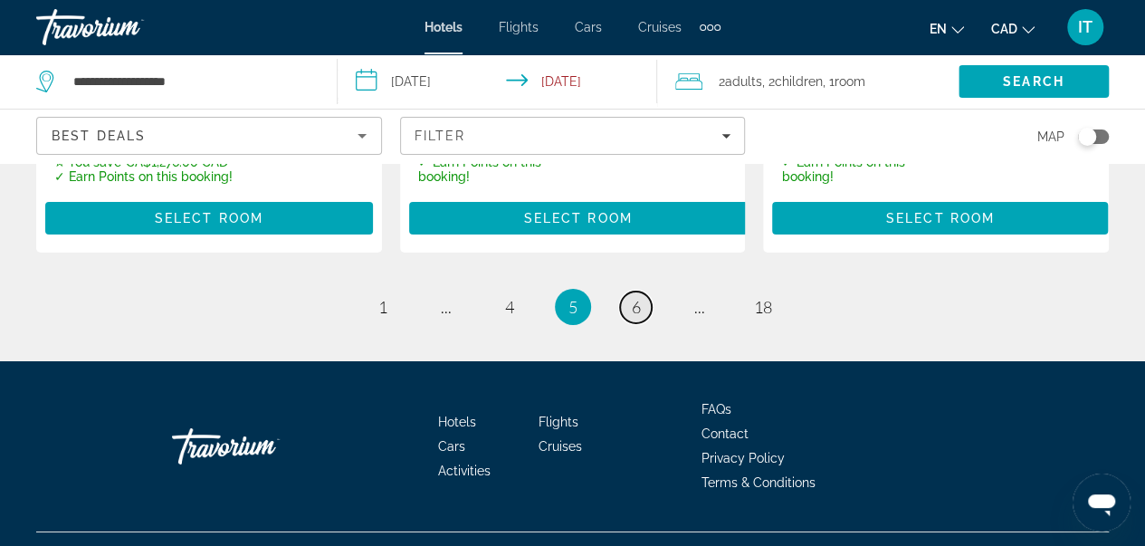
click at [639, 297] on span "6" at bounding box center [636, 307] width 9 height 20
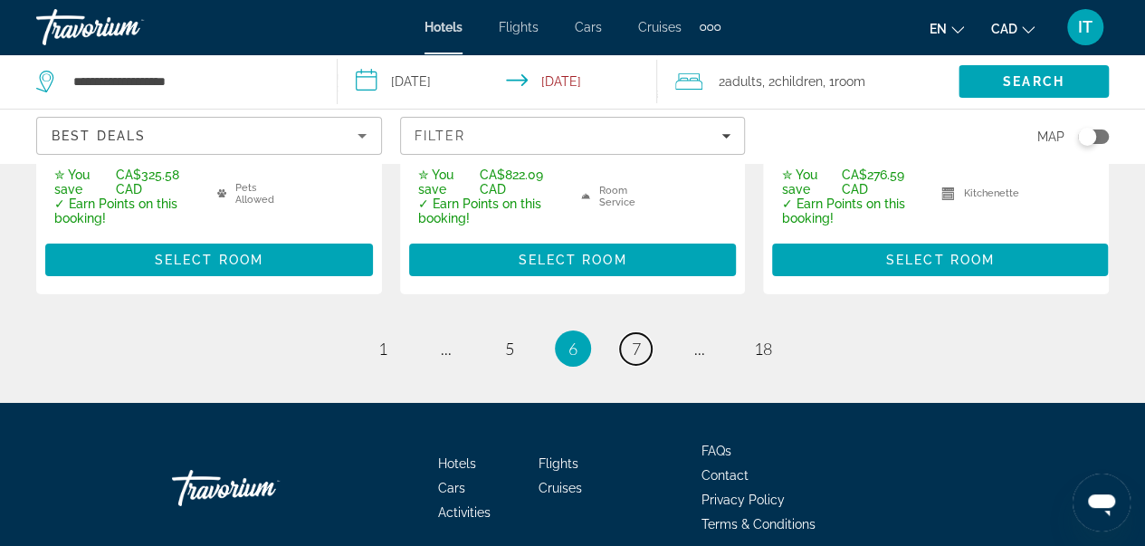
scroll to position [2971, 0]
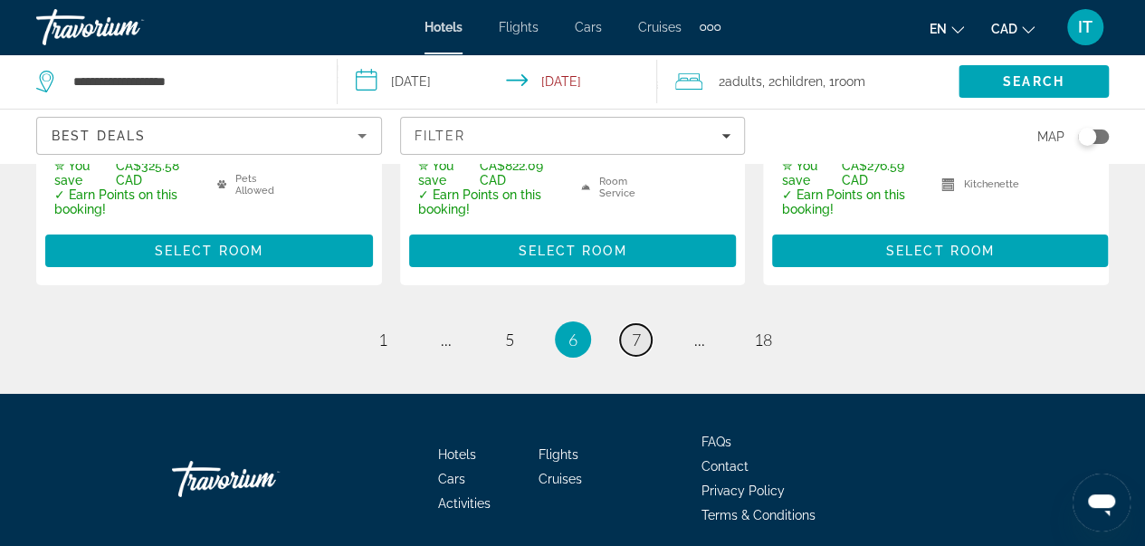
click at [633, 329] on span "7" at bounding box center [636, 339] width 9 height 20
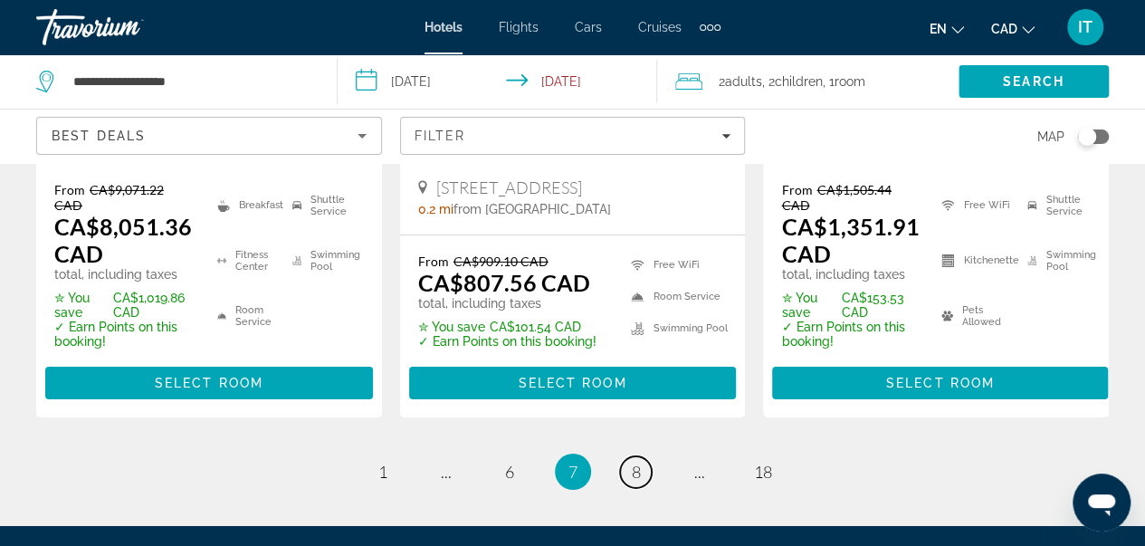
scroll to position [2930, 0]
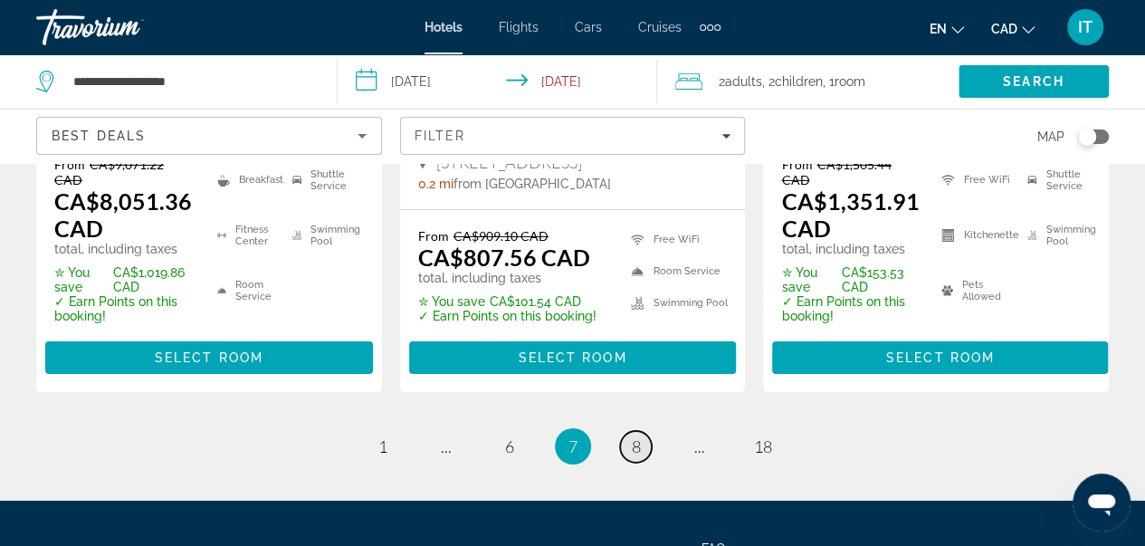
click at [632, 436] on span "8" at bounding box center [636, 446] width 9 height 20
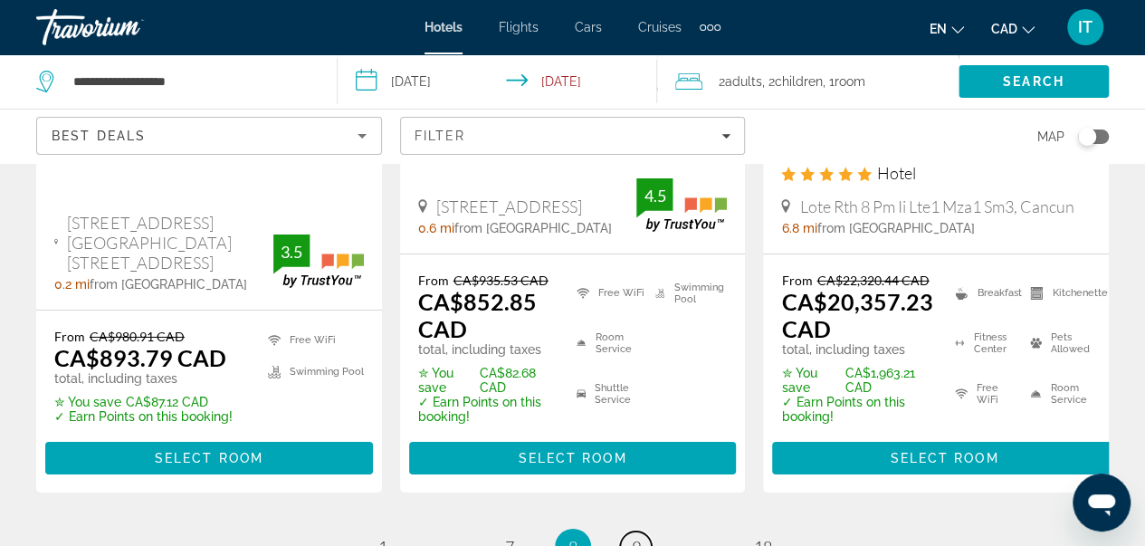
scroll to position [3049, 0]
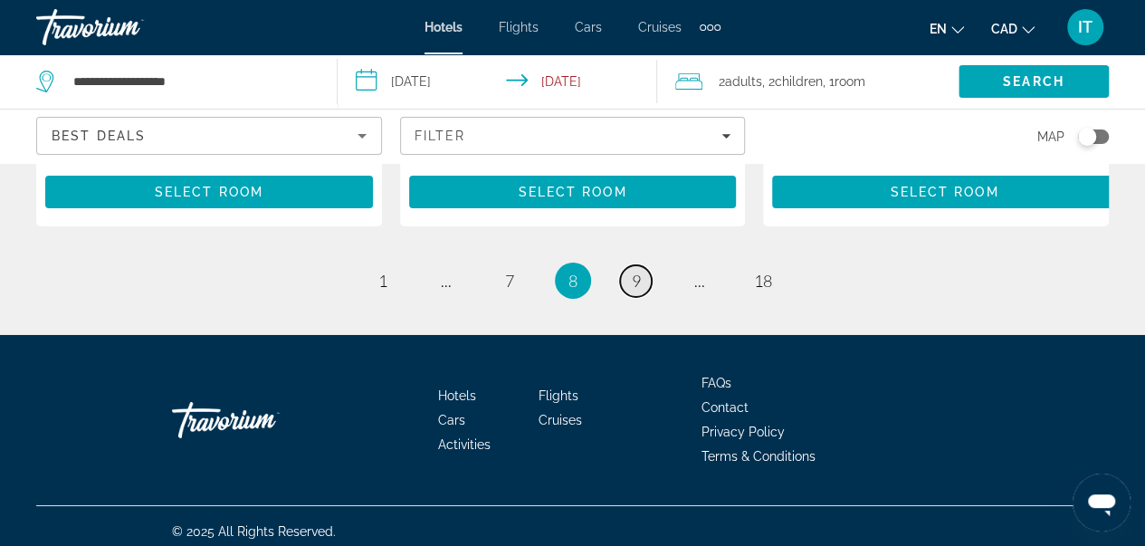
click at [645, 265] on link "page 9" at bounding box center [636, 281] width 32 height 32
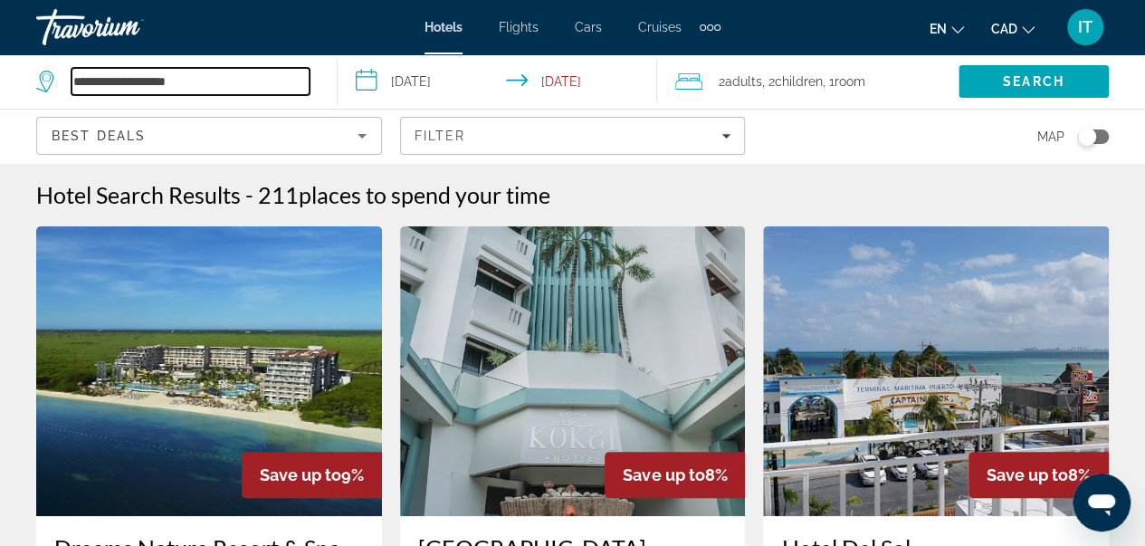
click at [270, 91] on input "**********" at bounding box center [191, 81] width 238 height 27
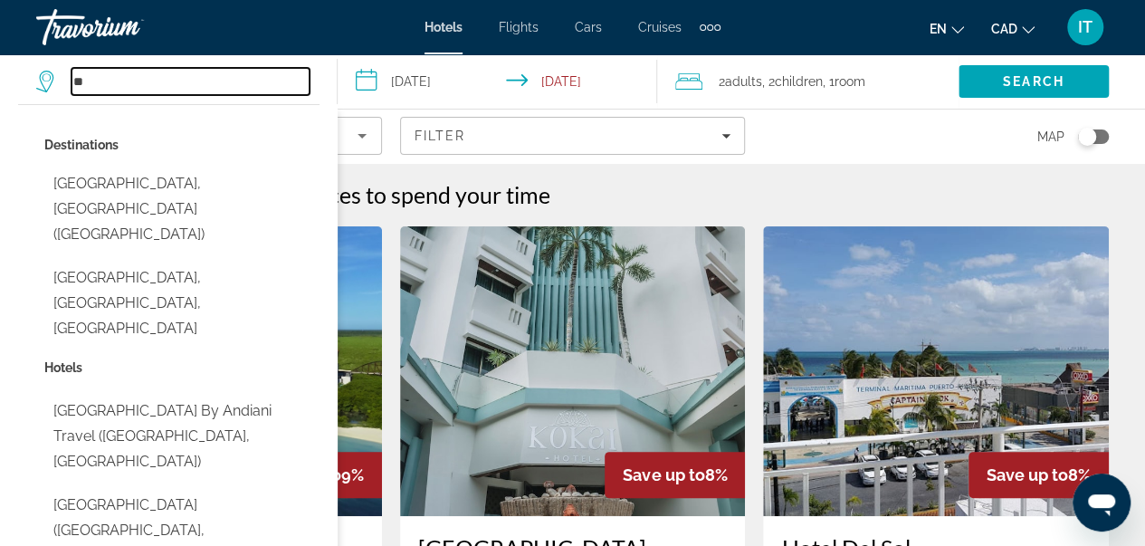
type input "*"
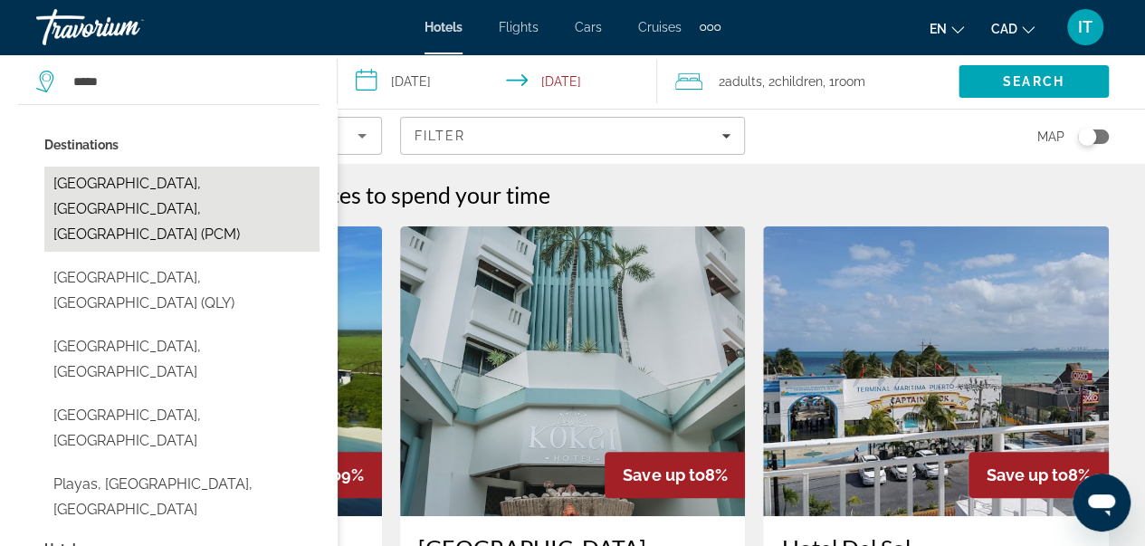
click at [166, 195] on button "[GEOGRAPHIC_DATA], [GEOGRAPHIC_DATA], [GEOGRAPHIC_DATA] (PCM)" at bounding box center [181, 209] width 275 height 85
type input "**********"
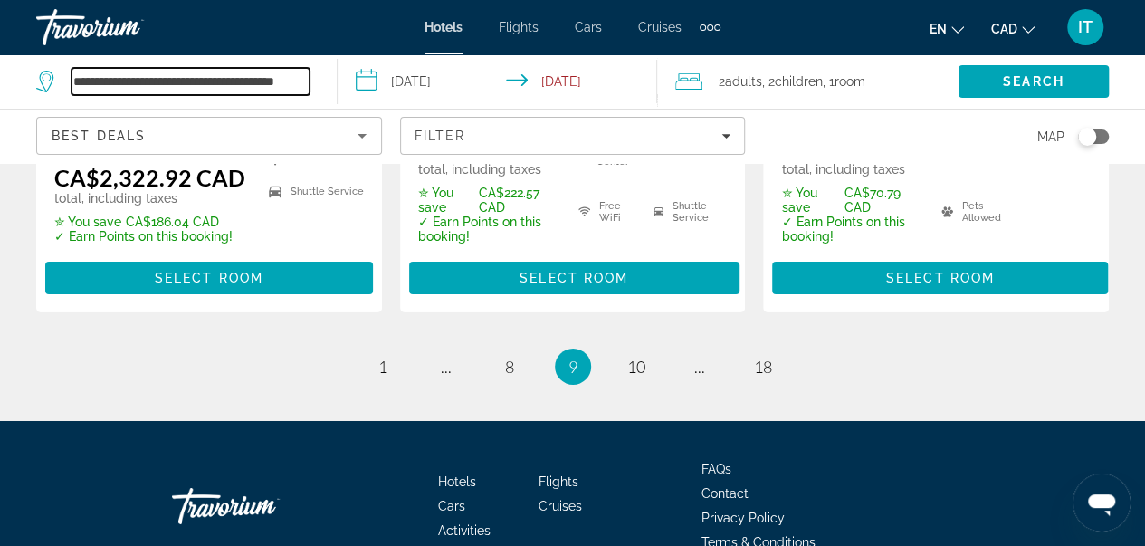
scroll to position [3075, 0]
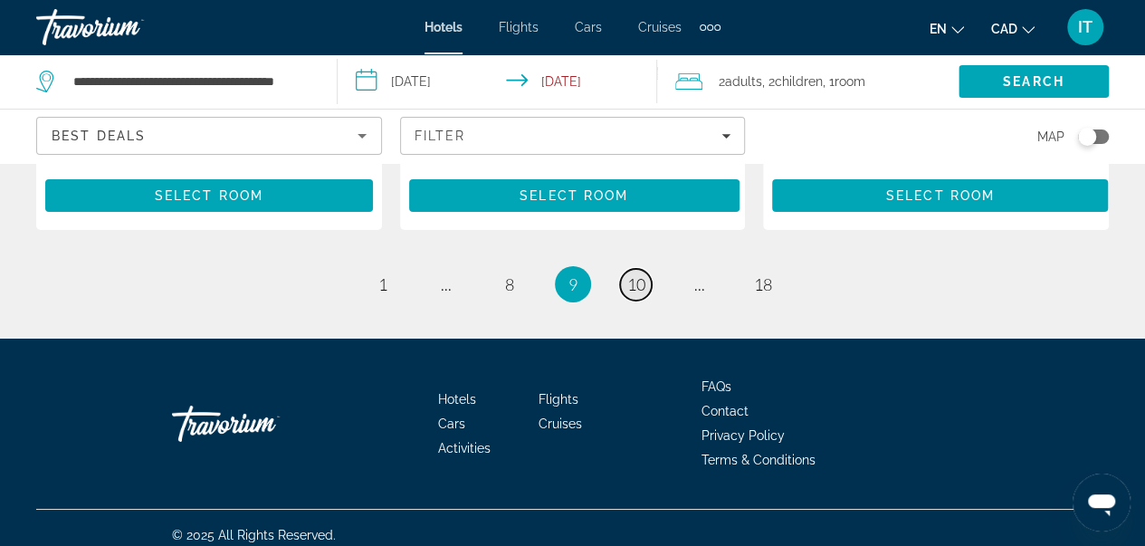
click at [640, 274] on span "10" at bounding box center [636, 284] width 18 height 20
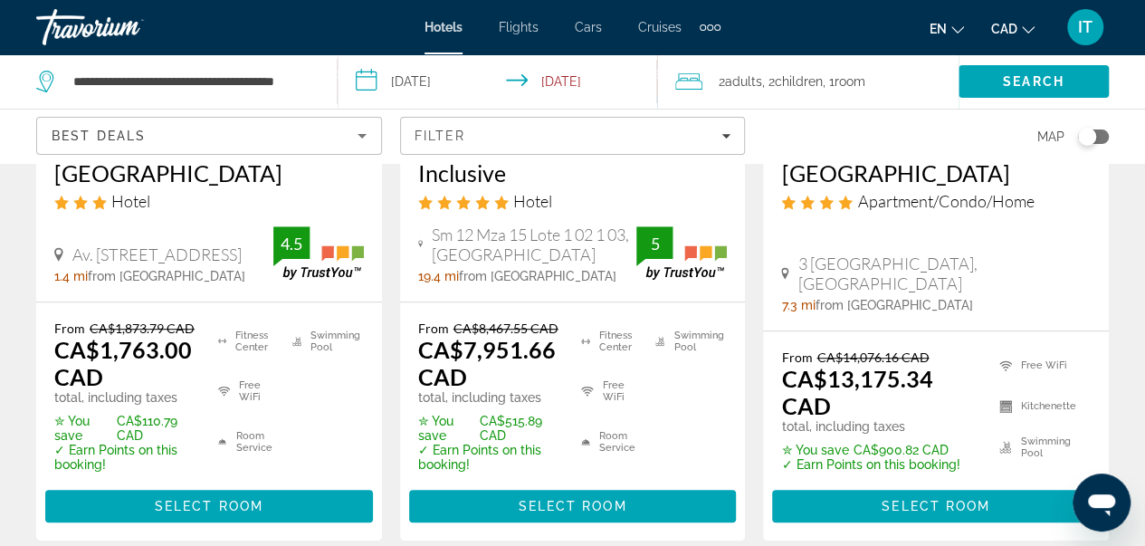
scroll to position [411, 0]
